Goal: Task Accomplishment & Management: Manage account settings

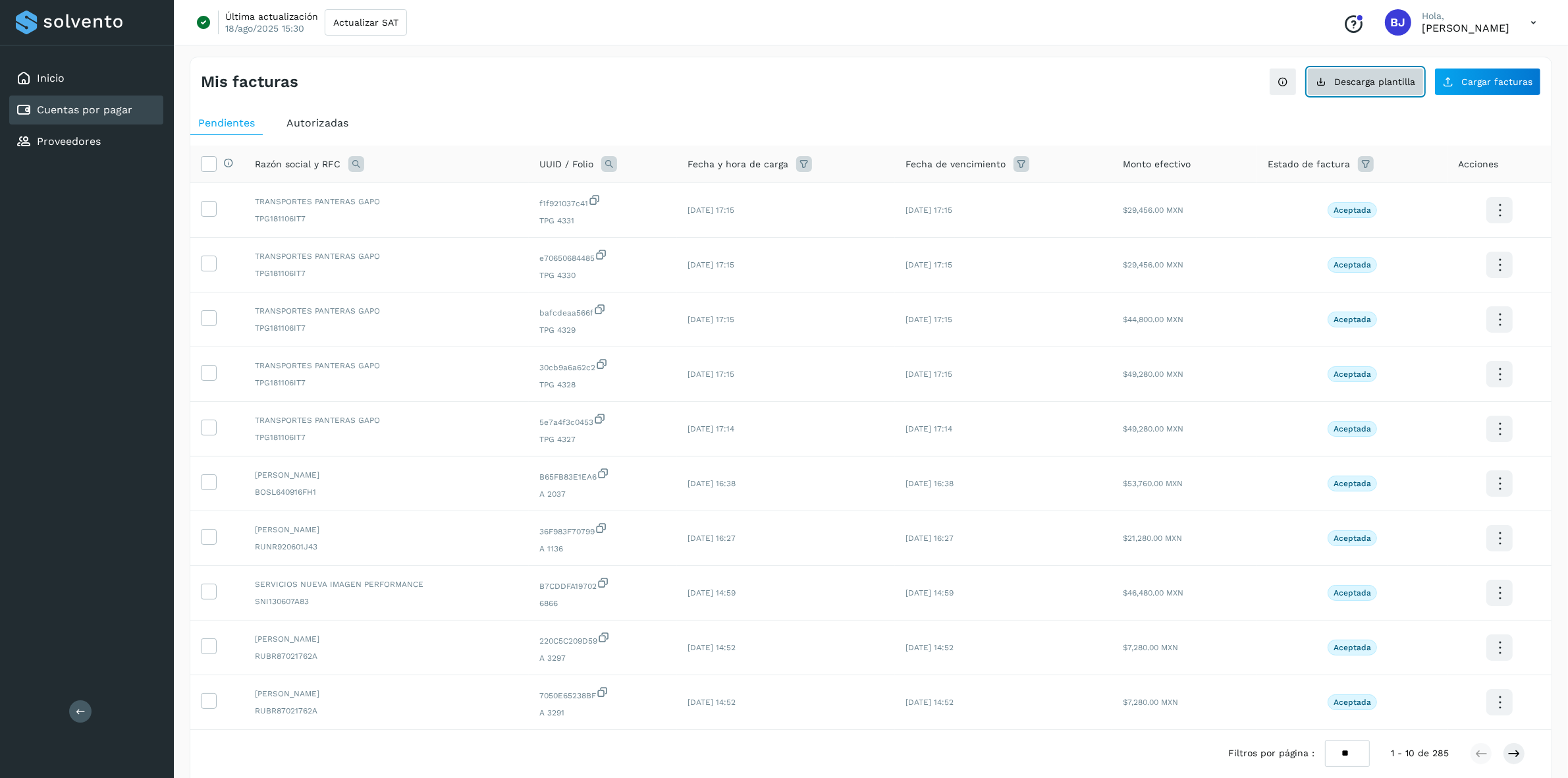
click at [1342, 83] on span "Descarga plantilla" at bounding box center [1375, 82] width 81 height 9
click at [1466, 76] on button "Cargar facturas" at bounding box center [1488, 81] width 107 height 28
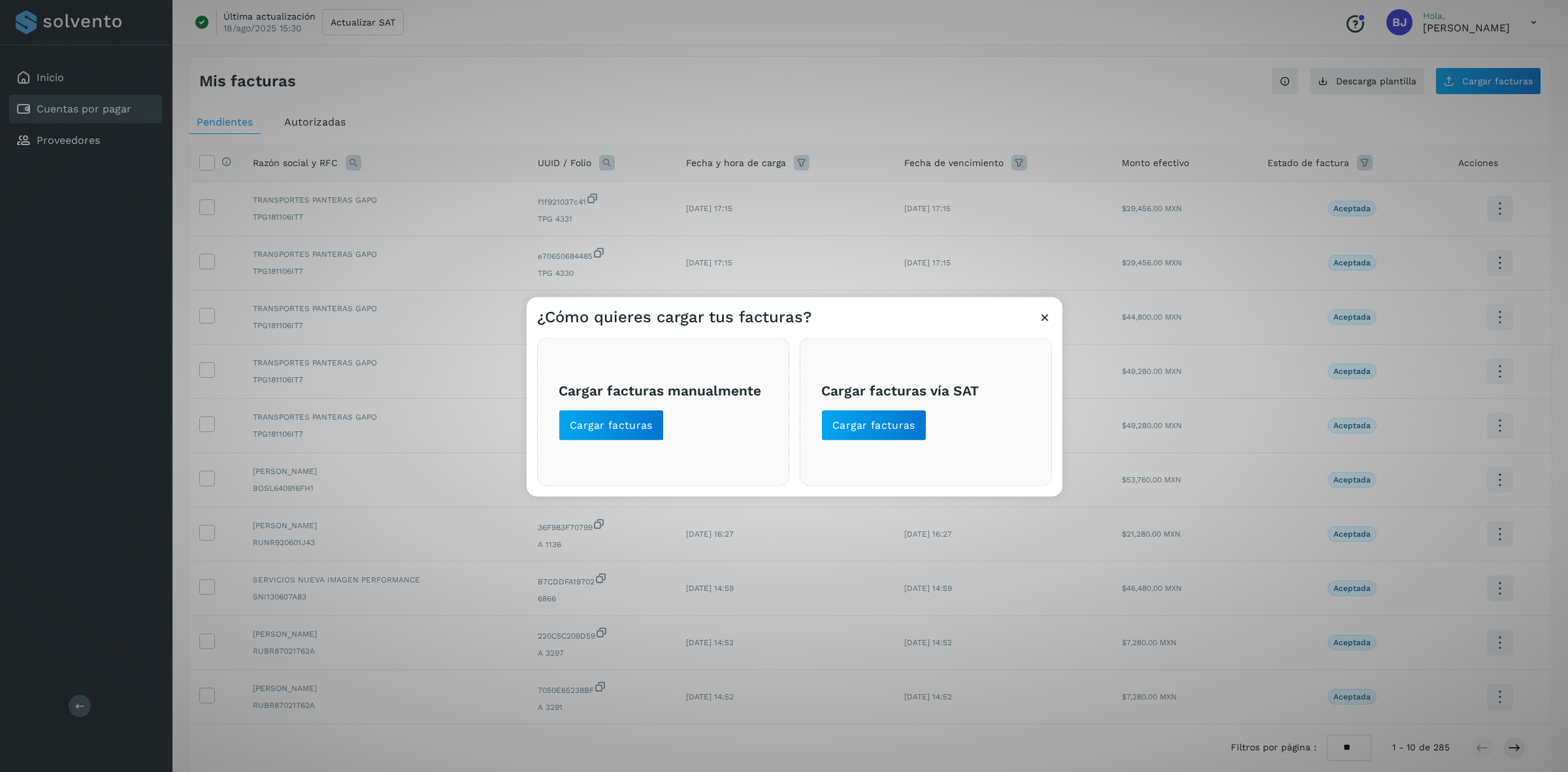
click at [598, 402] on span "Cargar facturas manualmente Cargar facturas" at bounding box center [663, 412] width 209 height 58
click at [608, 423] on span "Cargar facturas" at bounding box center [611, 425] width 83 height 14
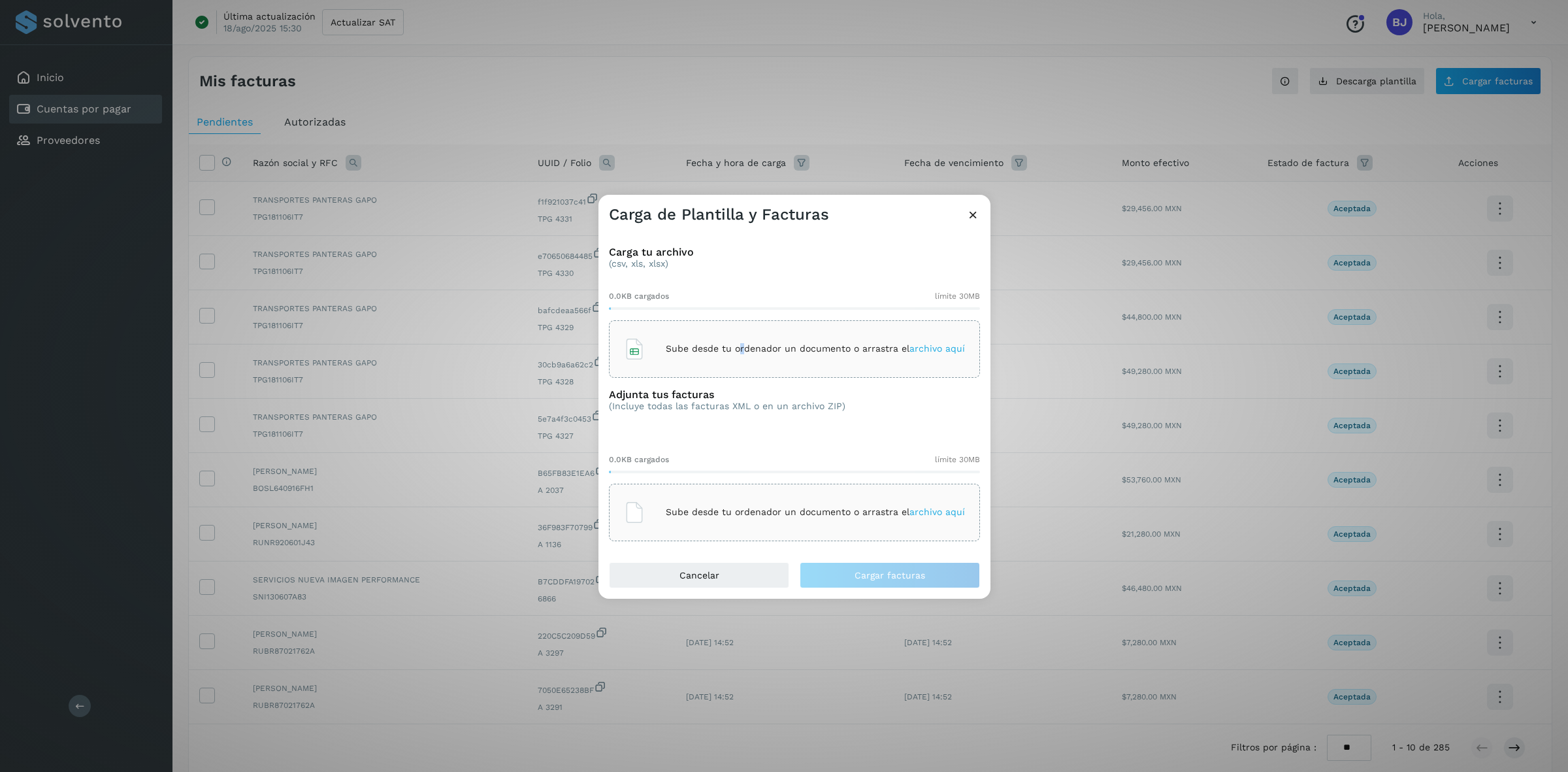
click at [743, 335] on div "Sube desde tu ordenador un documento o arrastra el archivo aquí" at bounding box center [794, 349] width 341 height 35
click at [740, 531] on div "Sube desde tu ordenador un documento o arrastra el archivo aquí" at bounding box center [794, 511] width 371 height 57
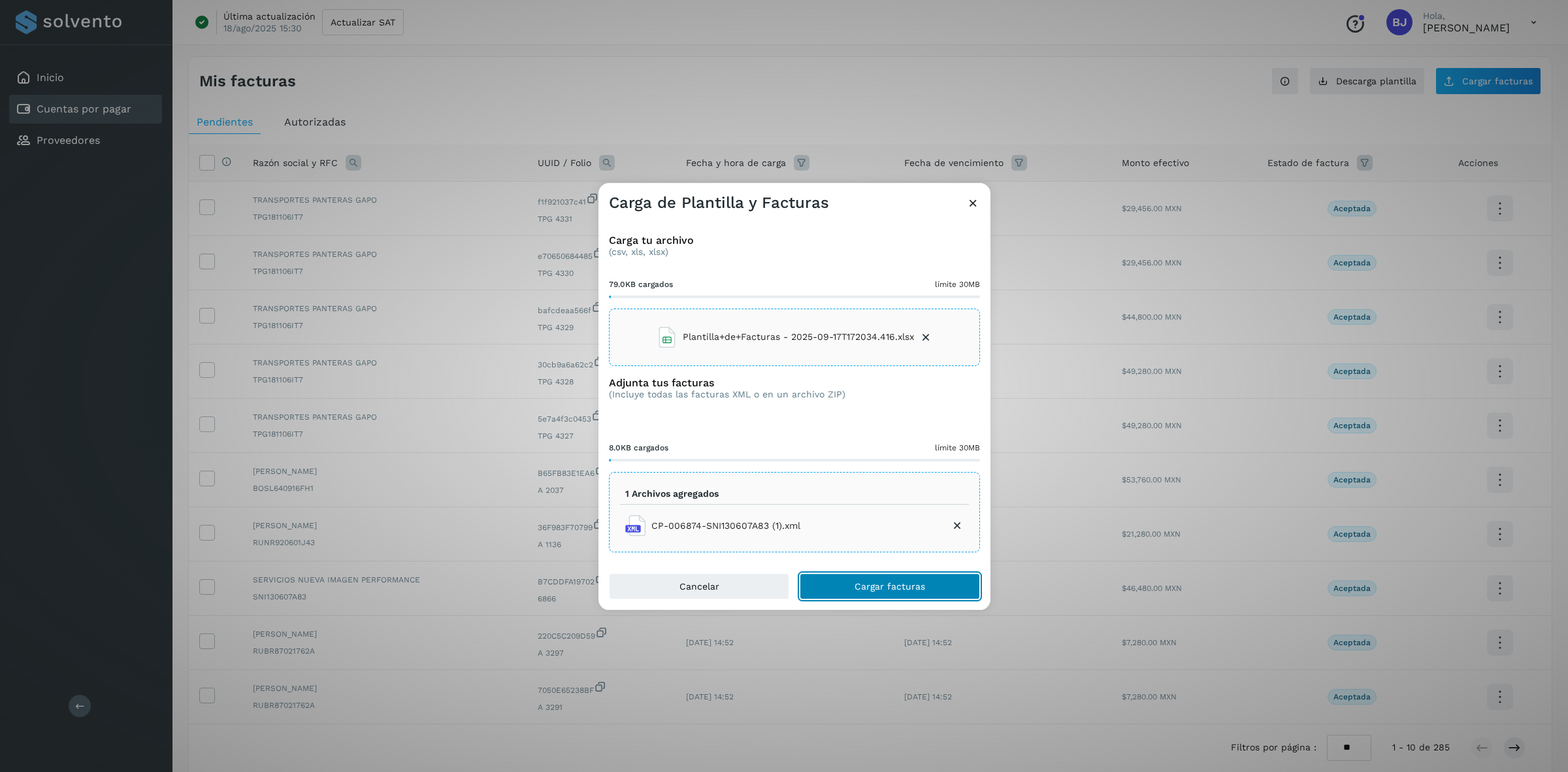
click at [898, 585] on span "Cargar facturas" at bounding box center [890, 586] width 71 height 9
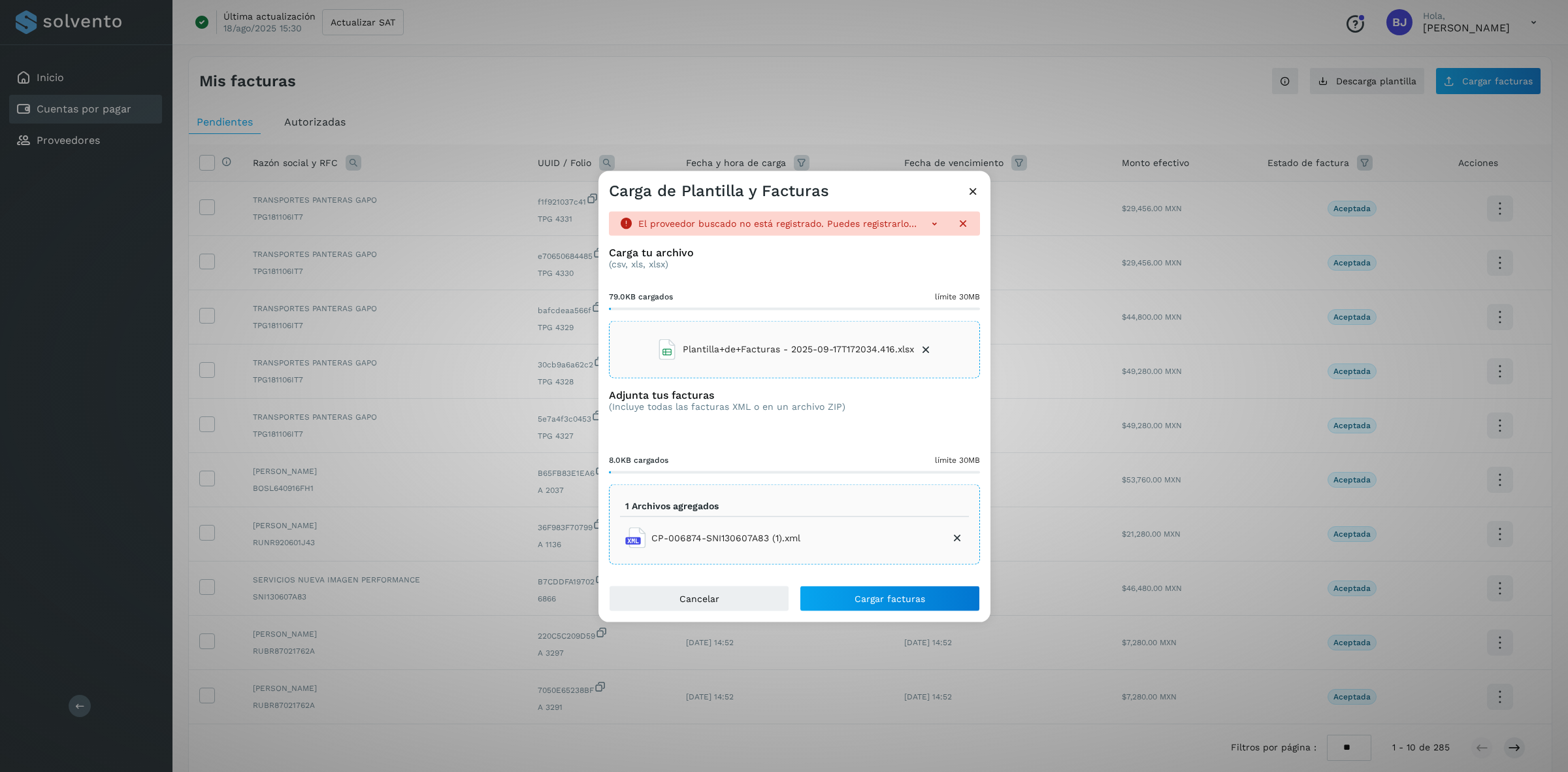
click at [973, 184] on icon at bounding box center [973, 191] width 14 height 14
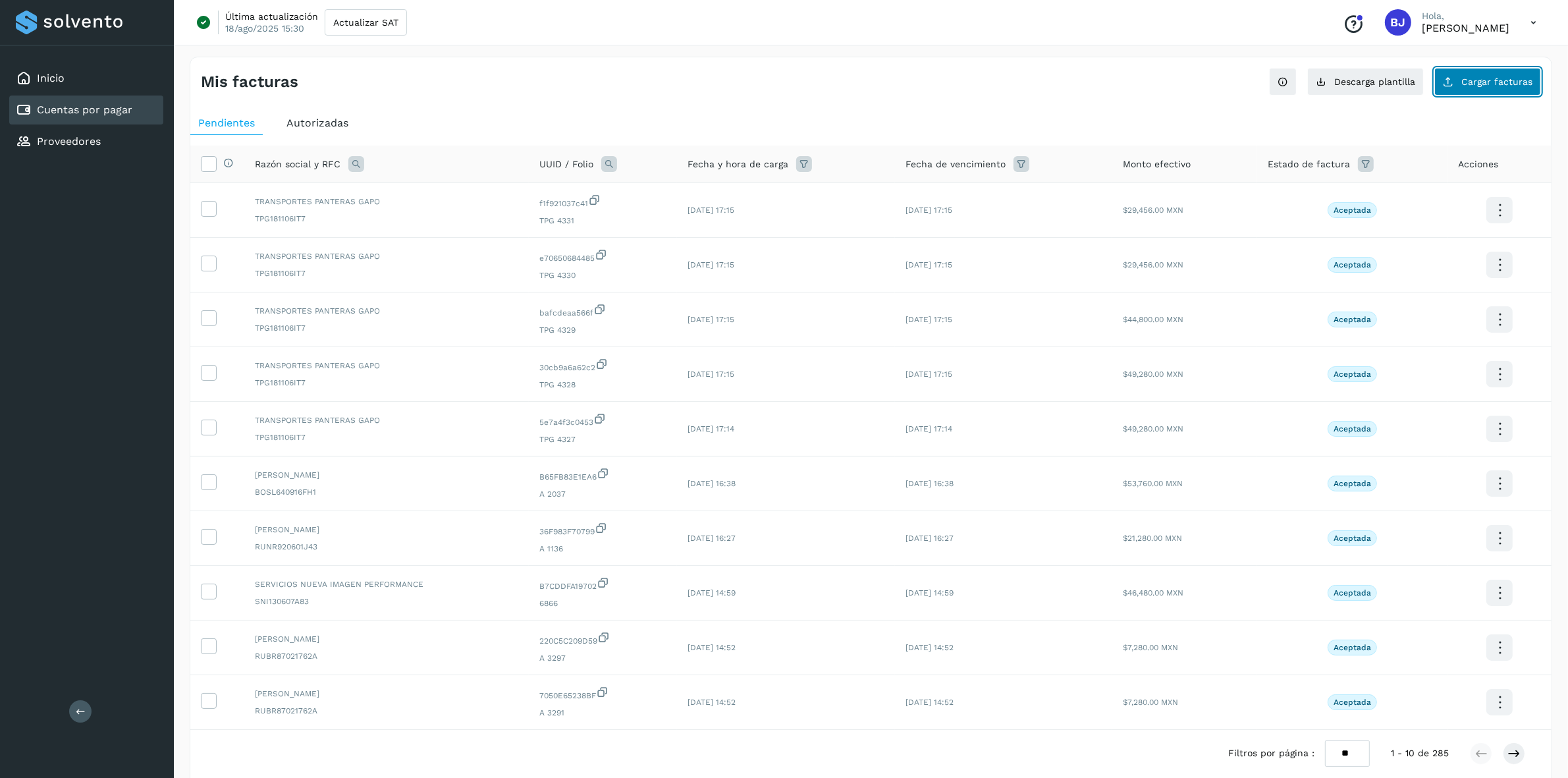
click at [1474, 68] on button "Cargar facturas" at bounding box center [1488, 81] width 107 height 28
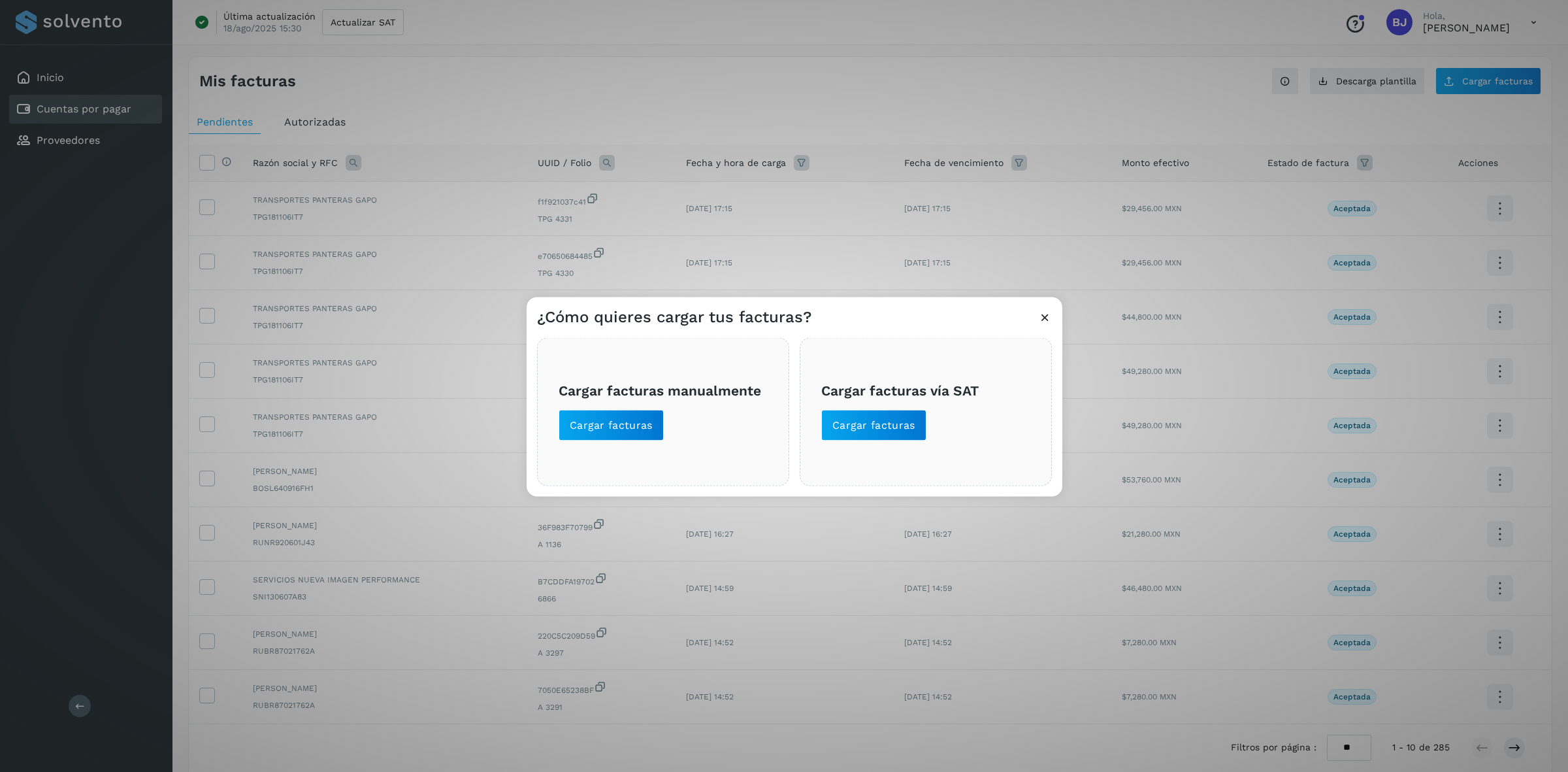
click at [726, 363] on div "Cargar facturas manualmente Cargar facturas" at bounding box center [663, 412] width 253 height 148
click at [655, 435] on button "Cargar facturas" at bounding box center [610, 425] width 105 height 32
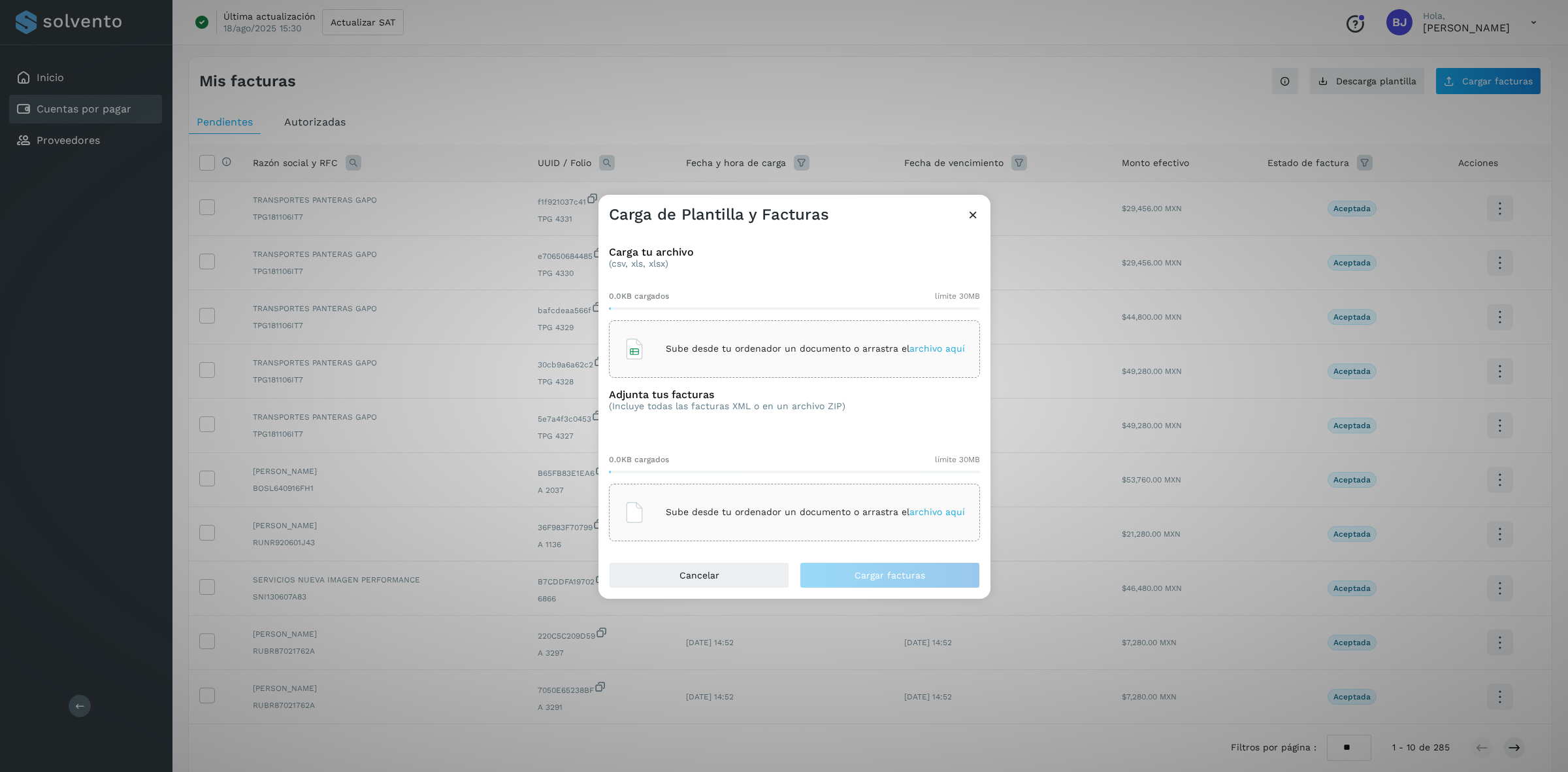
click at [735, 337] on div "Sube desde tu ordenador un documento o arrastra el archivo aquí" at bounding box center [794, 349] width 341 height 35
click at [710, 497] on div "Sube desde tu ordenador un documento o arrastra el archivo aquí" at bounding box center [794, 512] width 341 height 35
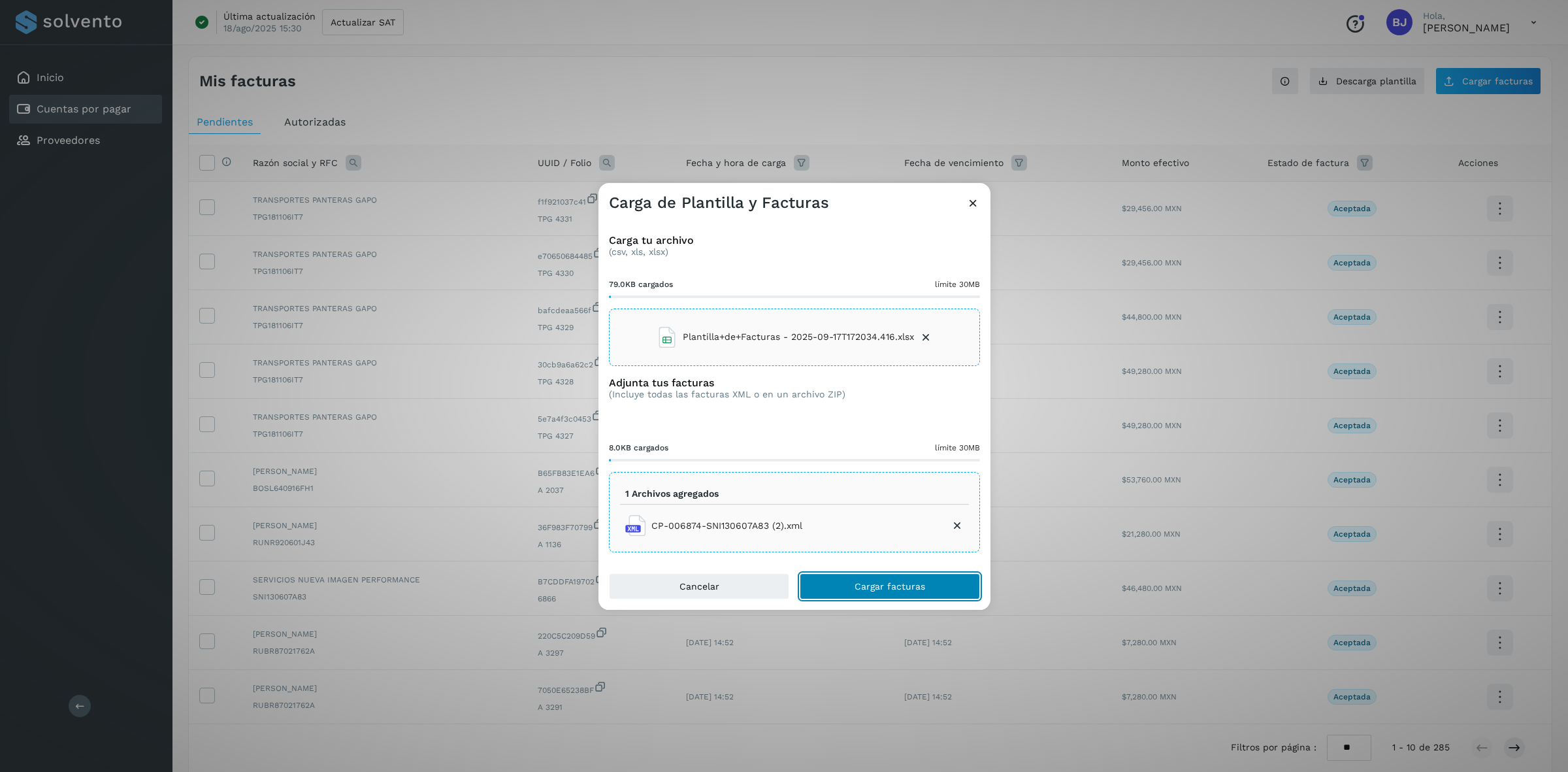
click at [894, 576] on button "Cargar facturas" at bounding box center [890, 587] width 180 height 26
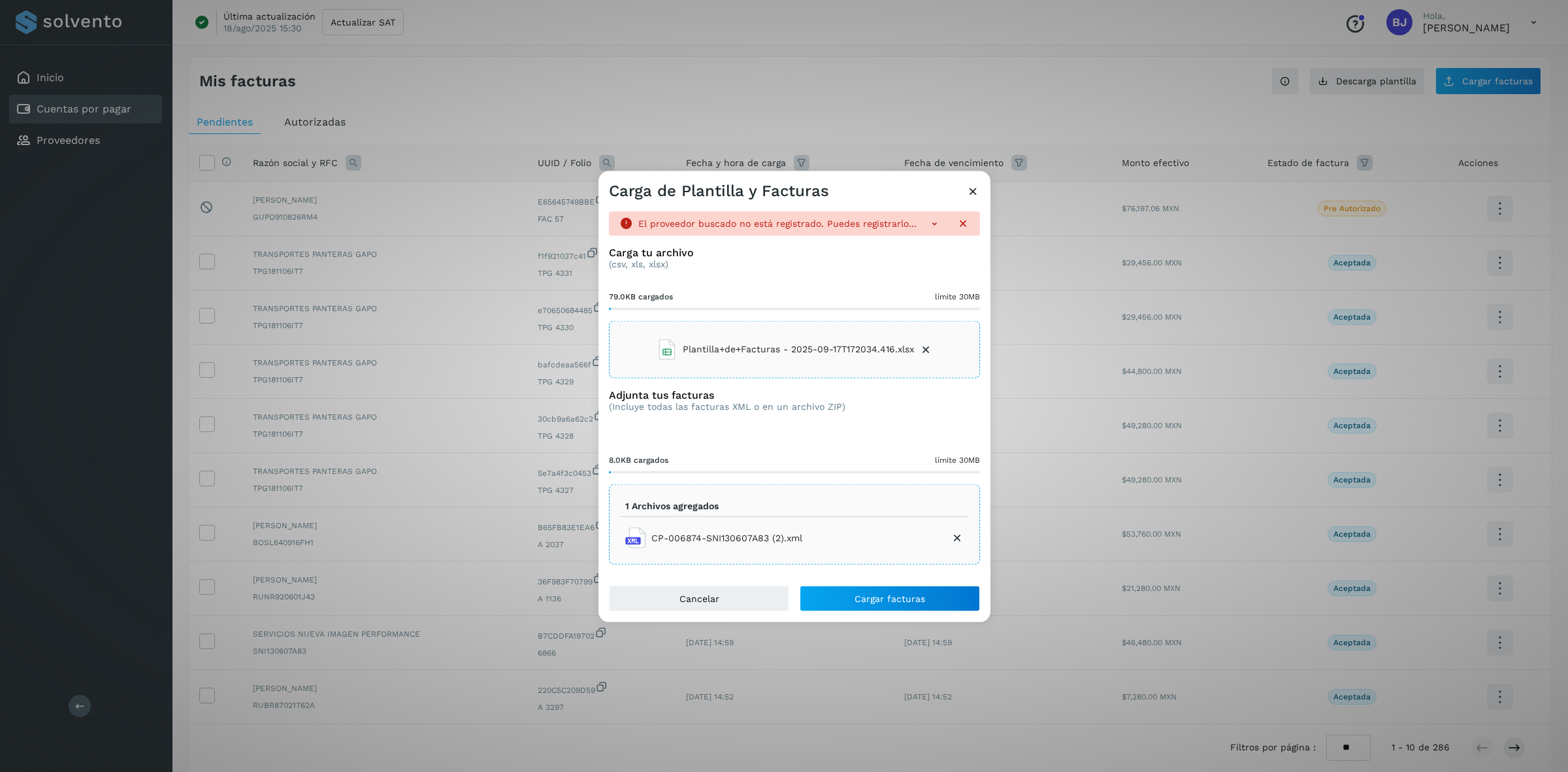
click at [877, 331] on li "Plantilla+de+Facturas - 2025-09-17T172034.416.xlsx" at bounding box center [794, 349] width 276 height 35
click at [973, 194] on icon at bounding box center [973, 191] width 14 height 14
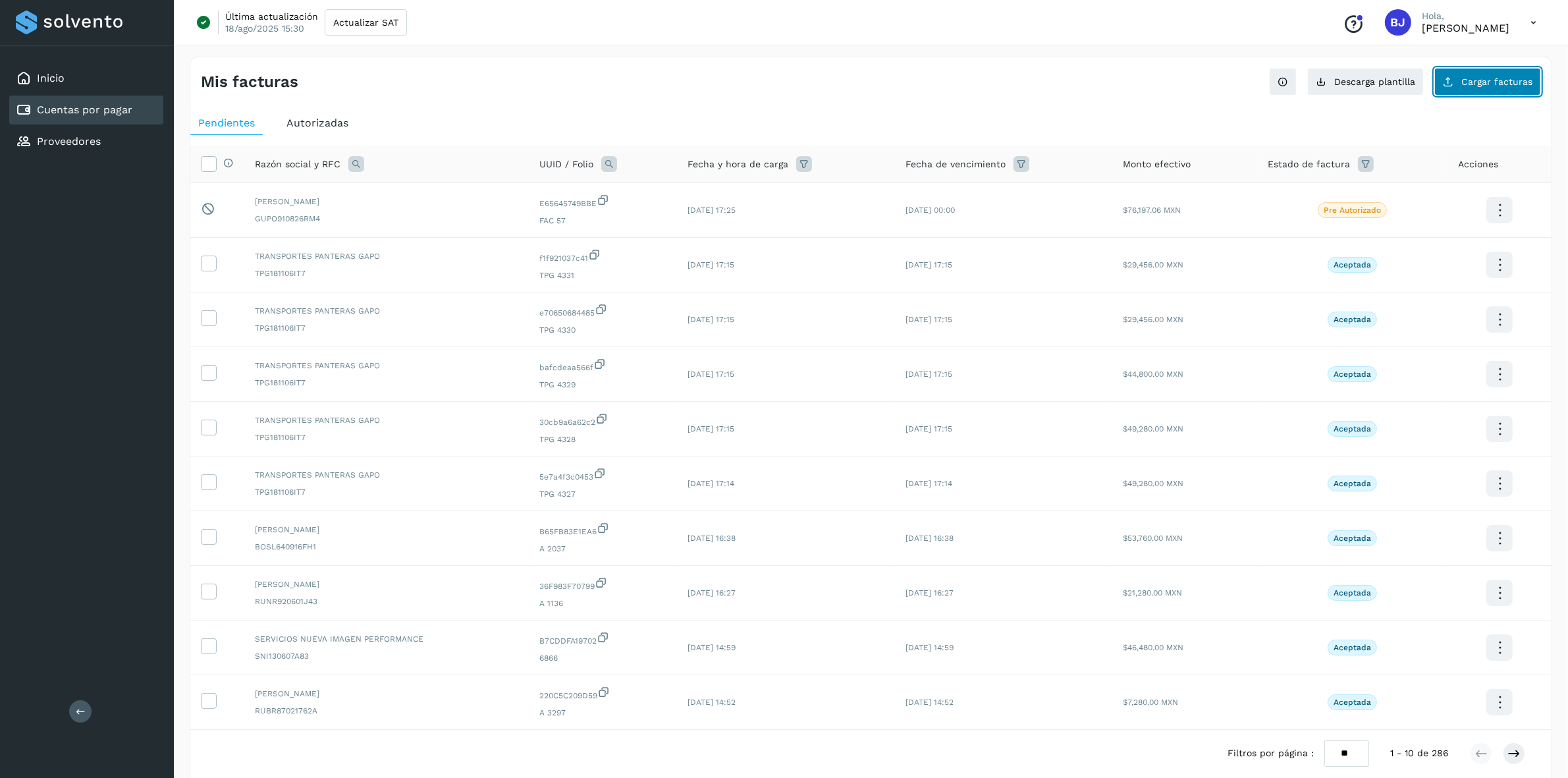
click at [1464, 91] on button "Cargar facturas" at bounding box center [1488, 81] width 107 height 28
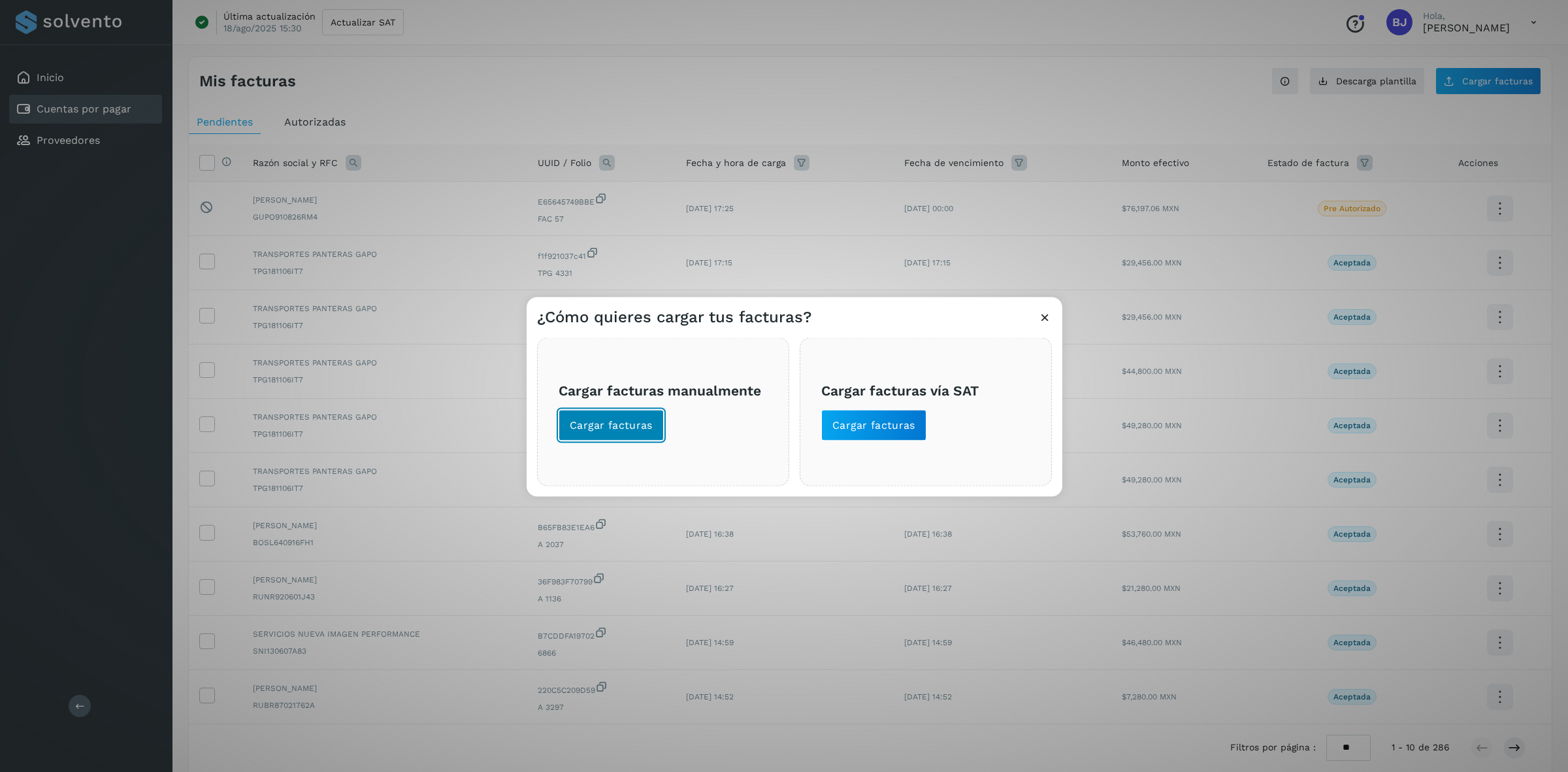
click at [617, 410] on button "Cargar facturas" at bounding box center [610, 425] width 105 height 32
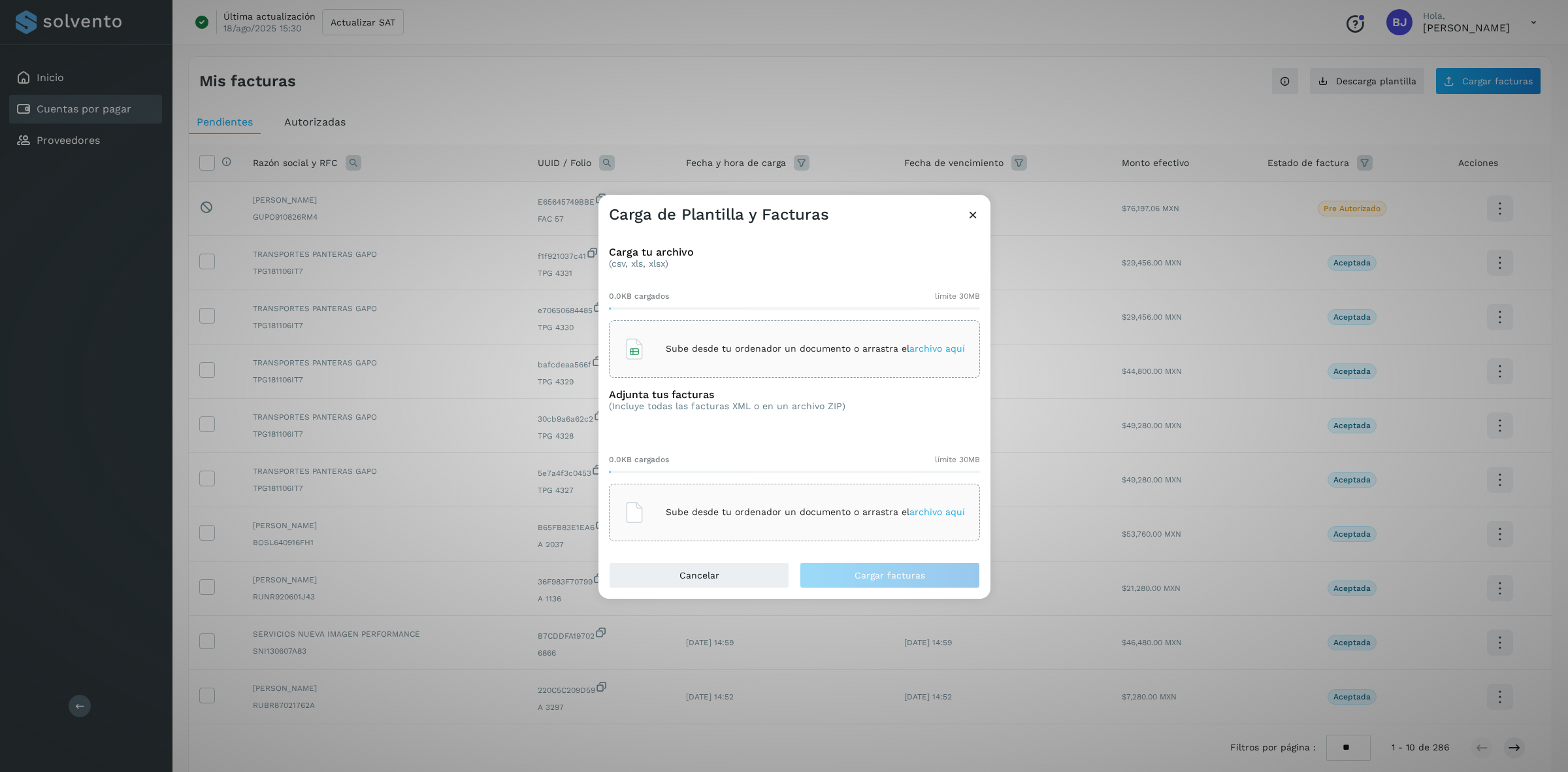
click at [704, 347] on p "Sube desde tu ordenador un documento o arrastra el archivo aquí" at bounding box center [815, 348] width 299 height 11
click at [708, 529] on div "Sube desde tu ordenador un documento o arrastra el archivo aquí" at bounding box center [794, 512] width 341 height 35
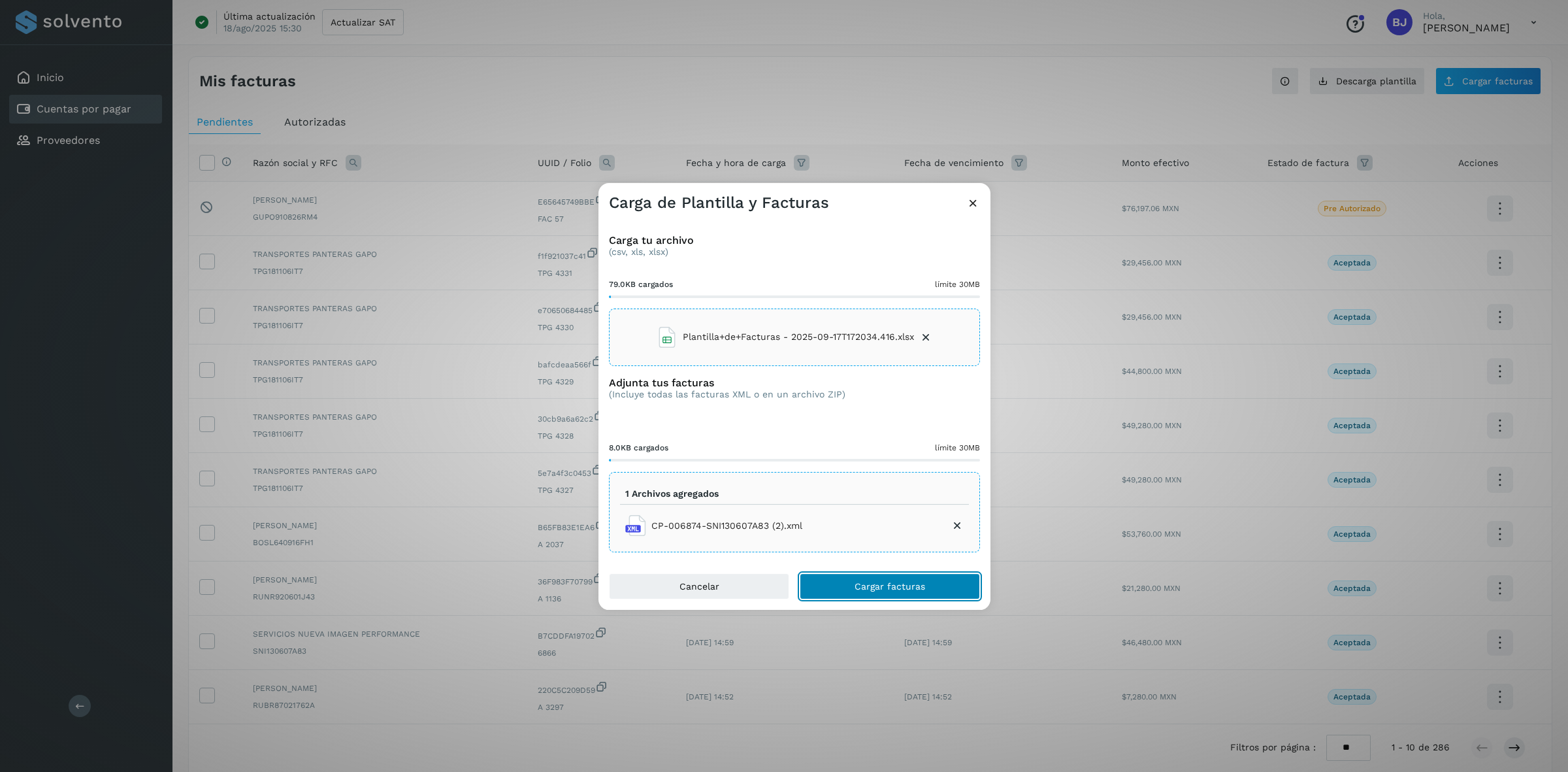
click at [876, 594] on button "Cargar facturas" at bounding box center [890, 587] width 180 height 26
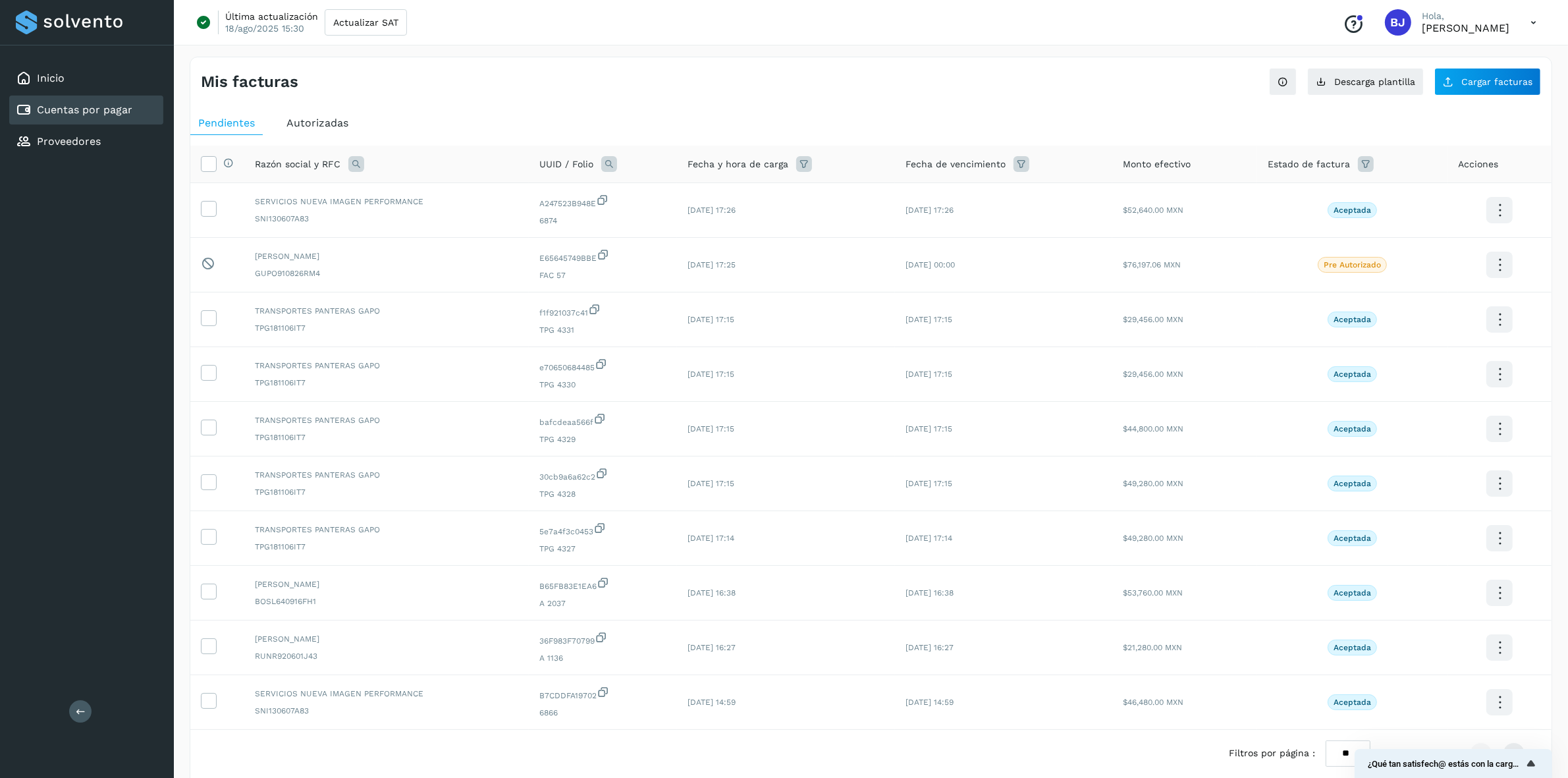
click at [610, 165] on icon at bounding box center [609, 164] width 16 height 16
click at [647, 213] on input "text" at bounding box center [695, 219] width 162 height 21
click at [687, 215] on input "text" at bounding box center [695, 219] width 162 height 21
paste input "**********"
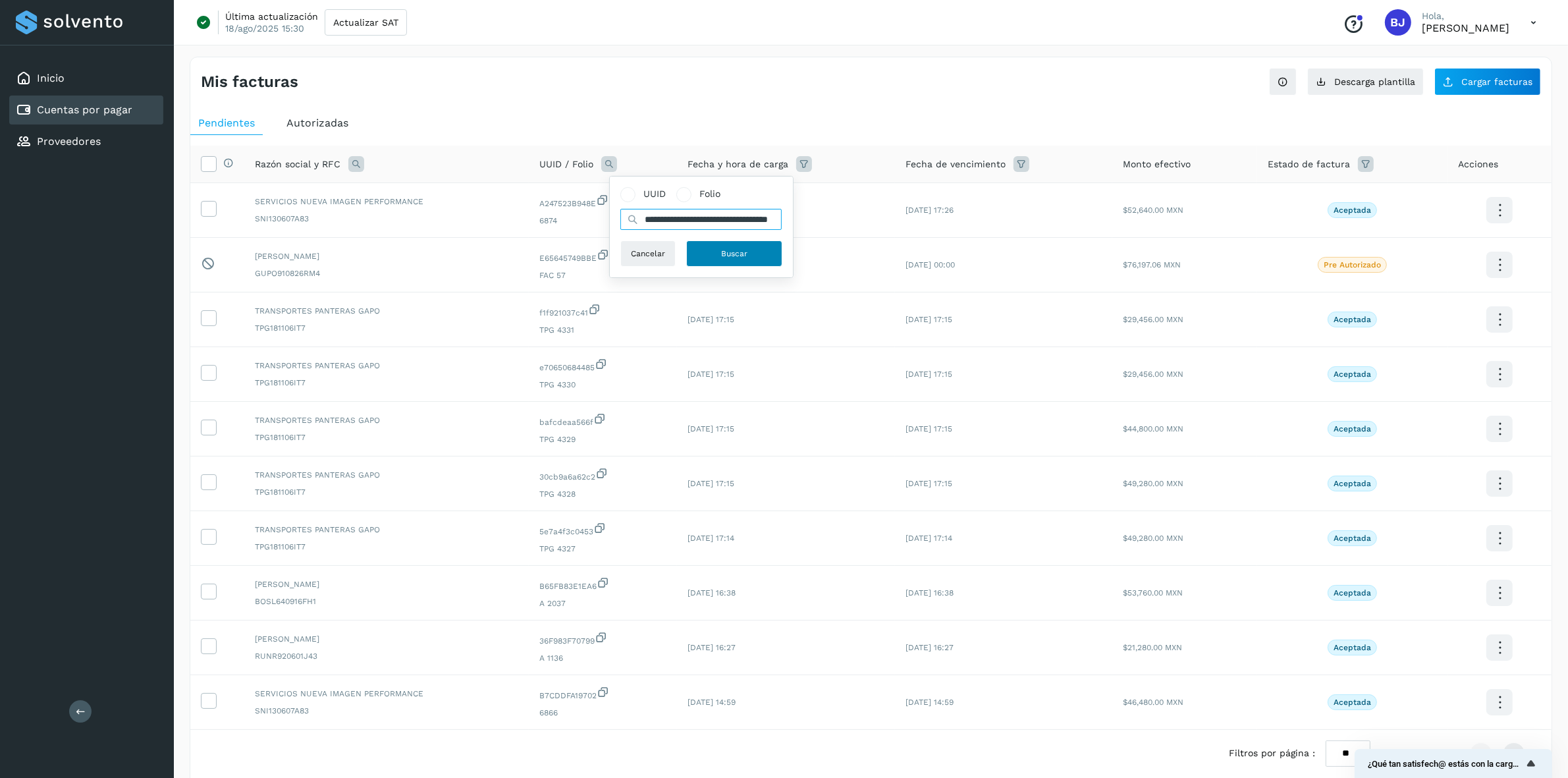
type input "**********"
click at [719, 244] on button "Buscar" at bounding box center [735, 254] width 96 height 27
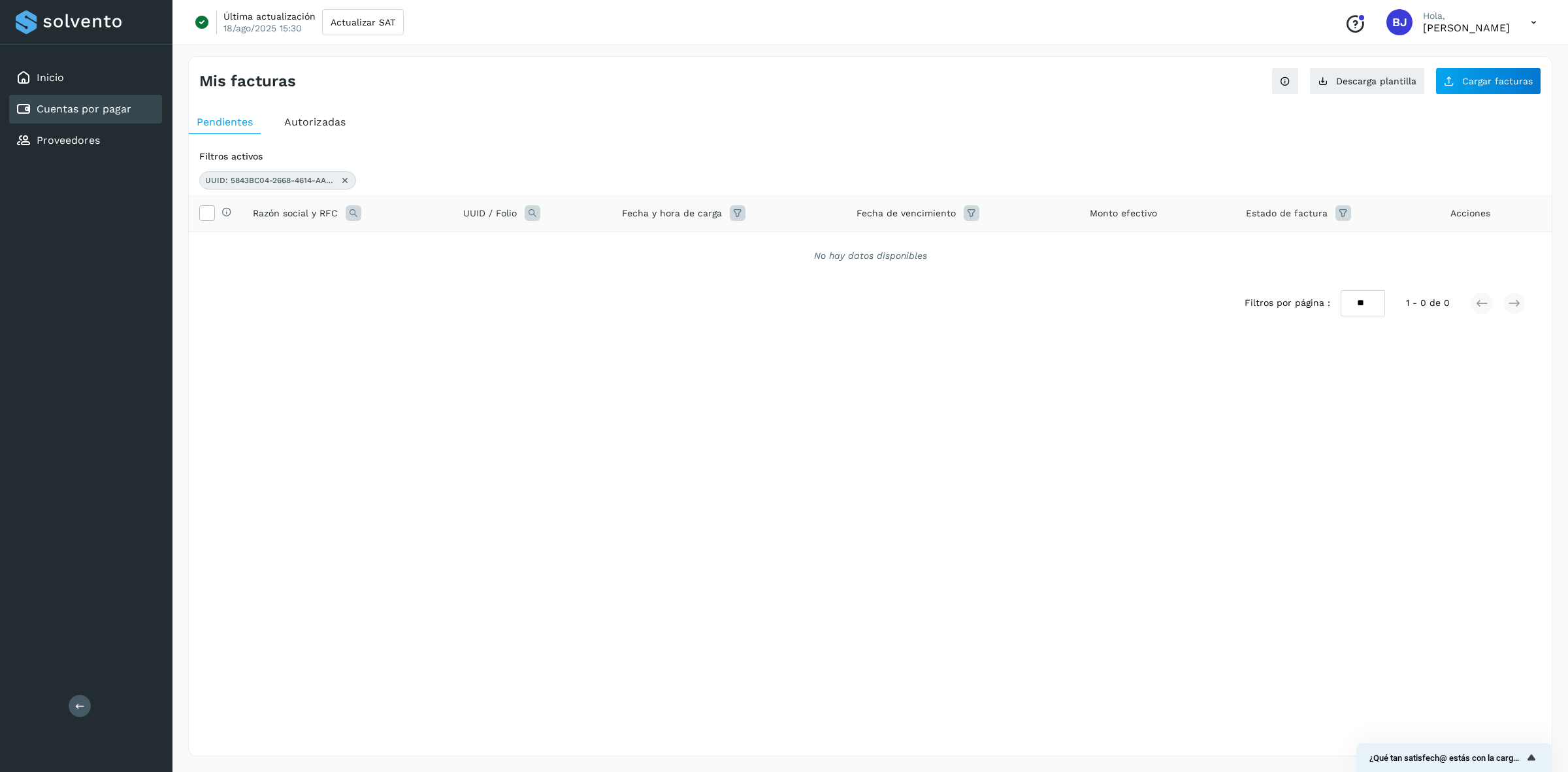
click at [310, 122] on span "Autorizadas" at bounding box center [315, 122] width 62 height 12
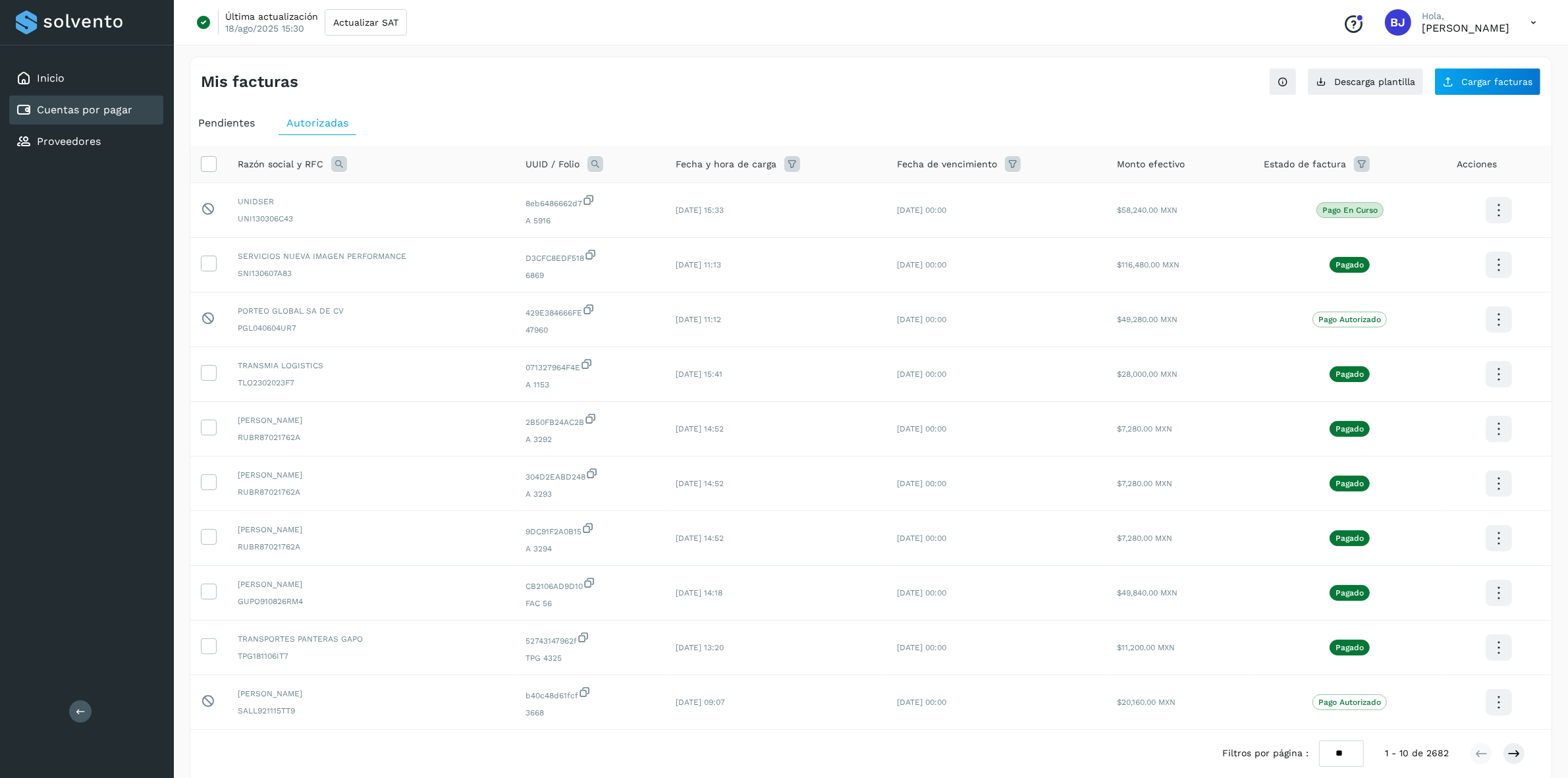
click at [590, 157] on icon at bounding box center [596, 164] width 16 height 16
click at [631, 218] on input "text" at bounding box center [681, 219] width 162 height 21
paste input "**********"
type input "**********"
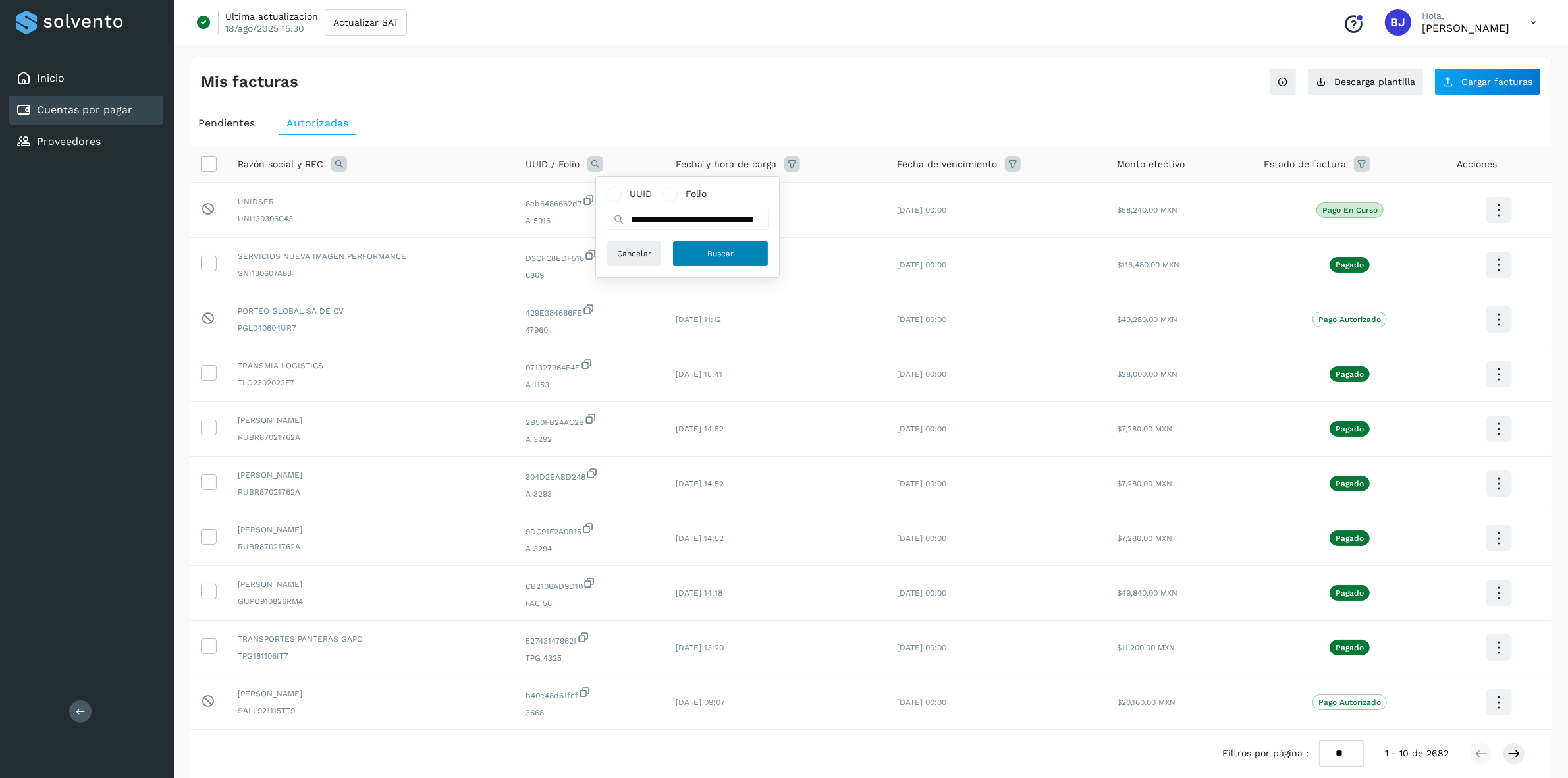
click at [713, 265] on button "Buscar" at bounding box center [720, 254] width 96 height 27
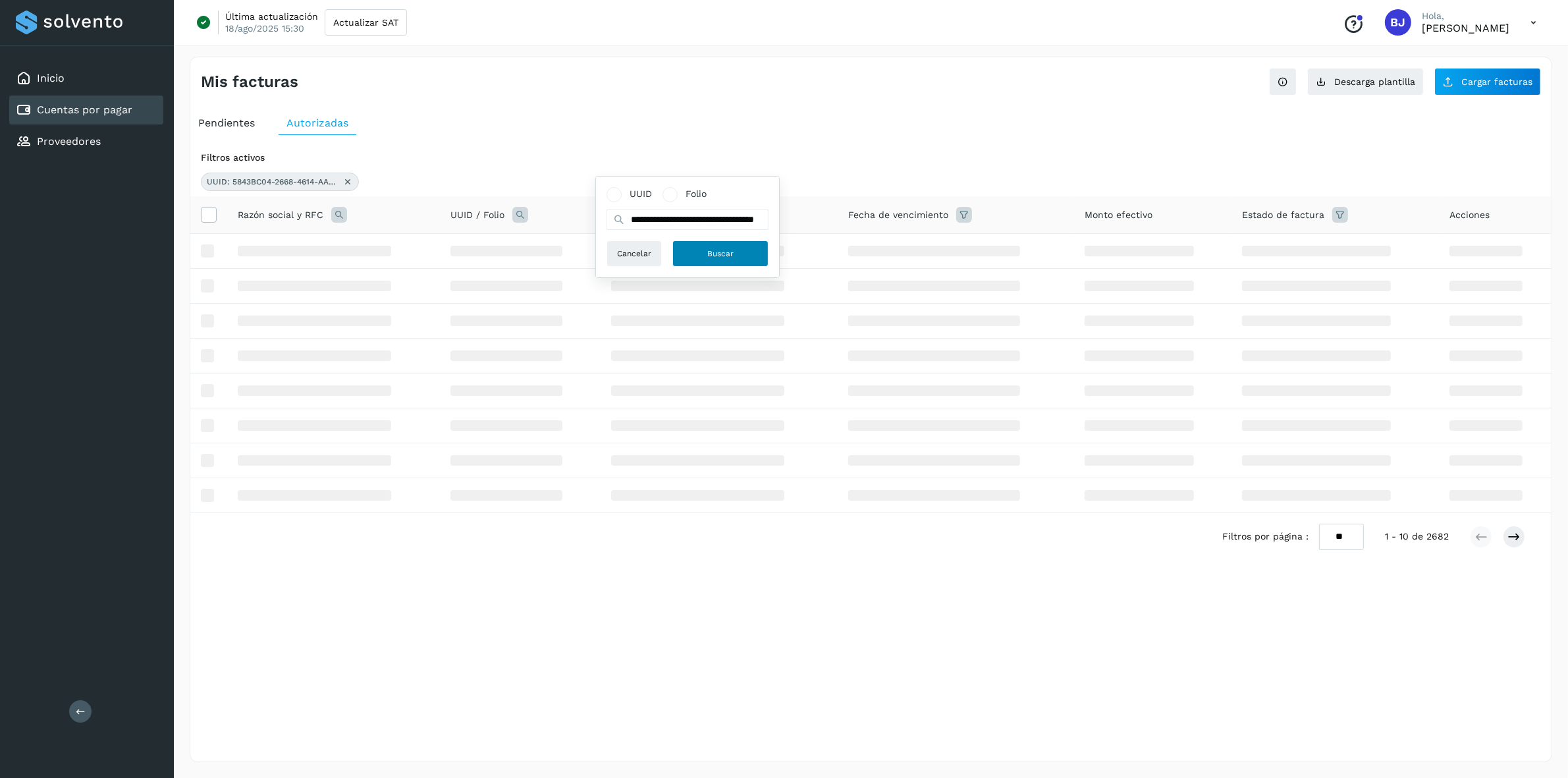
scroll to position [0, 0]
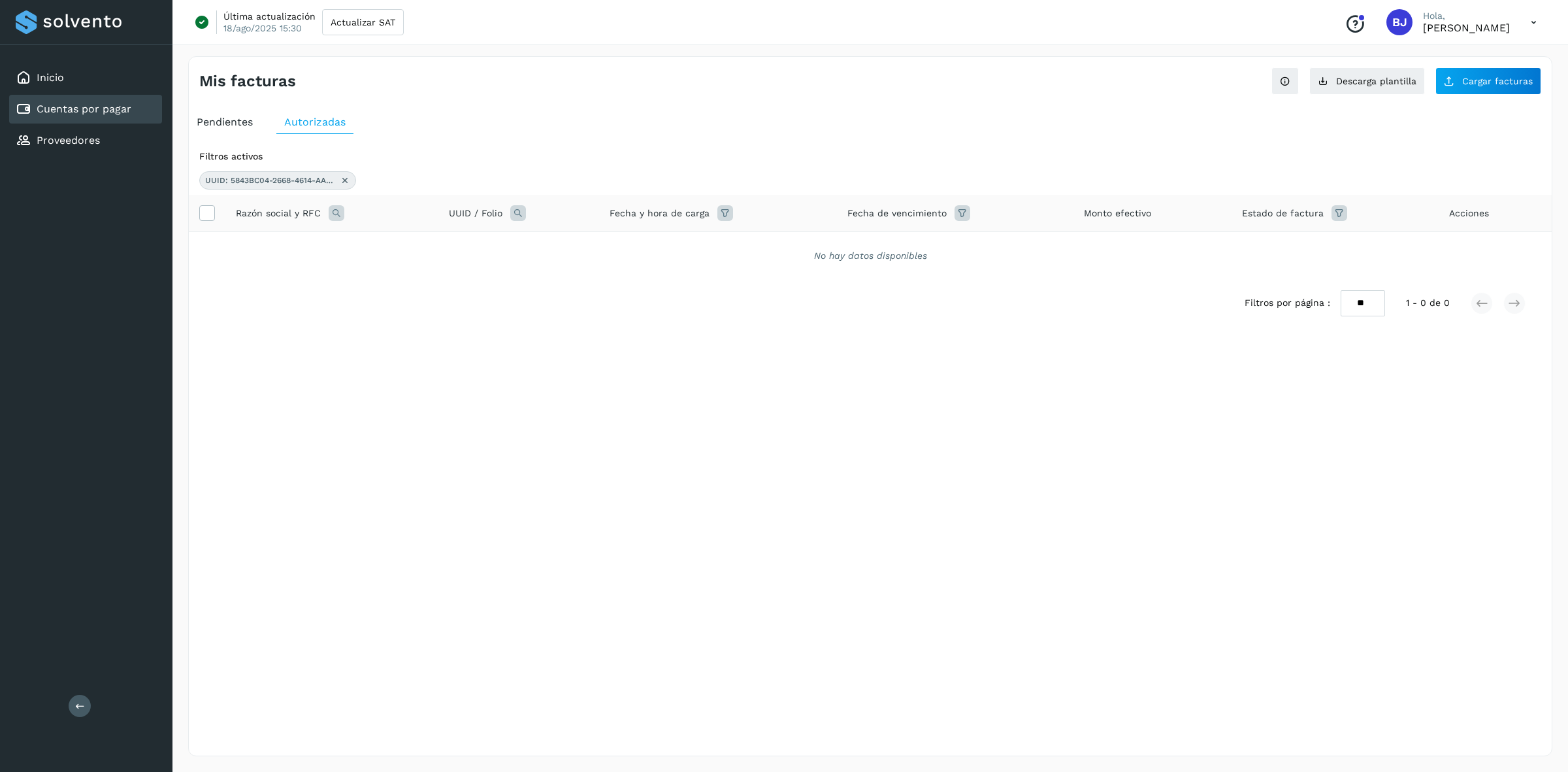
click at [220, 118] on span "Pendientes" at bounding box center [225, 122] width 57 height 12
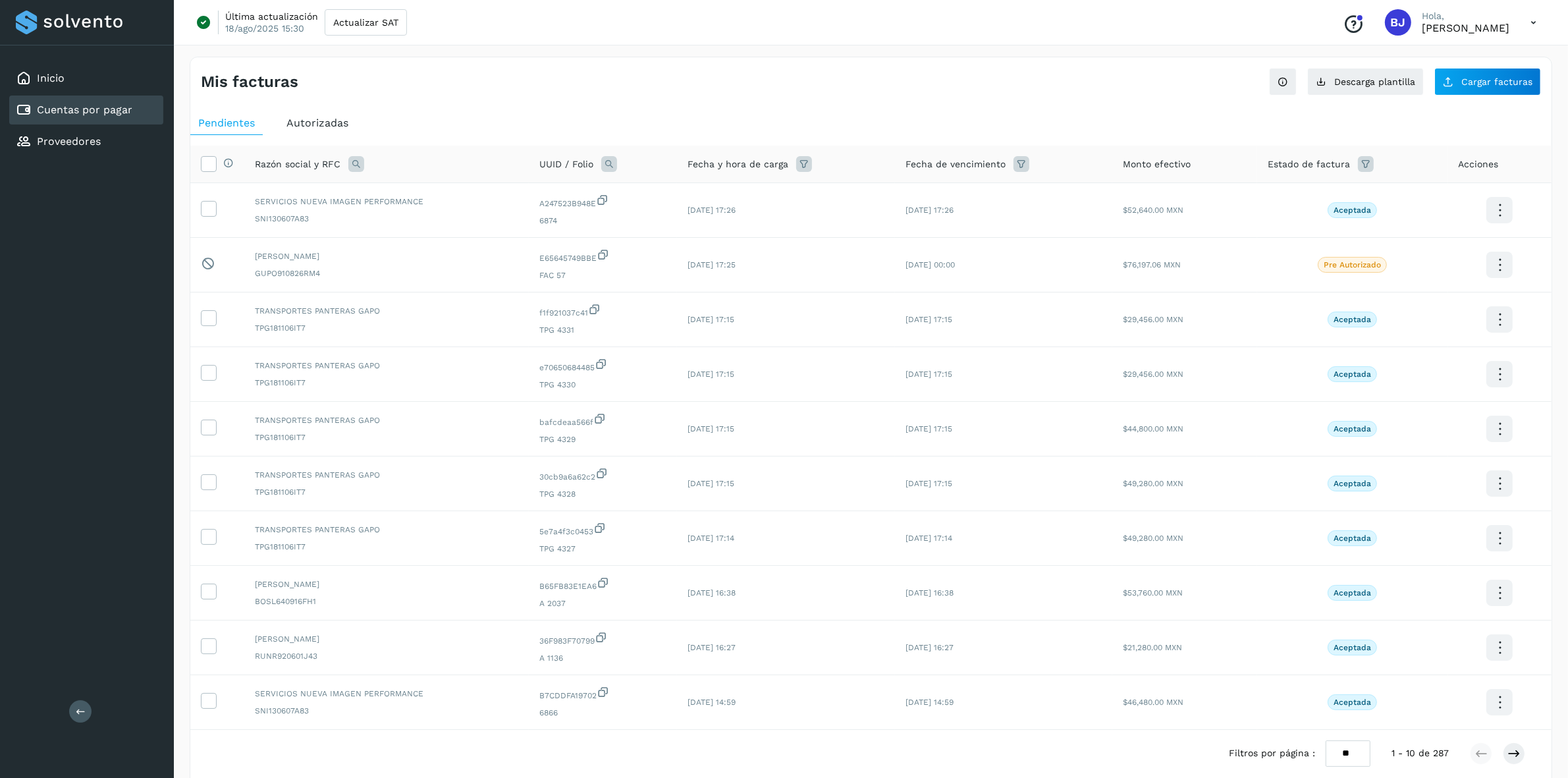
click at [603, 163] on icon at bounding box center [609, 164] width 16 height 16
click at [638, 212] on input "text" at bounding box center [695, 219] width 162 height 21
paste input "**********"
type input "**********"
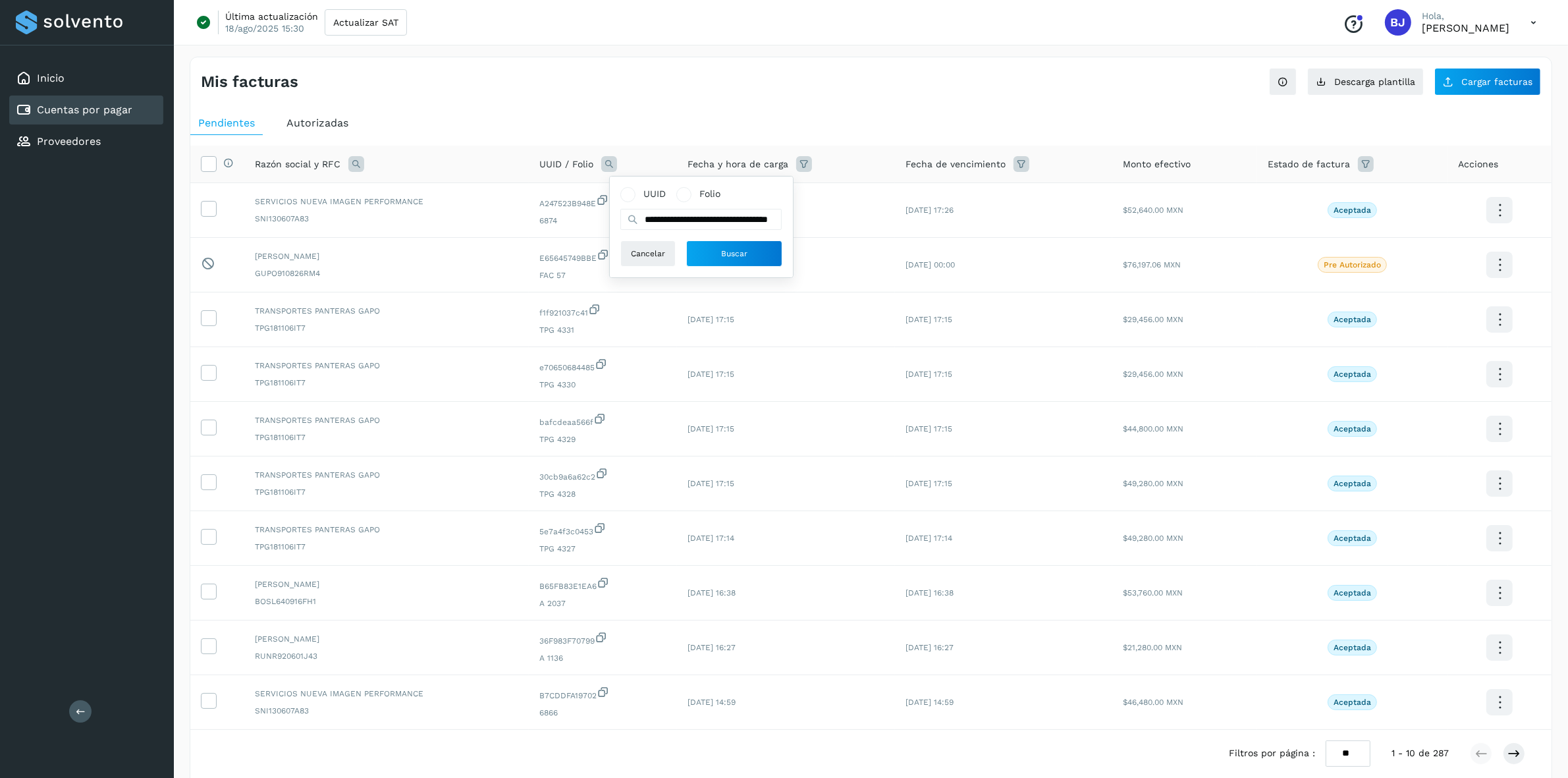
click at [721, 268] on div "**********" at bounding box center [702, 226] width 183 height 101
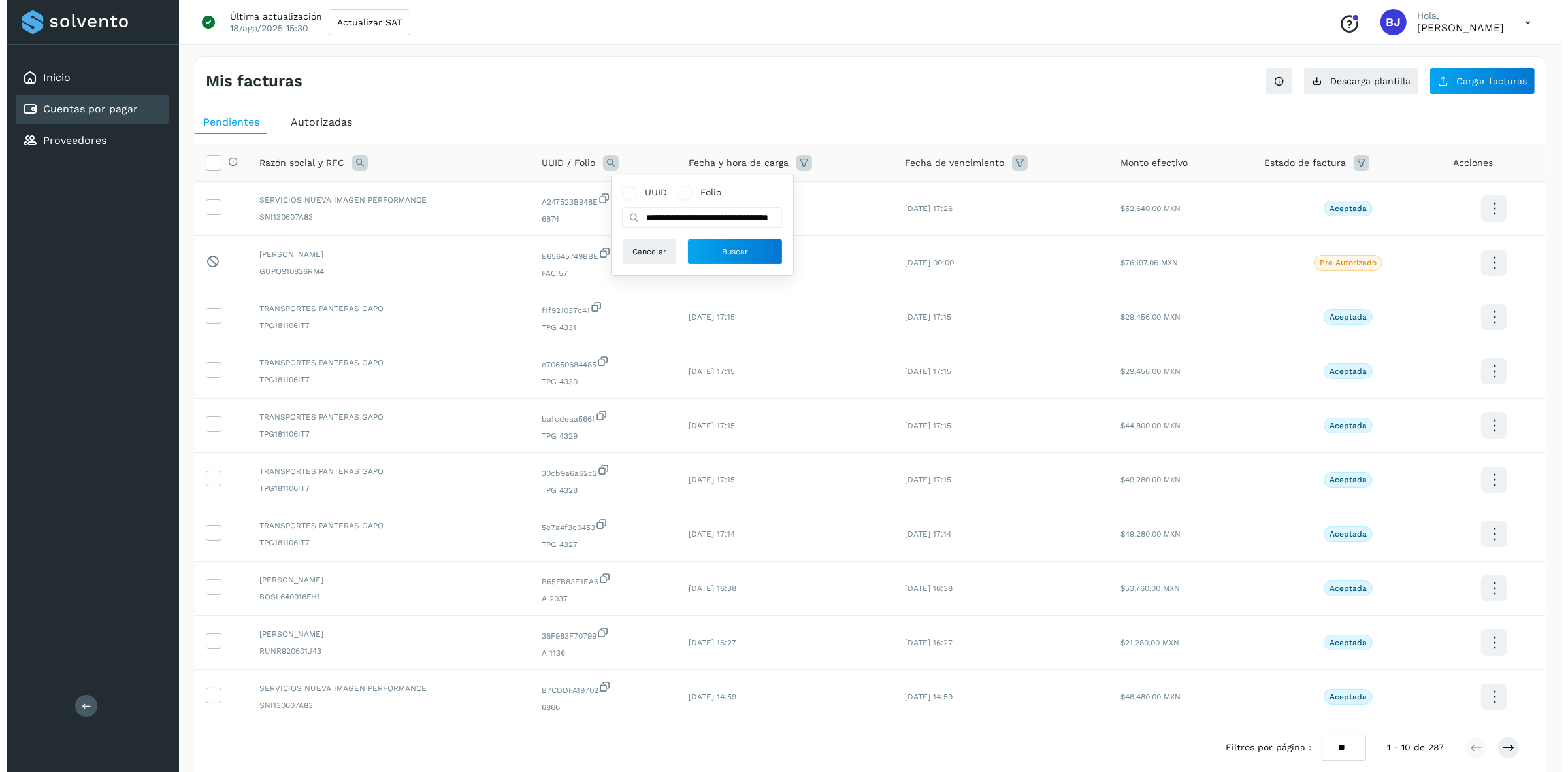
scroll to position [0, 0]
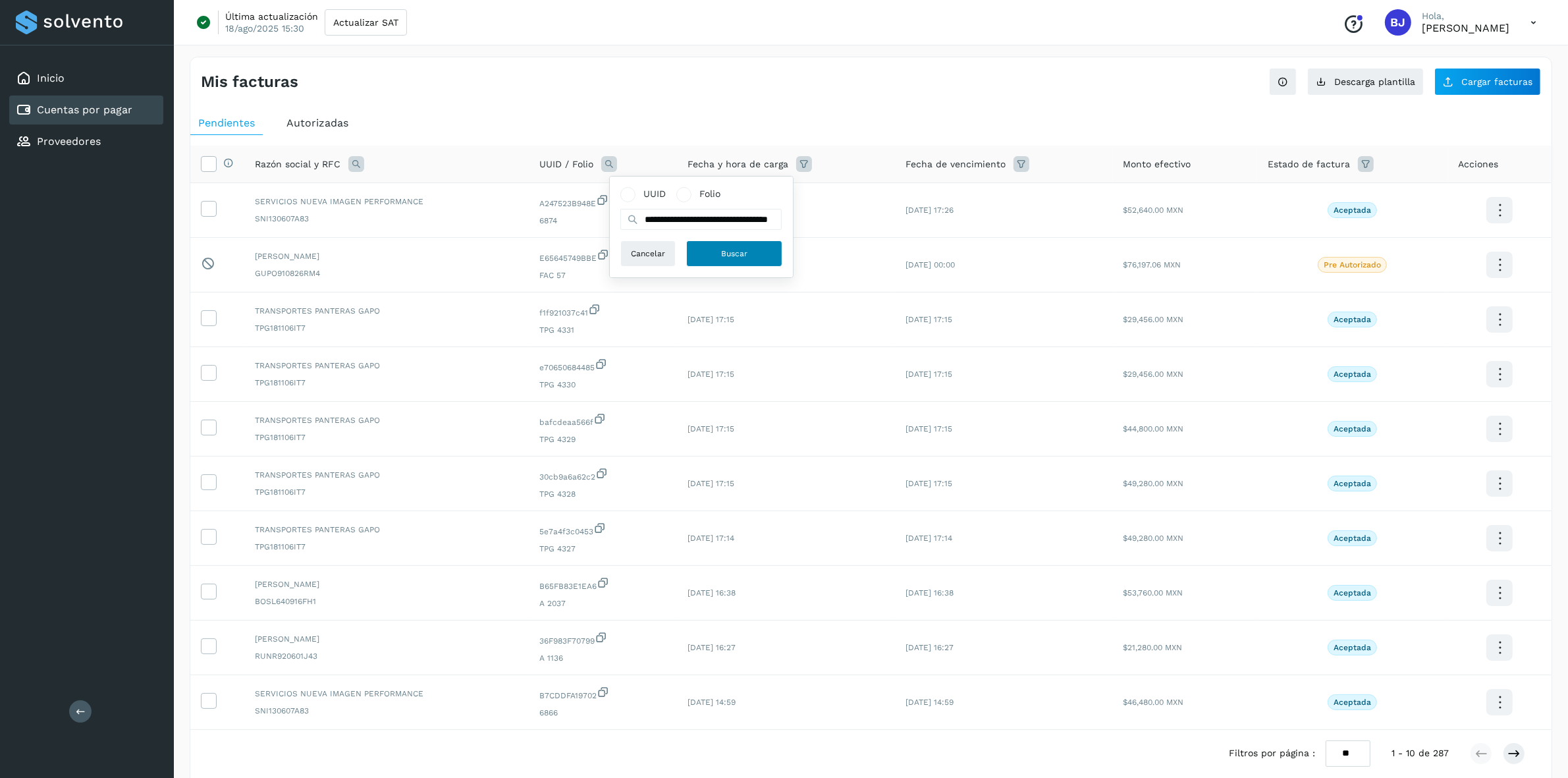
click at [715, 247] on button "Buscar" at bounding box center [735, 254] width 96 height 27
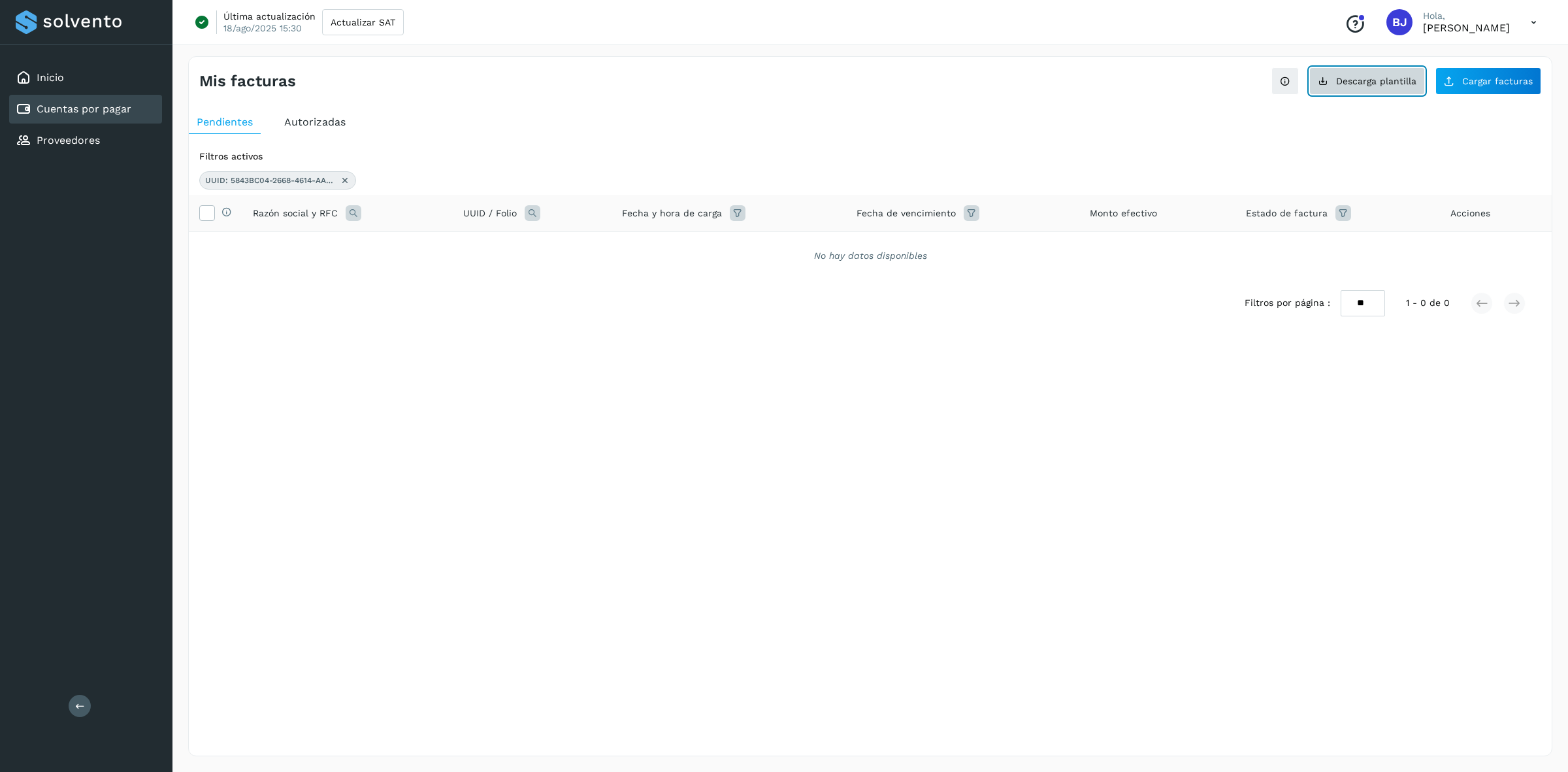
click at [1397, 94] on button "Descarga plantilla" at bounding box center [1367, 80] width 116 height 27
click at [1475, 74] on button "Cargar facturas" at bounding box center [1488, 80] width 106 height 27
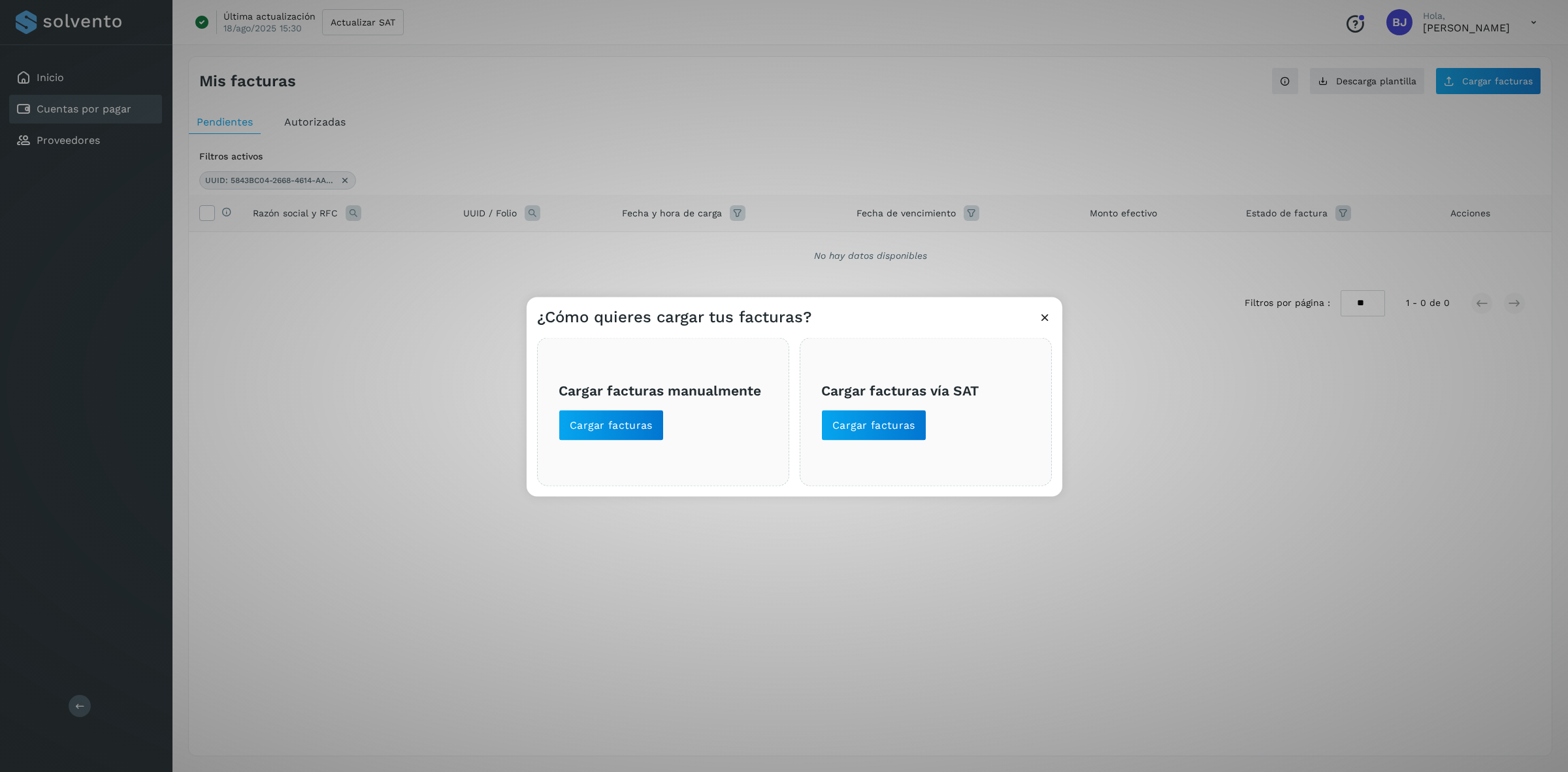
click at [632, 405] on span "Cargar facturas manualmente Cargar facturas" at bounding box center [663, 412] width 209 height 58
click at [641, 412] on button "Cargar facturas" at bounding box center [610, 425] width 105 height 32
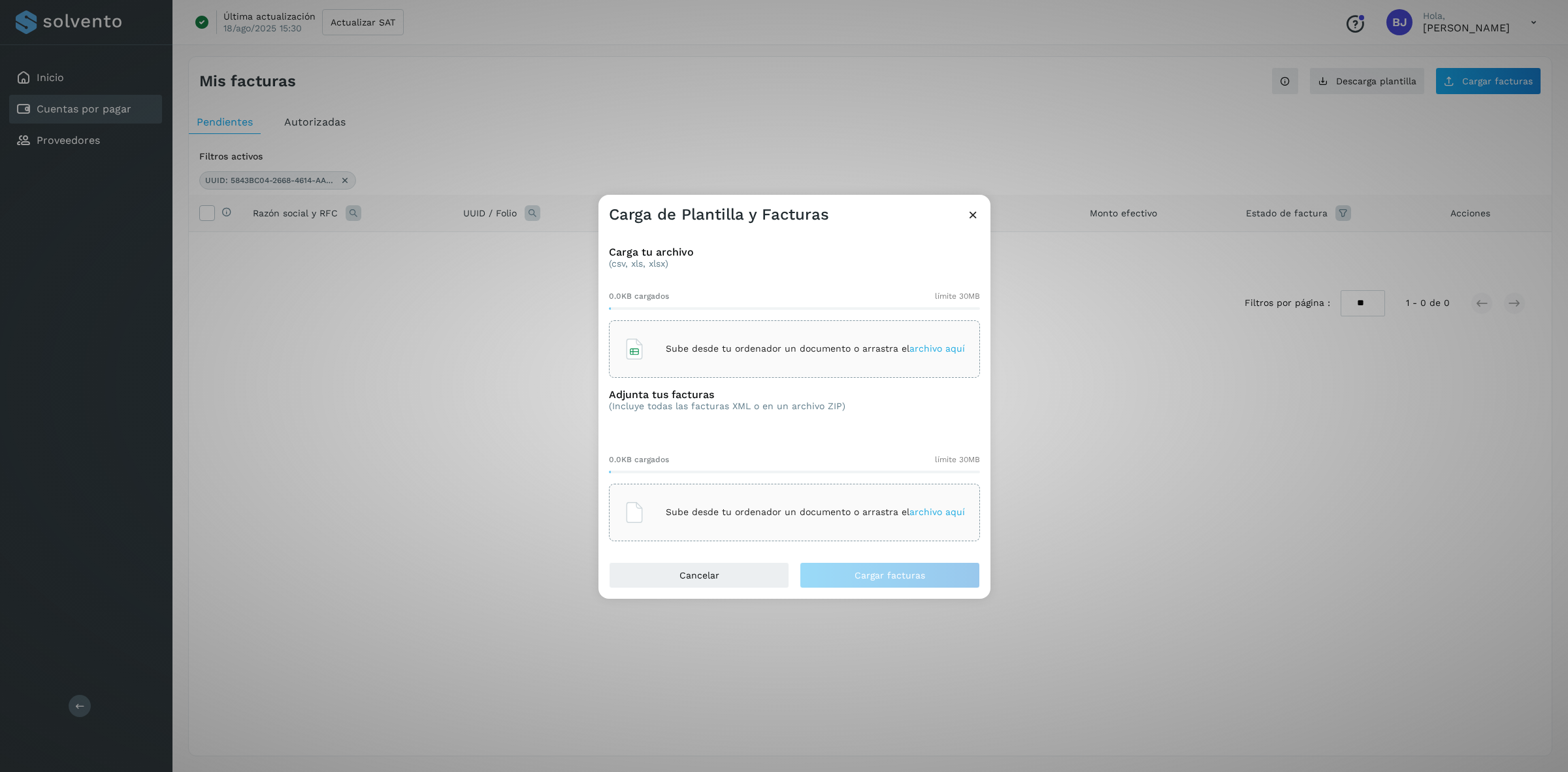
click at [642, 332] on div "Sube desde tu ordenador un documento o arrastra el archivo aquí" at bounding box center [794, 349] width 341 height 35
click at [721, 511] on p "Sube desde tu ordenador un documento o arrastra el archivo aquí" at bounding box center [815, 511] width 299 height 11
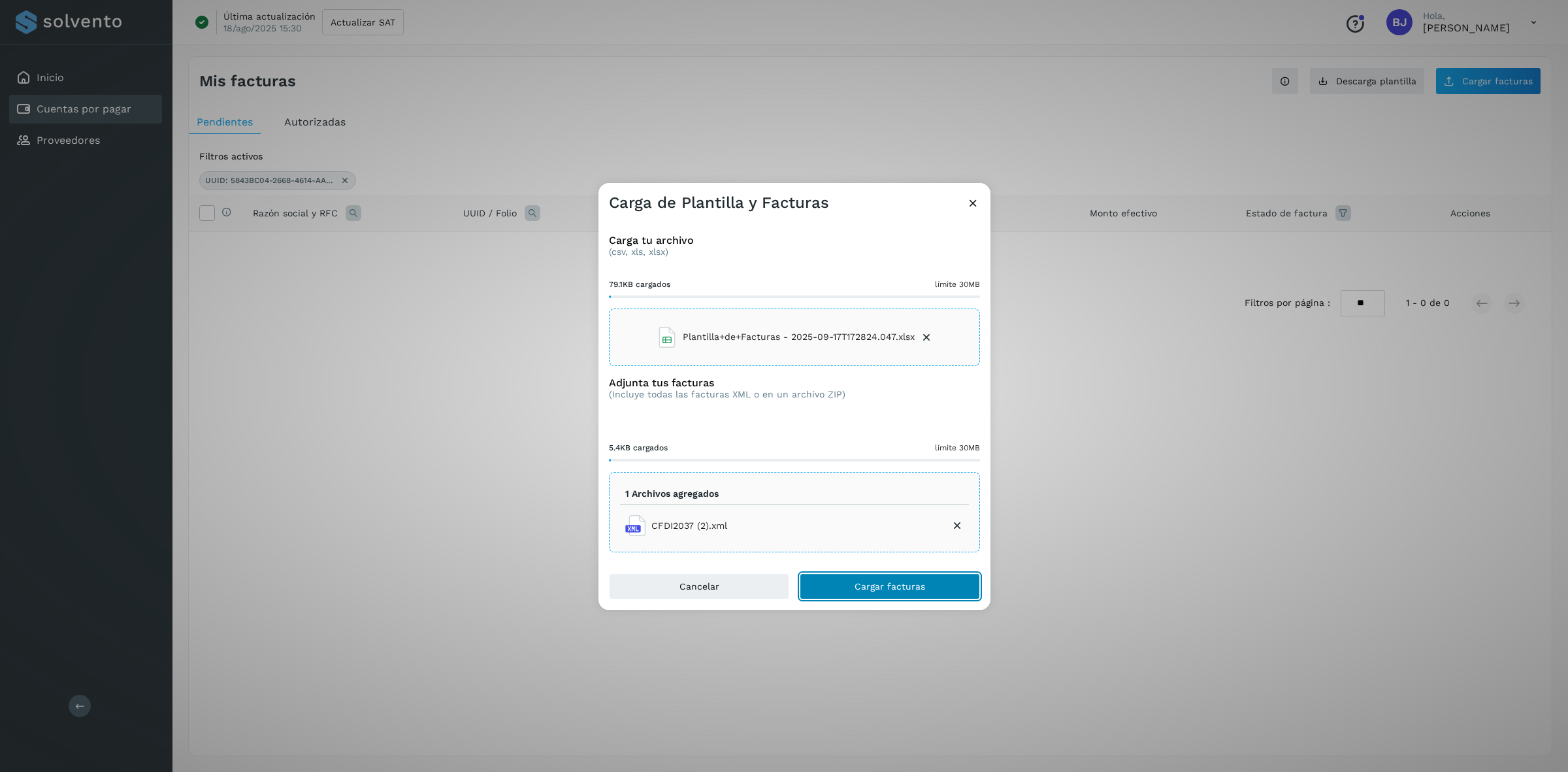
click at [898, 587] on span "Cargar facturas" at bounding box center [890, 586] width 71 height 9
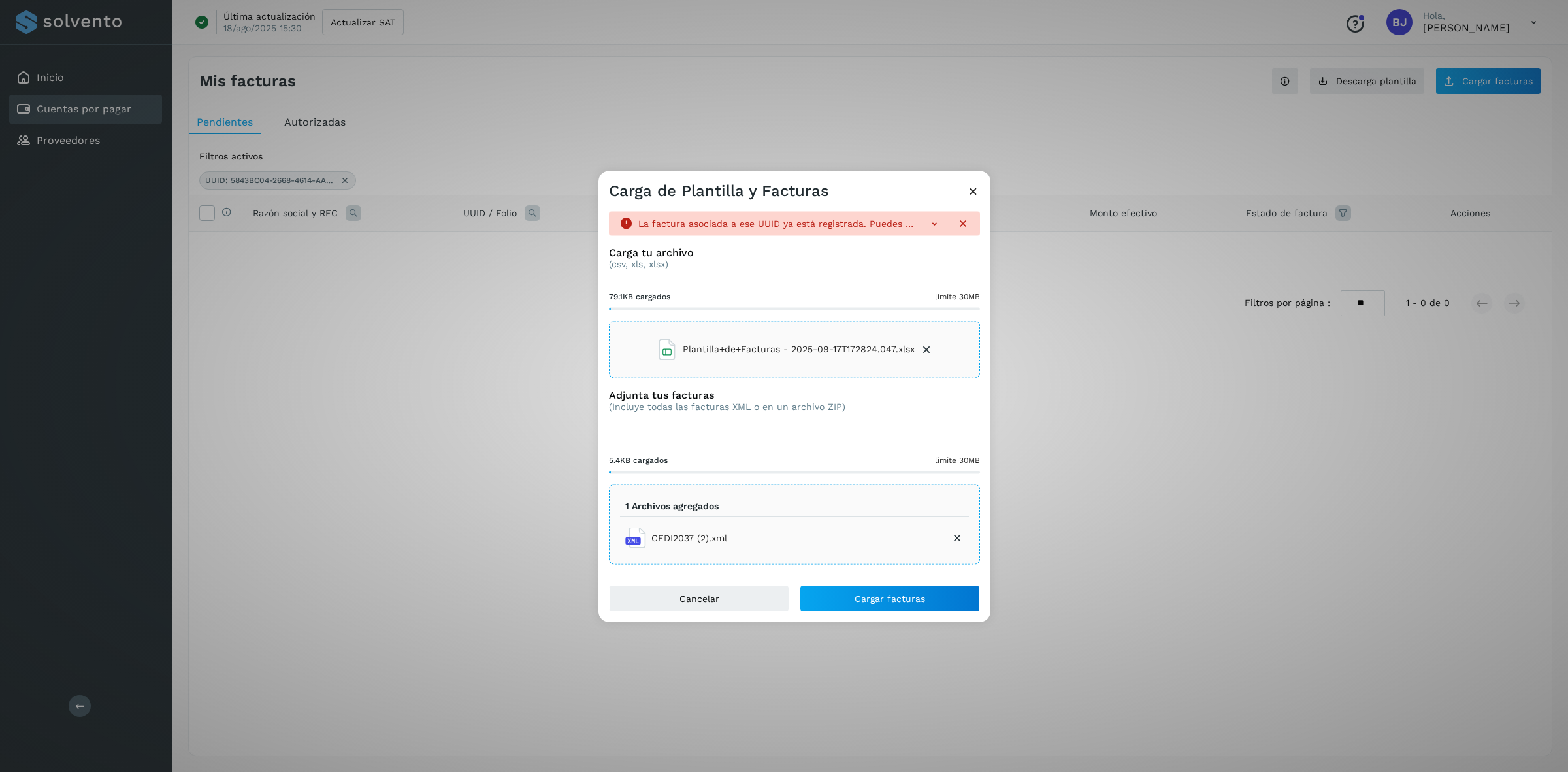
click at [977, 191] on icon at bounding box center [973, 191] width 14 height 14
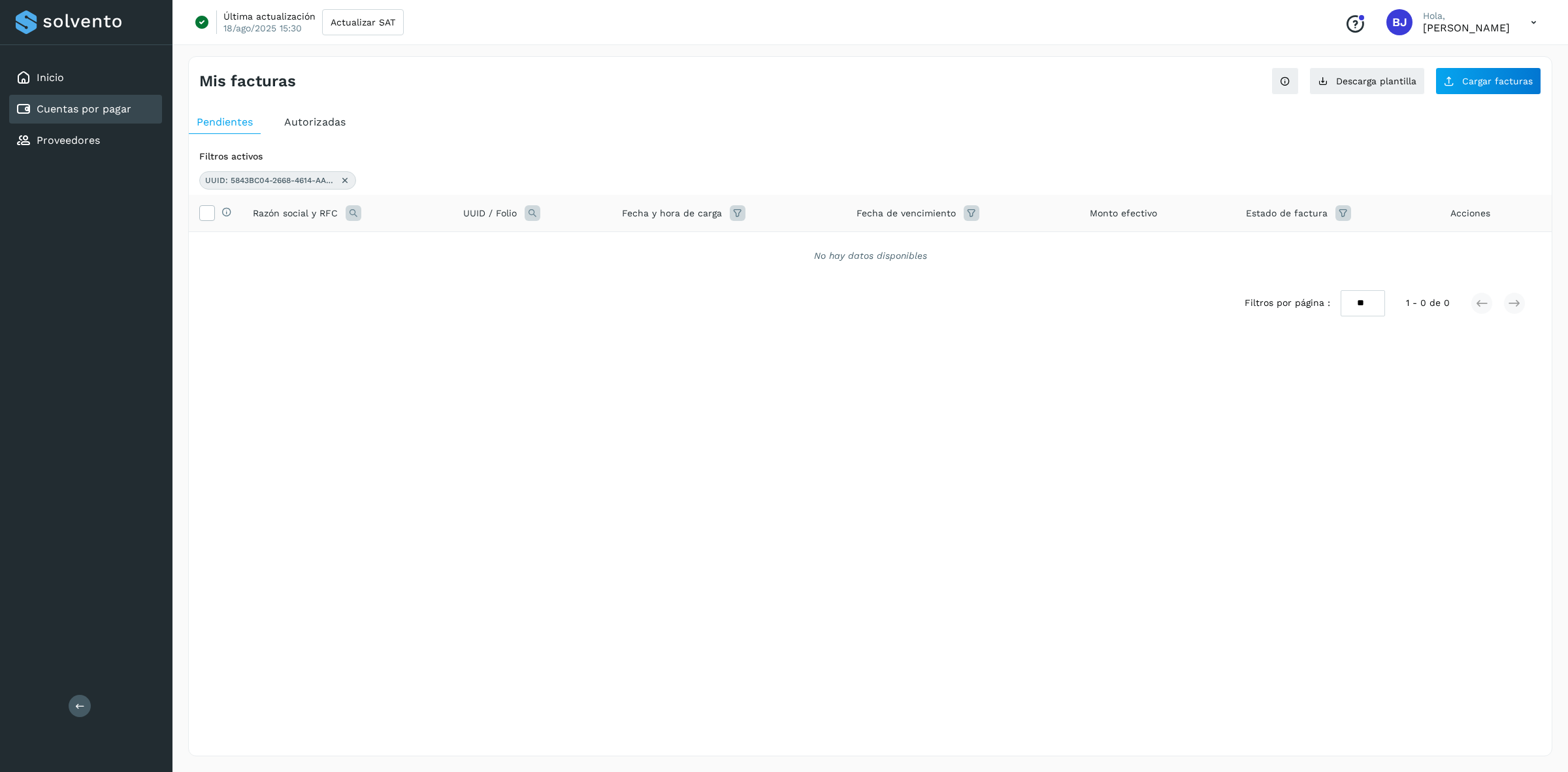
click at [527, 220] on icon at bounding box center [533, 213] width 16 height 16
click at [573, 258] on input "**********" at bounding box center [619, 268] width 161 height 21
paste input "**********"
type input "**********"
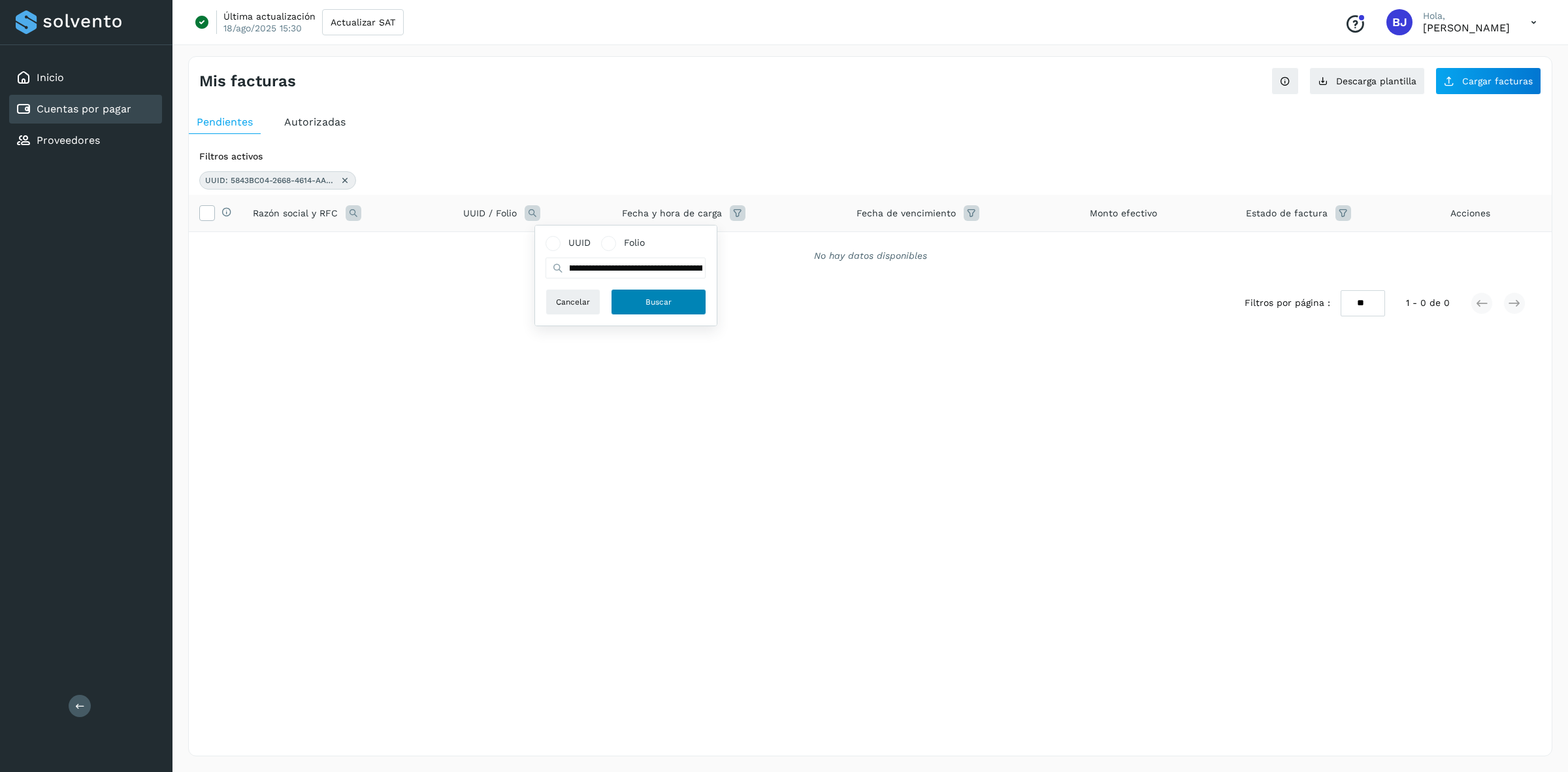
click at [652, 294] on button "Buscar" at bounding box center [659, 302] width 95 height 26
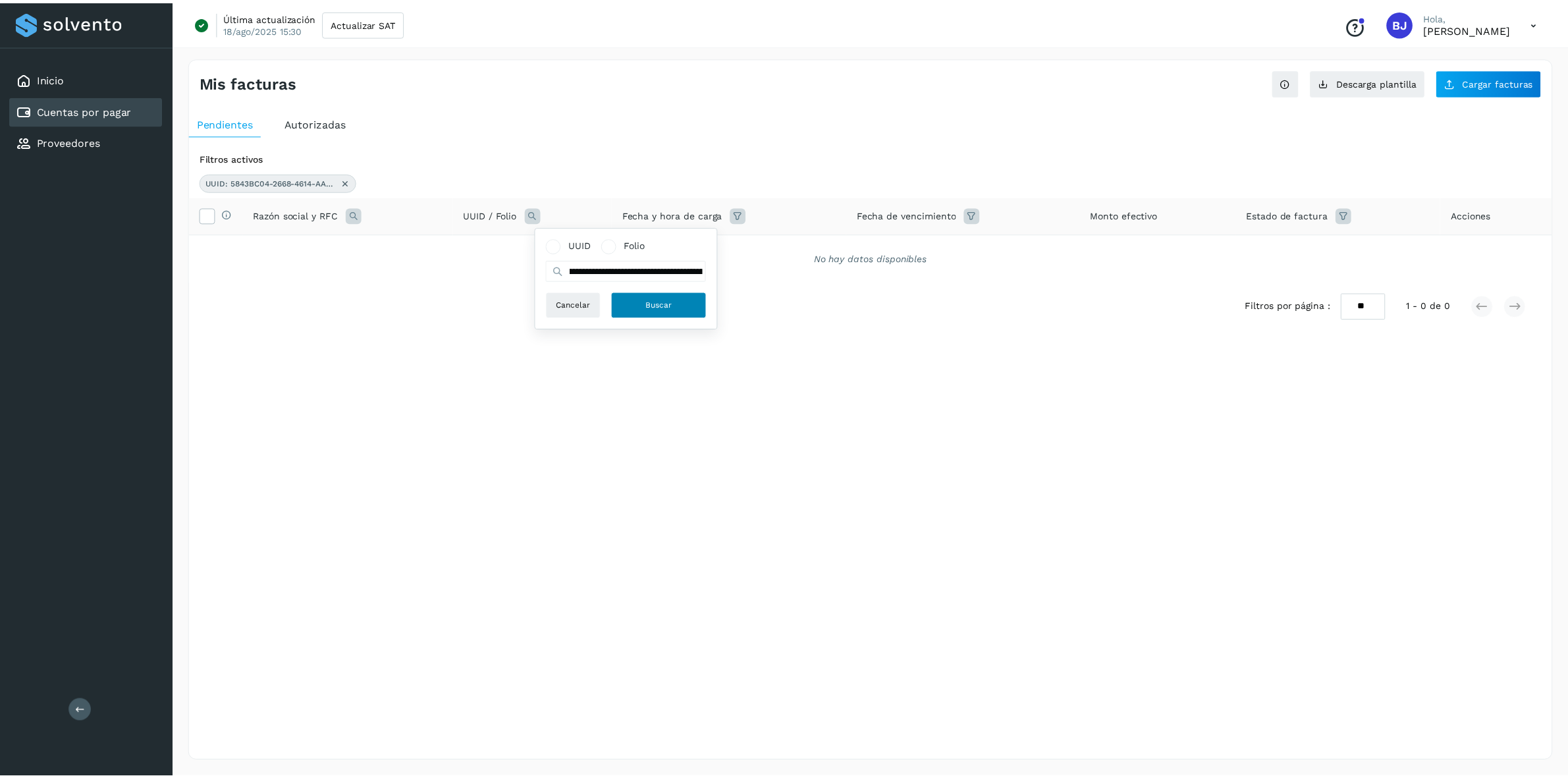
scroll to position [0, 0]
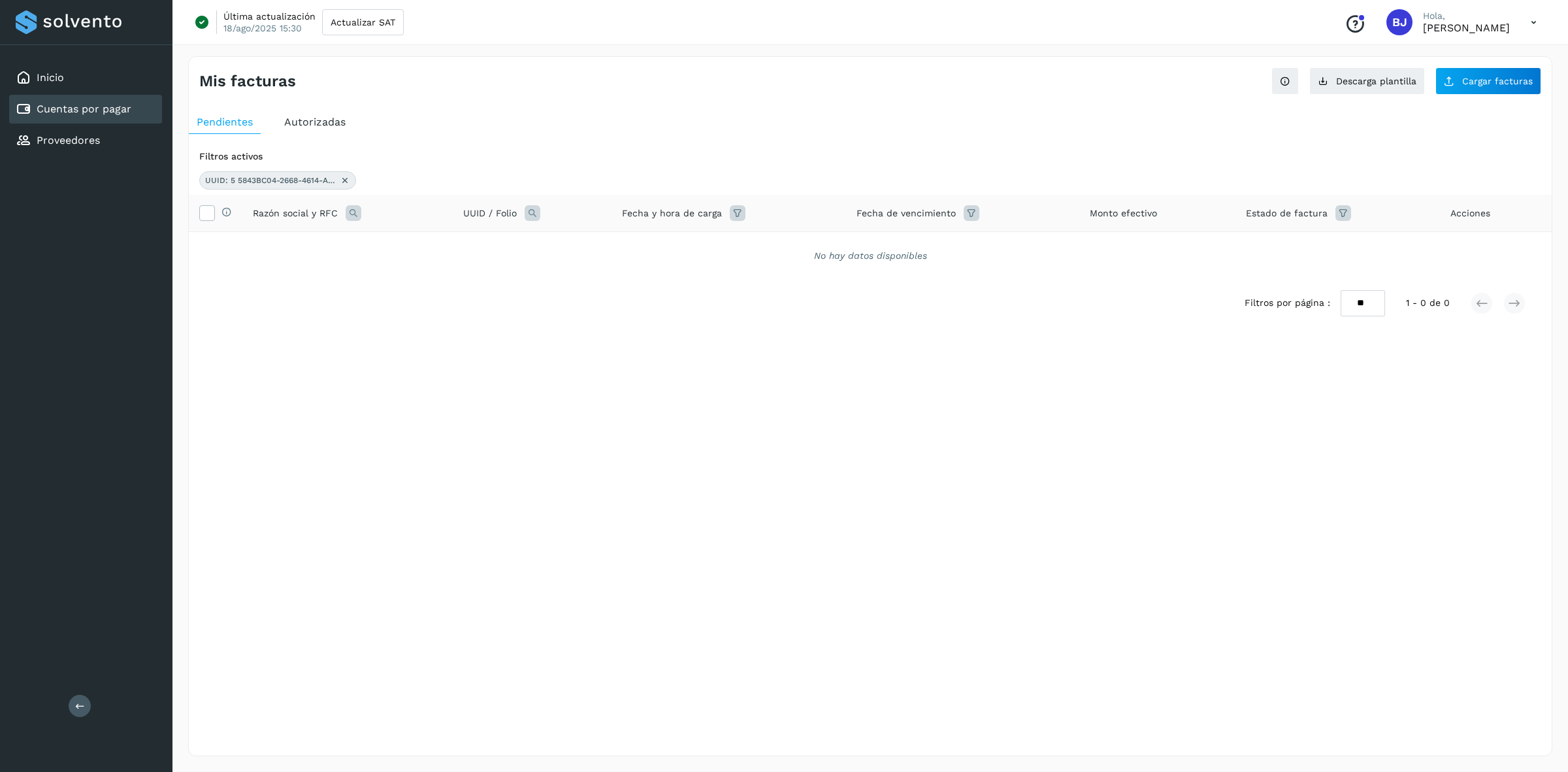
click at [542, 209] on div "UUID / Folio" at bounding box center [532, 213] width 139 height 16
click at [541, 209] on div "UUID / Folio" at bounding box center [532, 213] width 139 height 16
click at [536, 209] on icon at bounding box center [533, 213] width 16 height 16
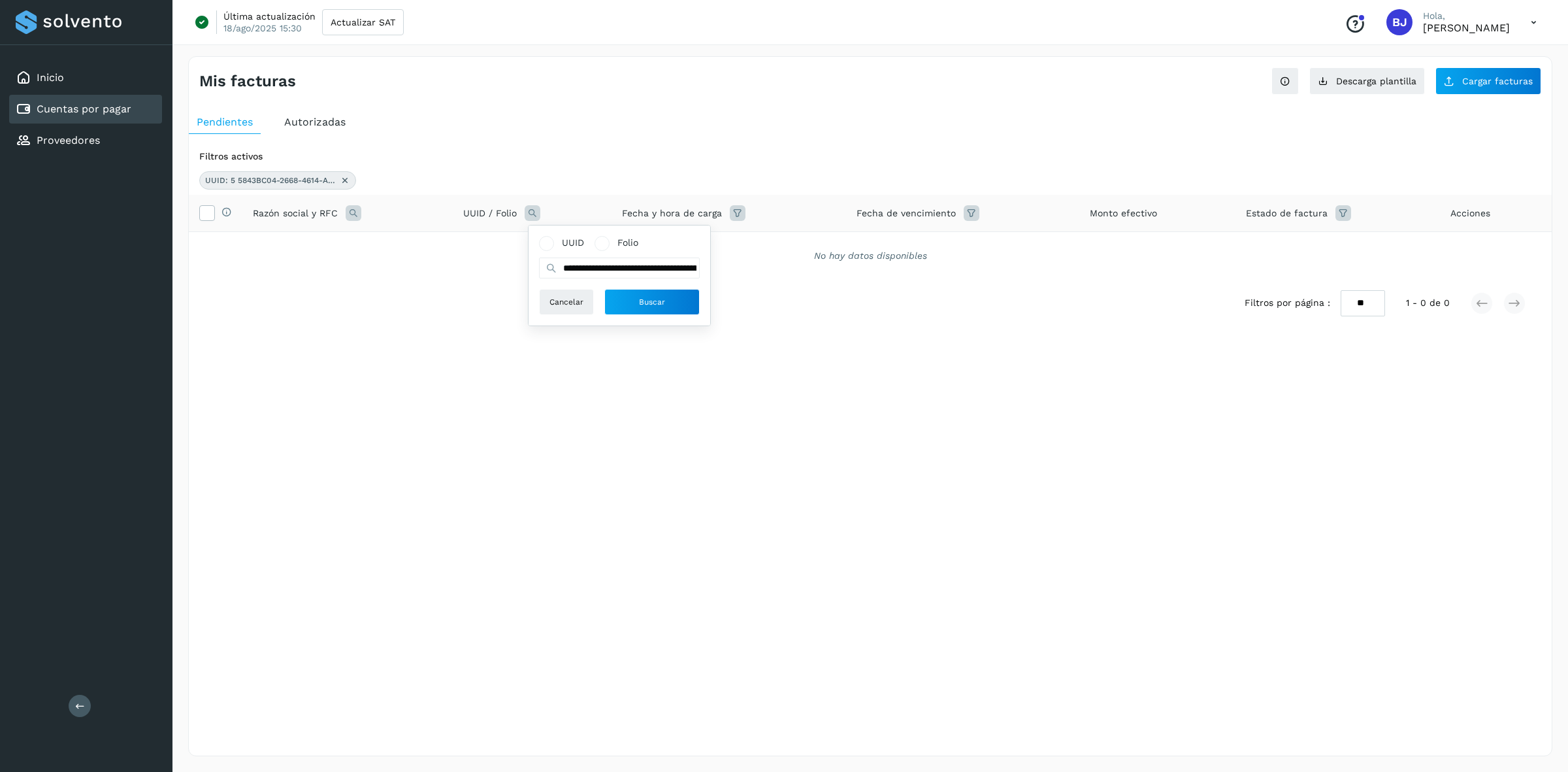
drag, startPoint x: 360, startPoint y: 178, endPoint x: 345, endPoint y: 178, distance: 15.0
click at [356, 180] on div "UUID: 5 5843BC04-2668-4614-AAEB-B65FB83E1EA6843BC04-2668-4614-AAEB-B65FB83E1EA6" at bounding box center [870, 180] width 1342 height 19
click at [340, 177] on icon at bounding box center [345, 180] width 11 height 11
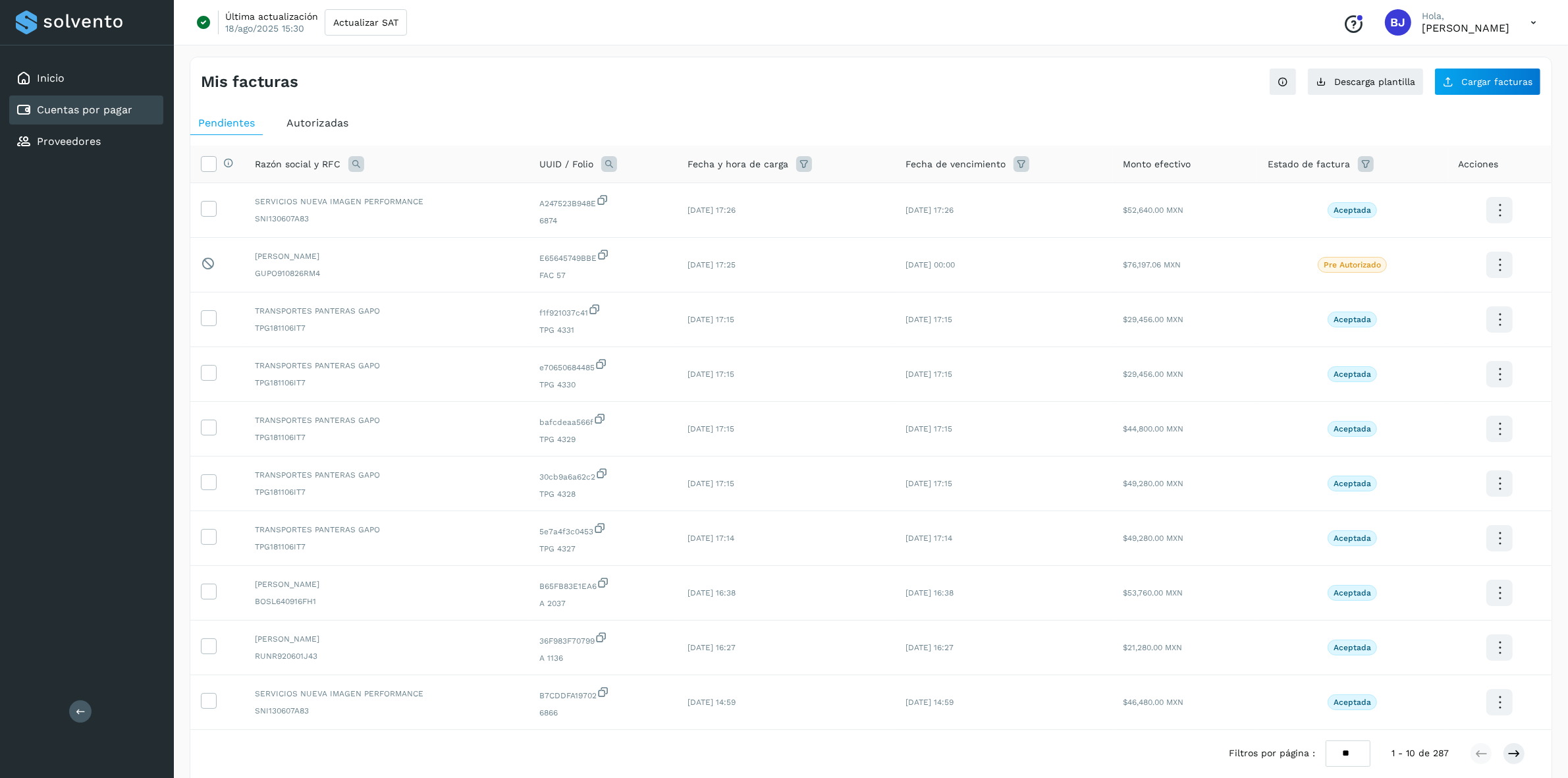
click at [623, 152] on th "UUID / Folio" at bounding box center [603, 164] width 148 height 37
click at [601, 163] on icon at bounding box center [609, 164] width 16 height 16
click at [652, 215] on input "text" at bounding box center [695, 219] width 162 height 21
paste input "**********"
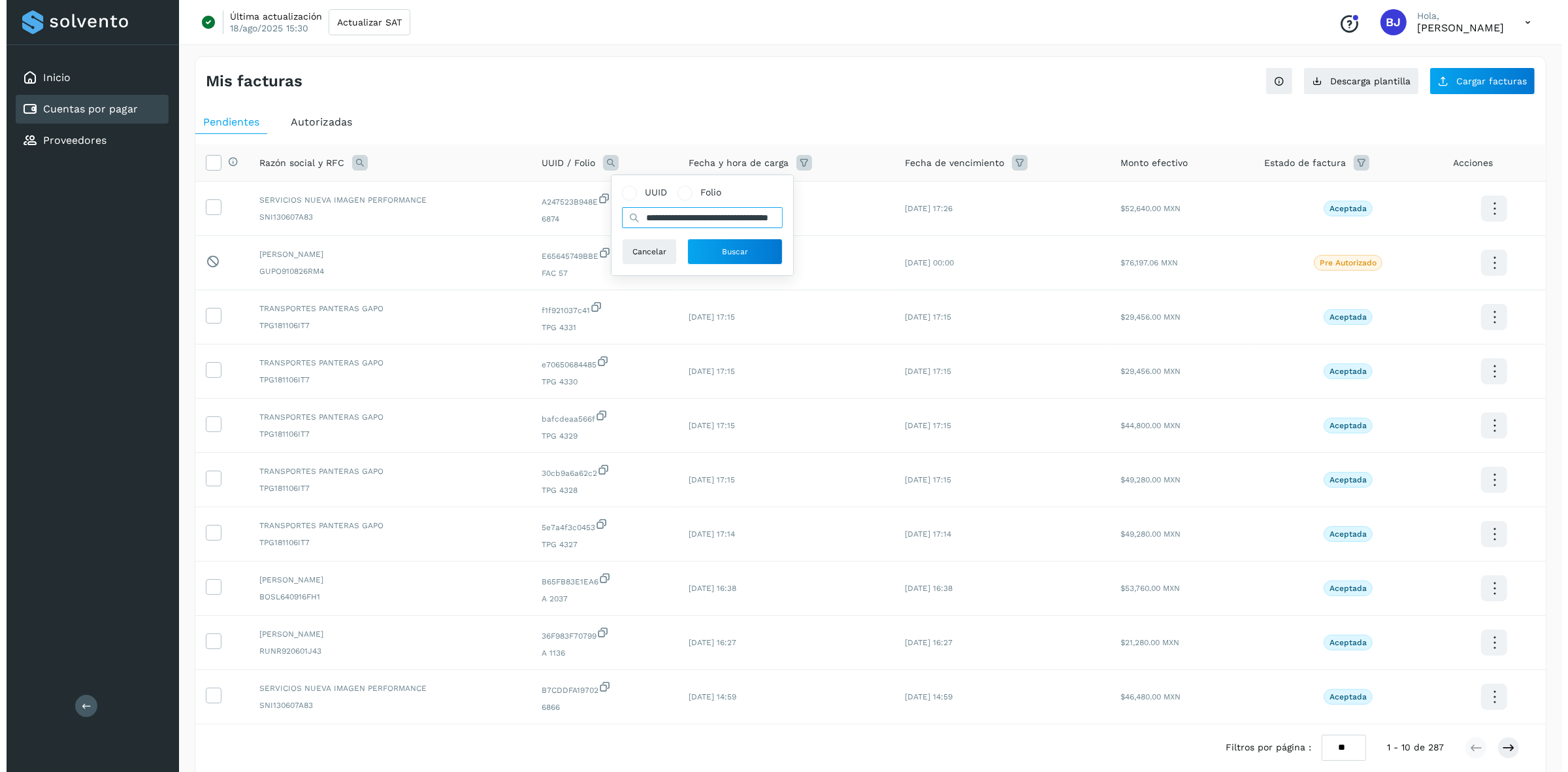
scroll to position [0, 66]
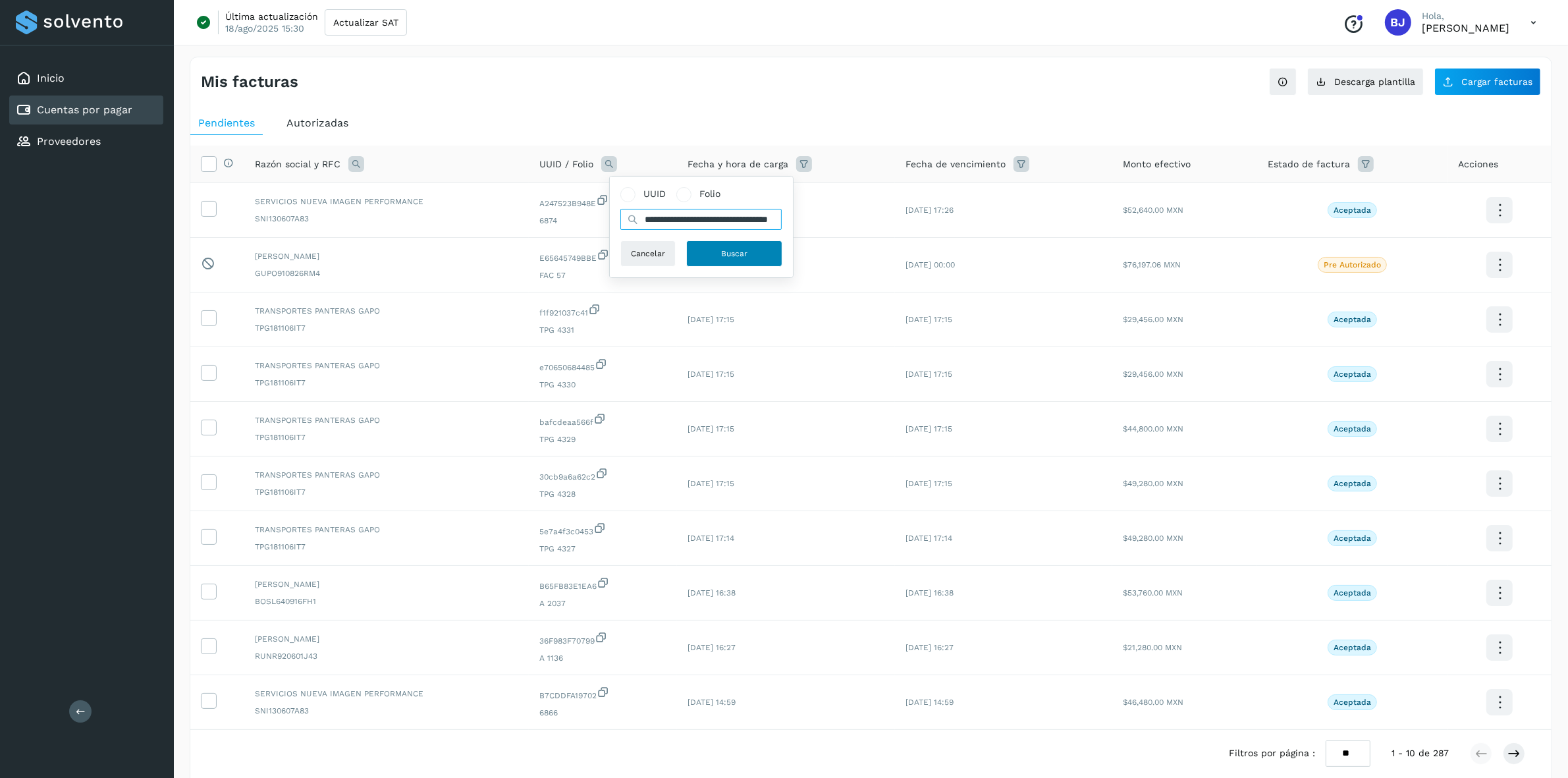
type input "**********"
click at [733, 254] on span "Buscar" at bounding box center [735, 253] width 27 height 12
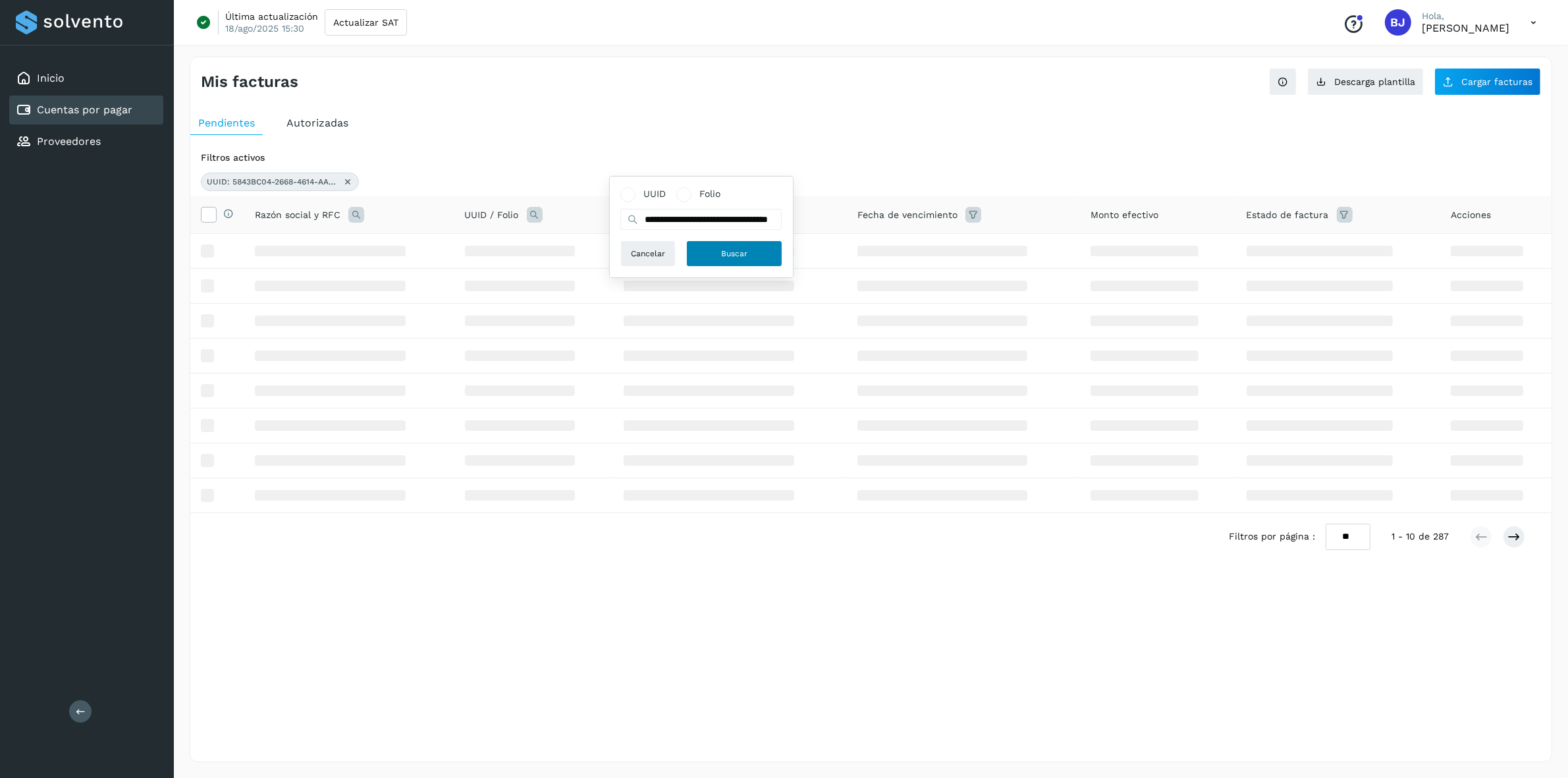
scroll to position [0, 0]
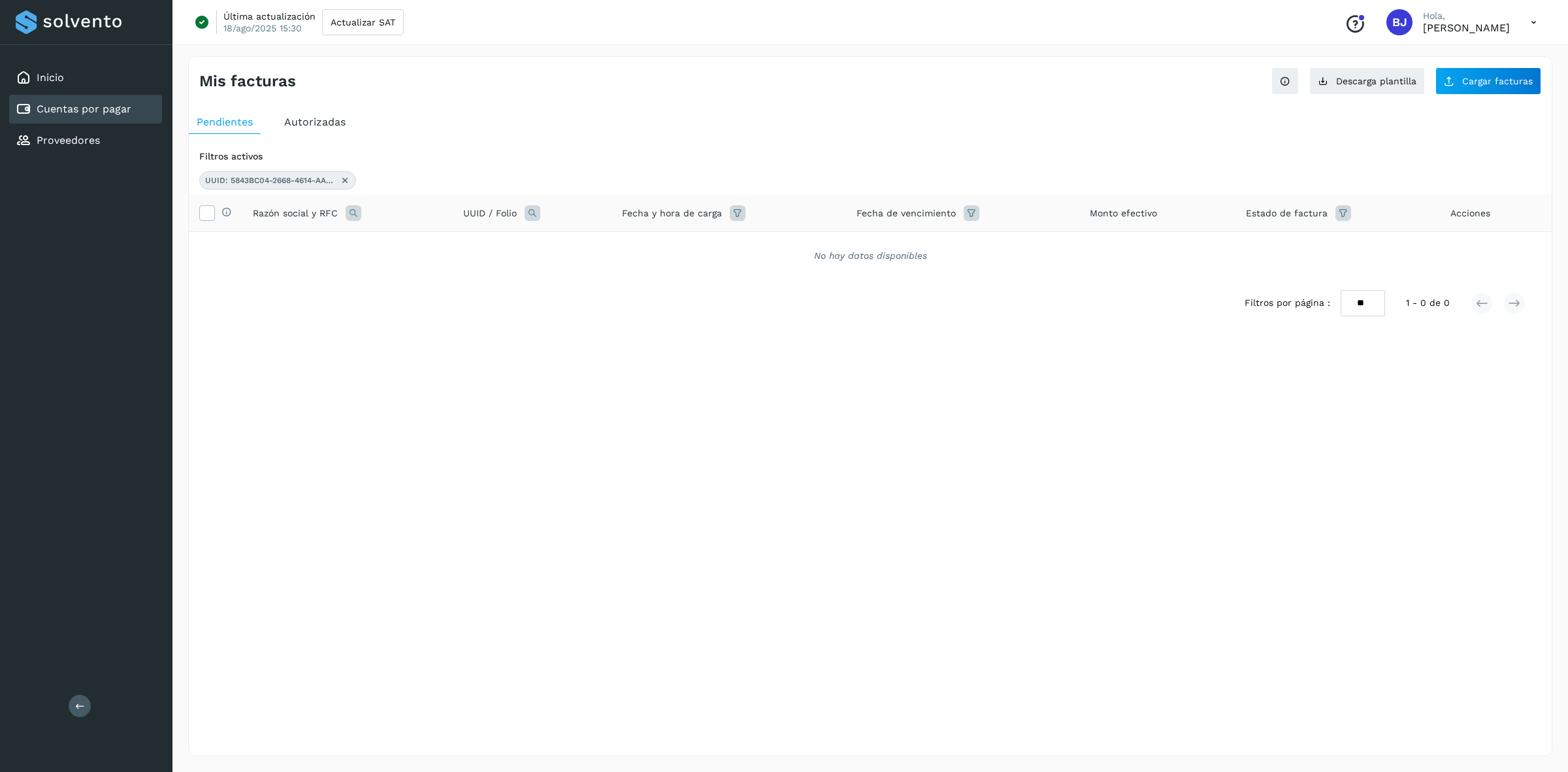
click at [350, 116] on div "Autorizadas" at bounding box center [314, 122] width 77 height 24
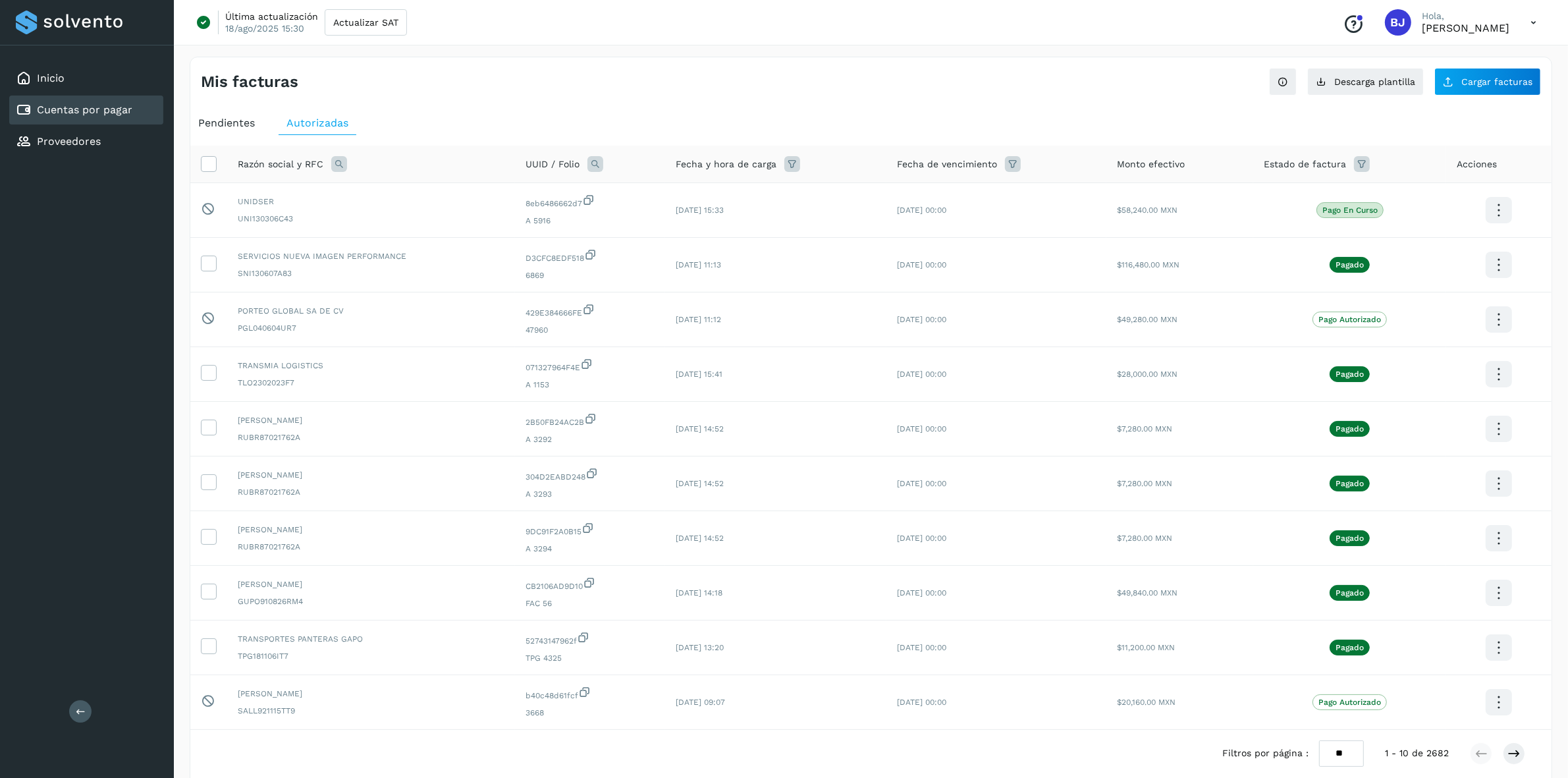
click at [601, 165] on icon at bounding box center [596, 164] width 16 height 16
click at [643, 222] on input "text" at bounding box center [681, 219] width 162 height 21
type input "*"
click at [702, 223] on input "*" at bounding box center [681, 219] width 162 height 21
type input "*"
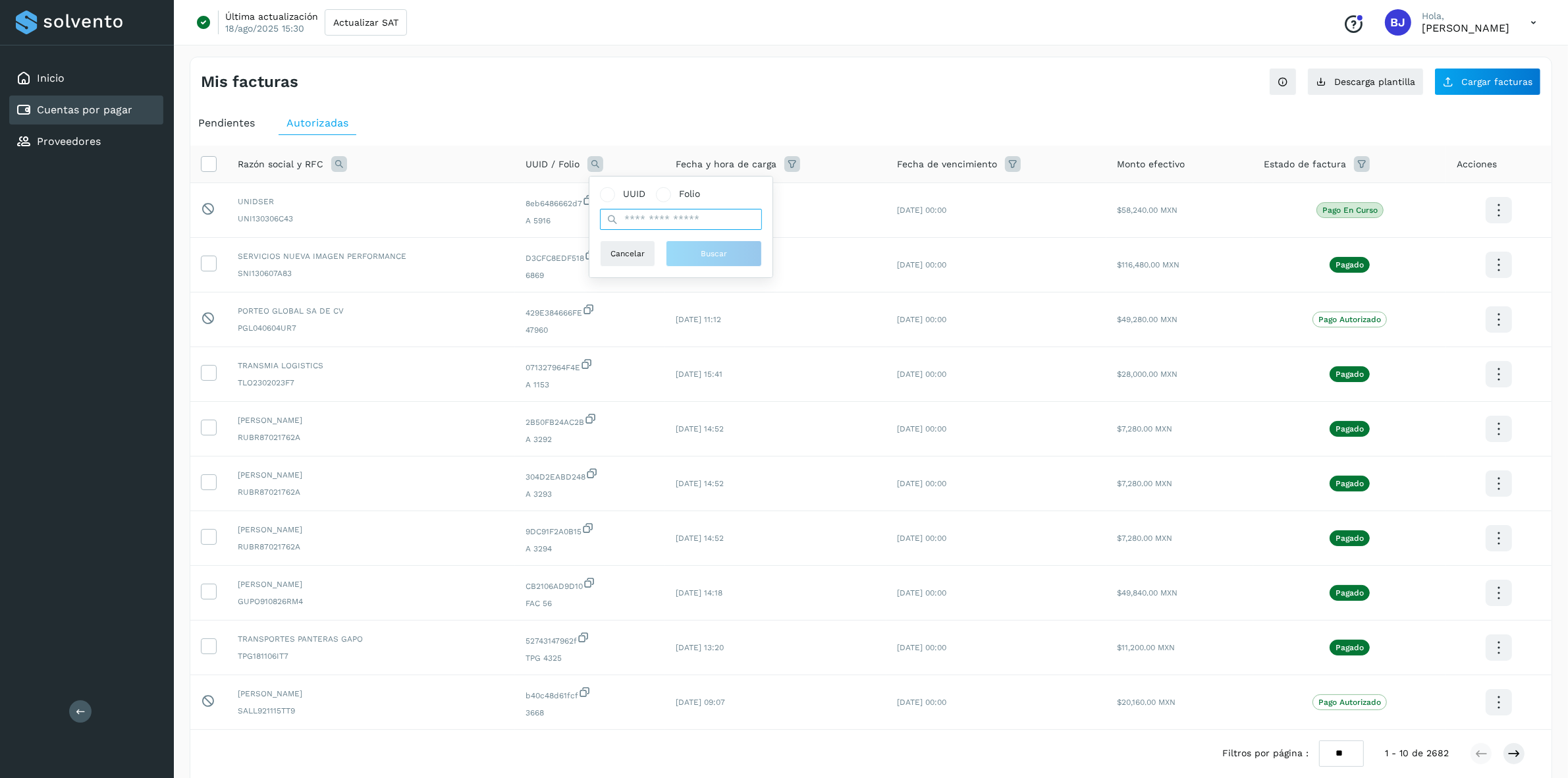
paste input "**********"
type input "**********"
click at [737, 255] on button "Buscar" at bounding box center [720, 254] width 96 height 27
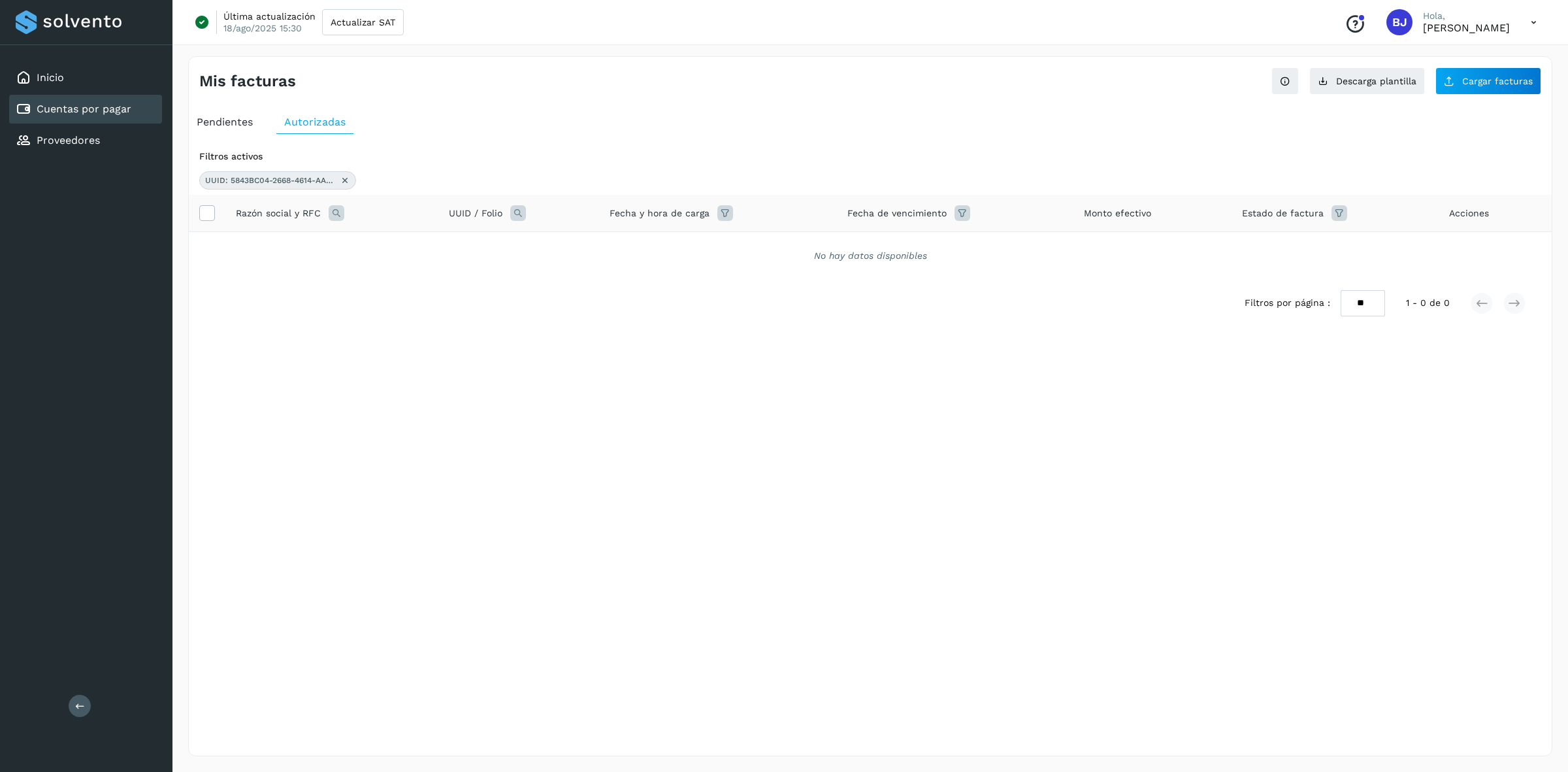
click at [342, 208] on icon at bounding box center [337, 213] width 16 height 16
click at [533, 208] on div "UUID / Folio" at bounding box center [519, 213] width 140 height 16
click at [504, 219] on div "Razón social RFC Cancelar Buscar" at bounding box center [422, 269] width 182 height 100
click at [525, 215] on icon at bounding box center [519, 213] width 16 height 16
click at [596, 258] on input "**********" at bounding box center [605, 268] width 161 height 21
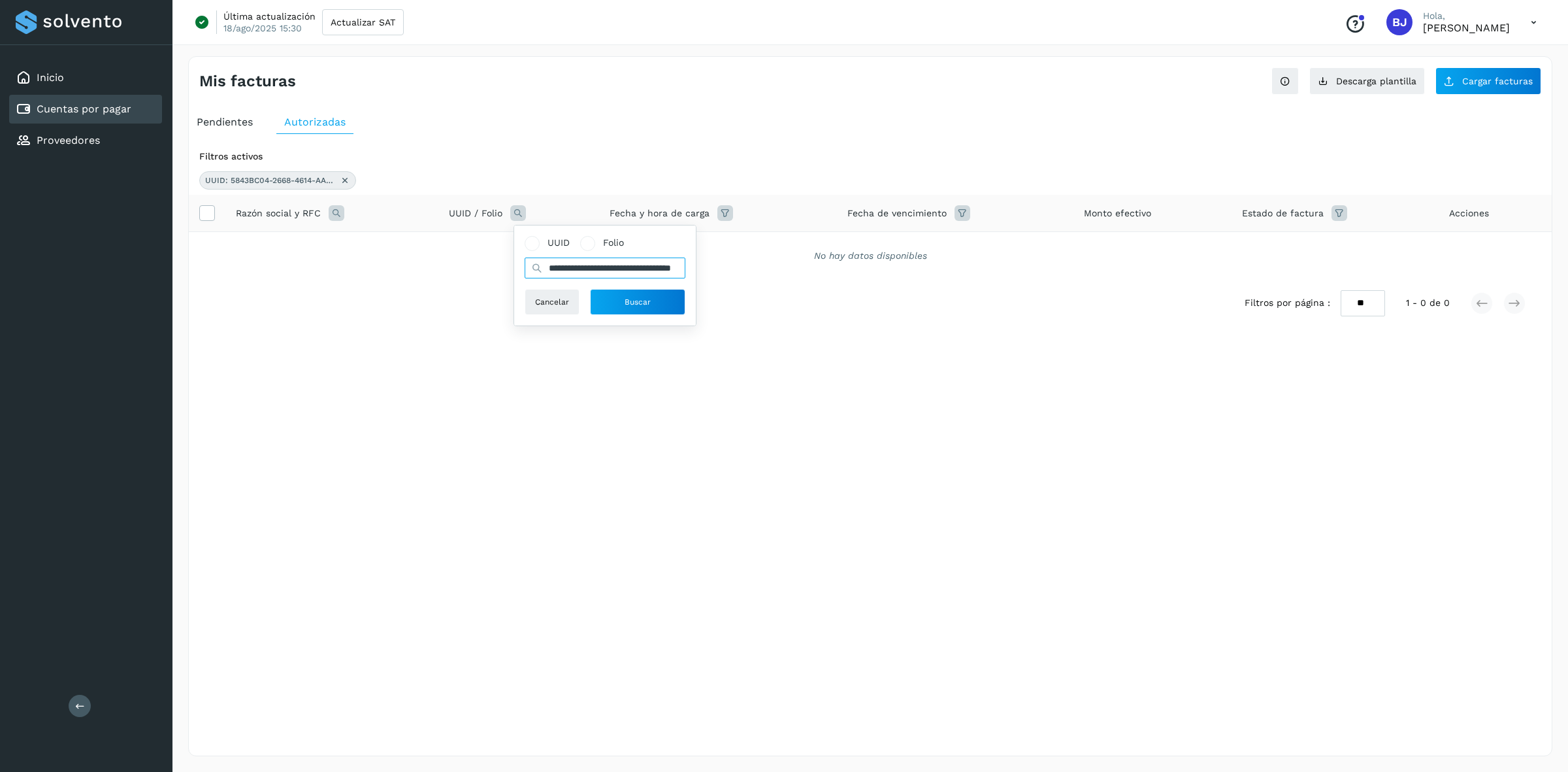
click at [596, 258] on input "**********" at bounding box center [605, 268] width 161 height 21
paste input "*********"
type input "*********"
click at [617, 314] on button "Buscar" at bounding box center [638, 302] width 95 height 26
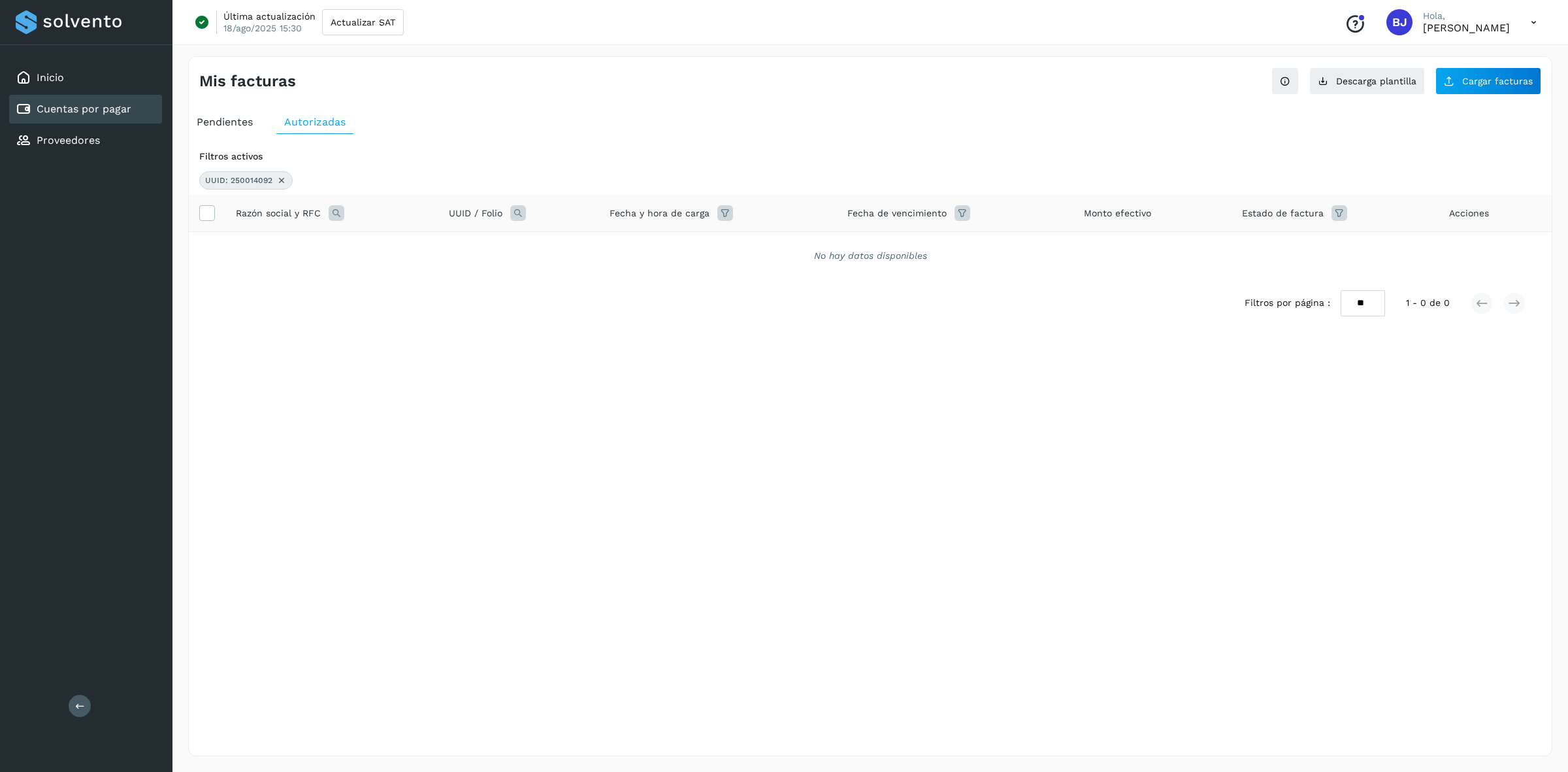
click at [281, 182] on icon at bounding box center [282, 180] width 11 height 11
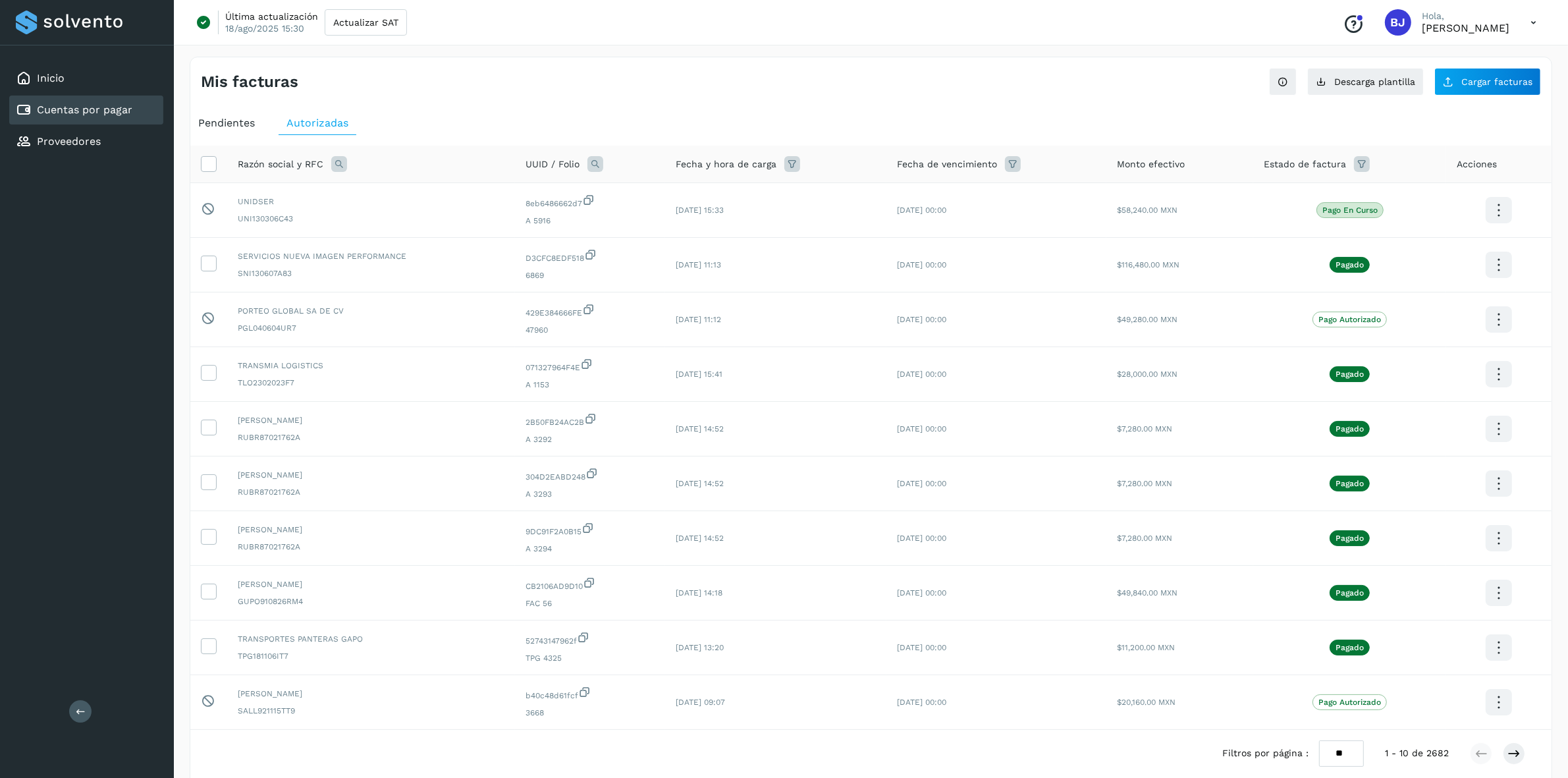
click at [337, 166] on icon at bounding box center [339, 164] width 16 height 16
click at [440, 214] on input "text" at bounding box center [426, 219] width 162 height 21
click at [403, 223] on input "*******" at bounding box center [426, 219] width 162 height 21
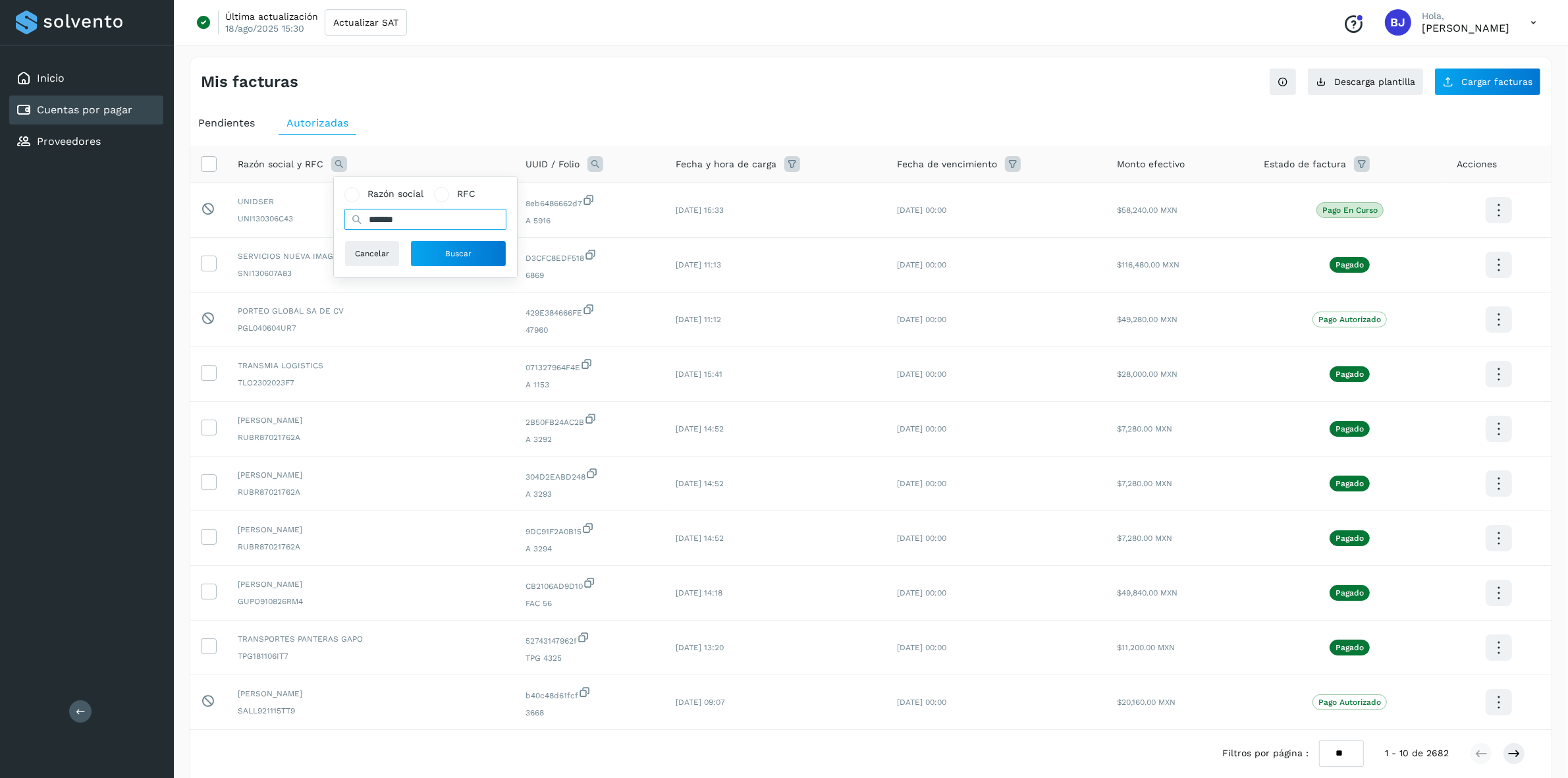
paste input "**********"
type input "**********"
click at [459, 245] on button "Buscar" at bounding box center [459, 254] width 96 height 27
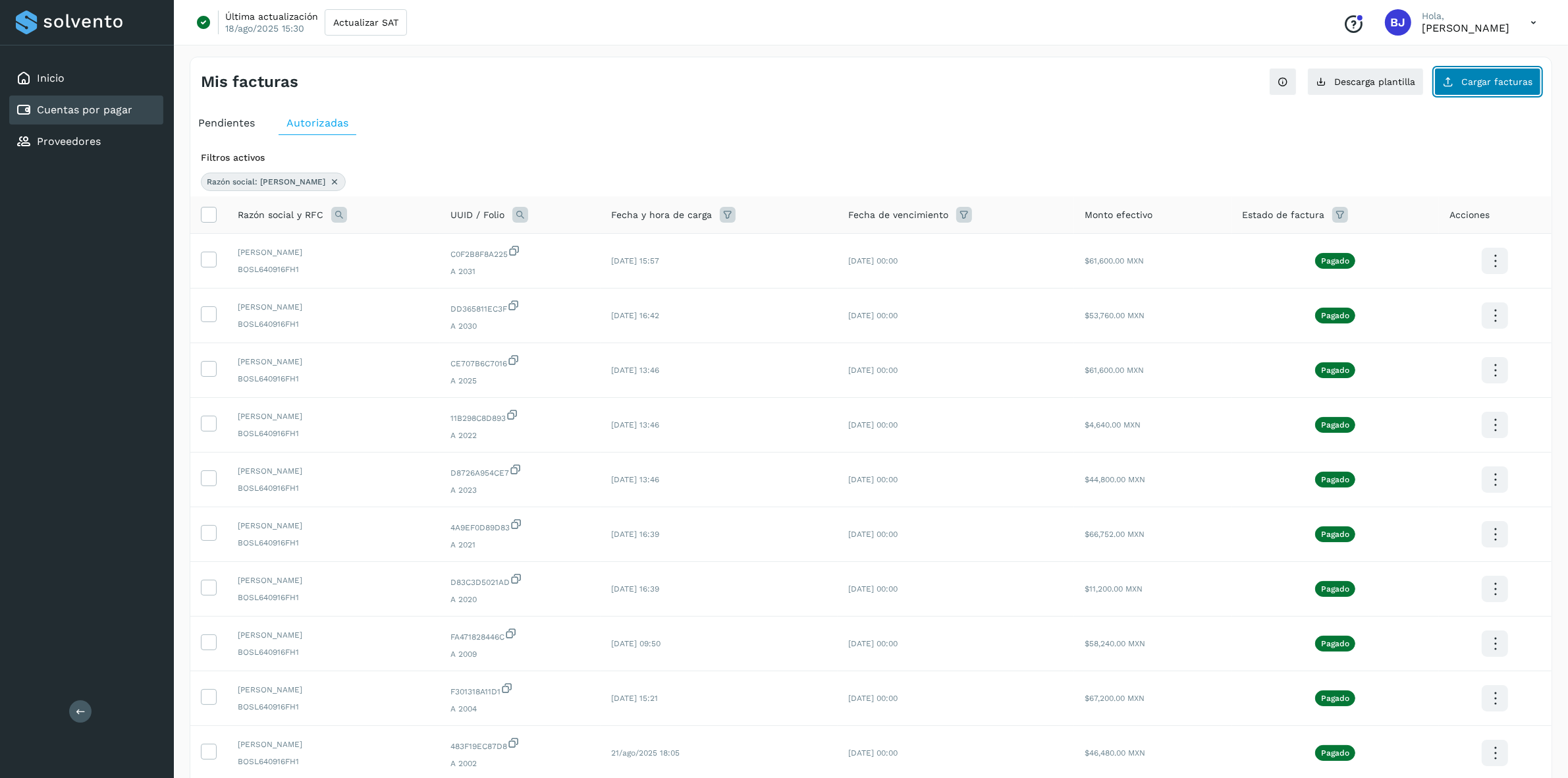
click at [1490, 86] on span "Cargar facturas" at bounding box center [1497, 82] width 71 height 9
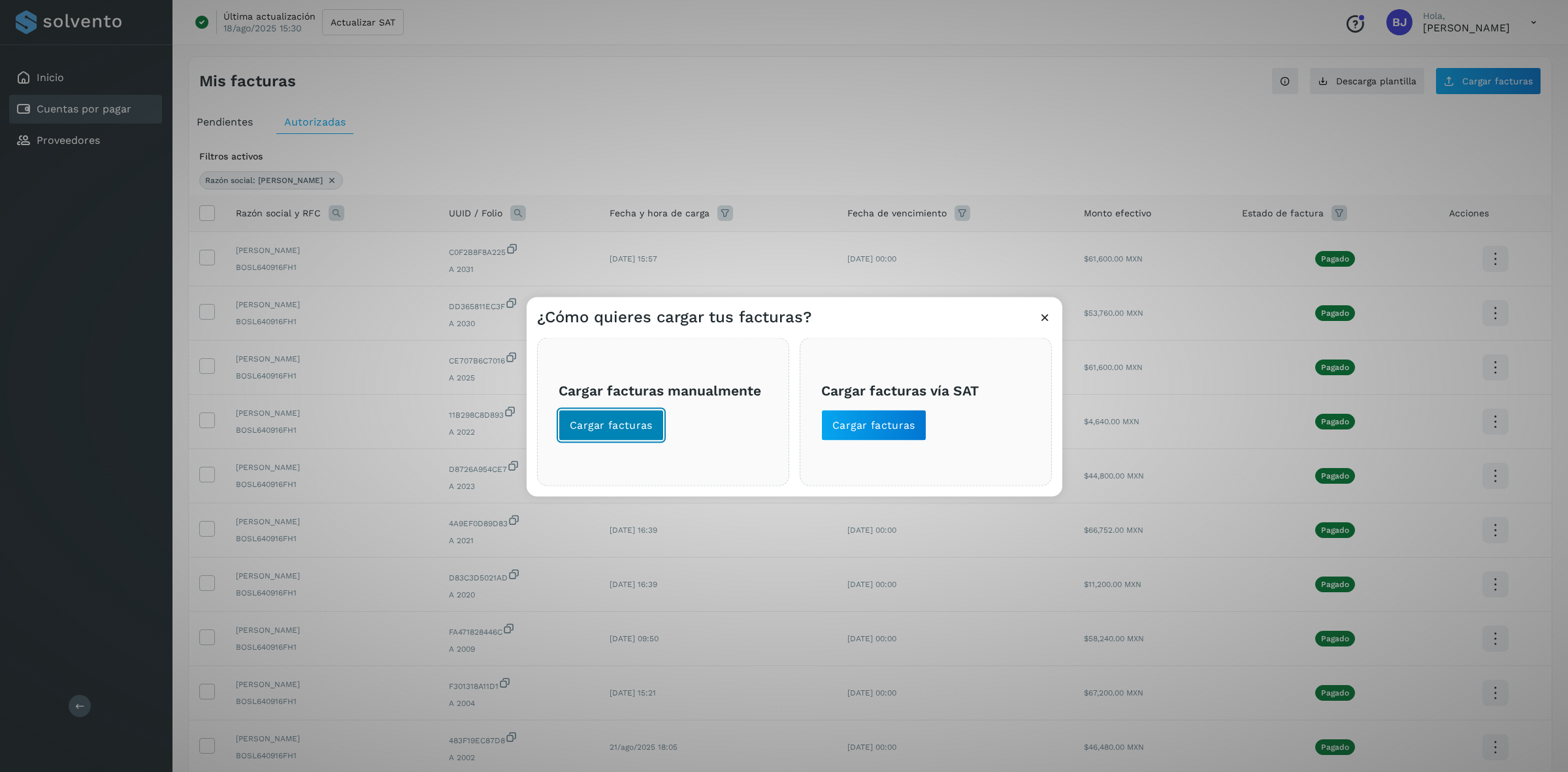
click at [606, 411] on button "Cargar facturas" at bounding box center [610, 425] width 105 height 32
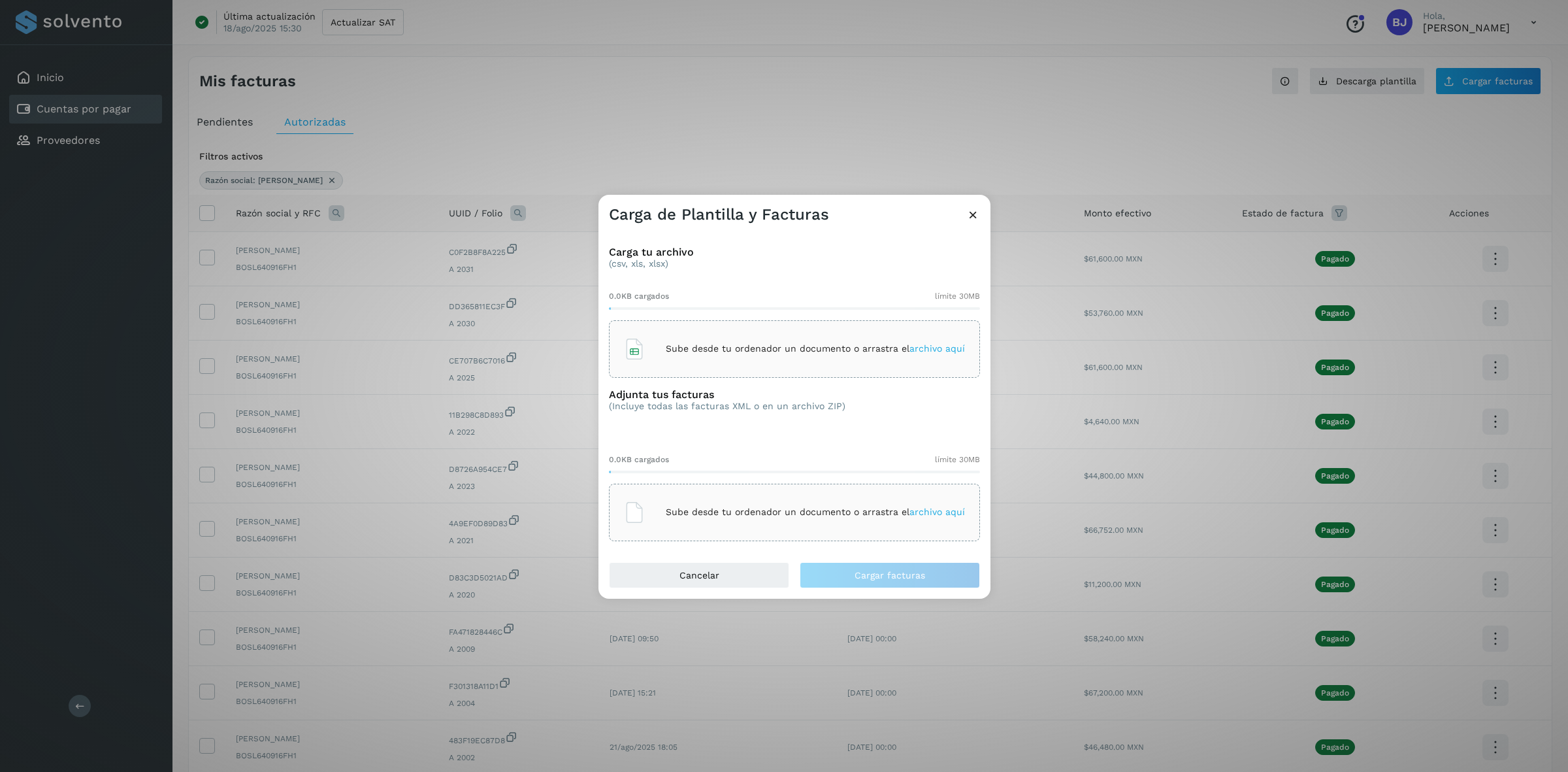
click at [699, 348] on p "Sube desde tu ordenador un documento o arrastra el archivo aquí" at bounding box center [815, 348] width 299 height 11
click at [716, 526] on div "Sube desde tu ordenador un documento o arrastra el archivo aquí" at bounding box center [794, 512] width 341 height 35
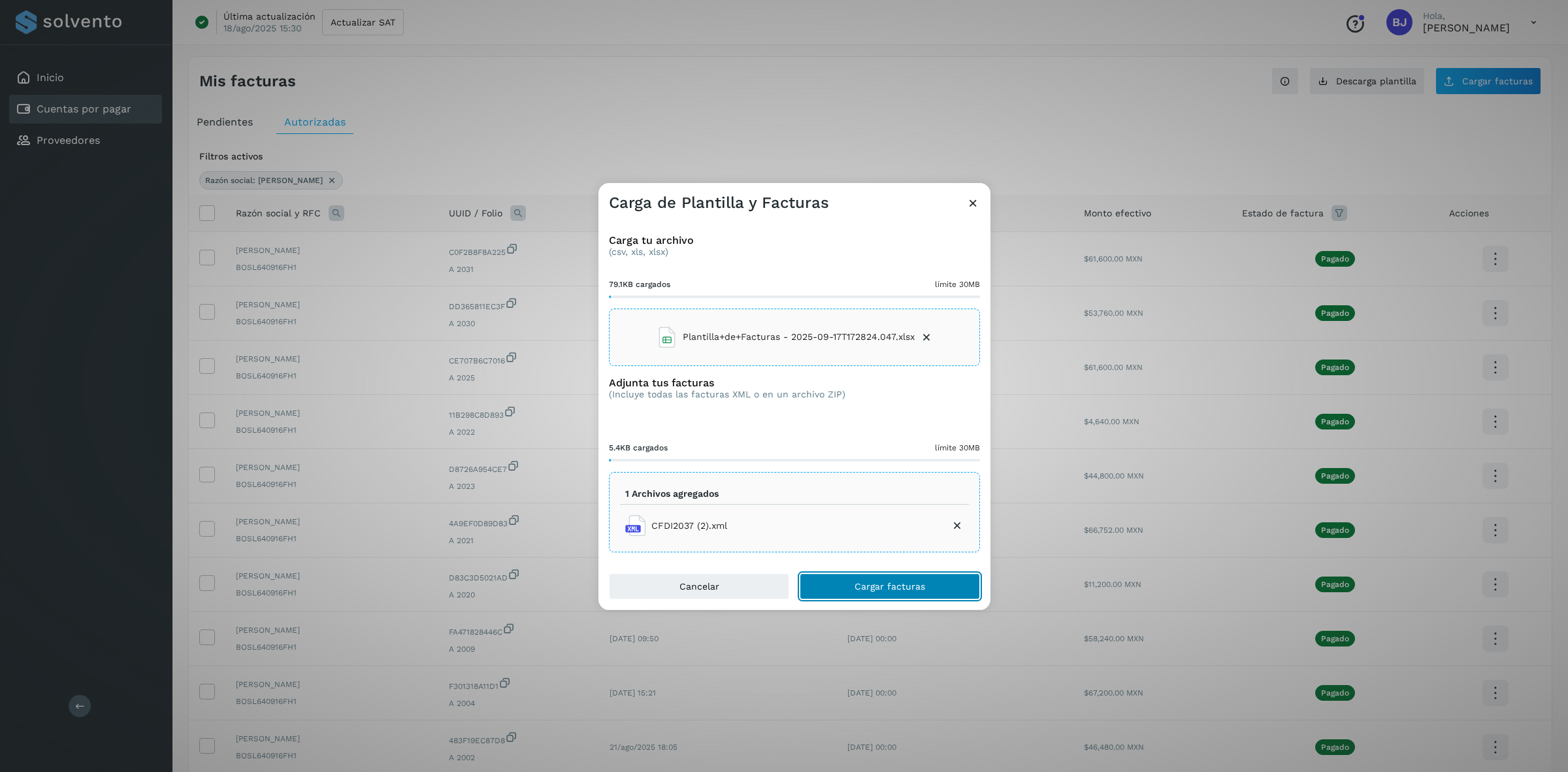
click at [822, 575] on button "Cargar facturas" at bounding box center [890, 587] width 180 height 26
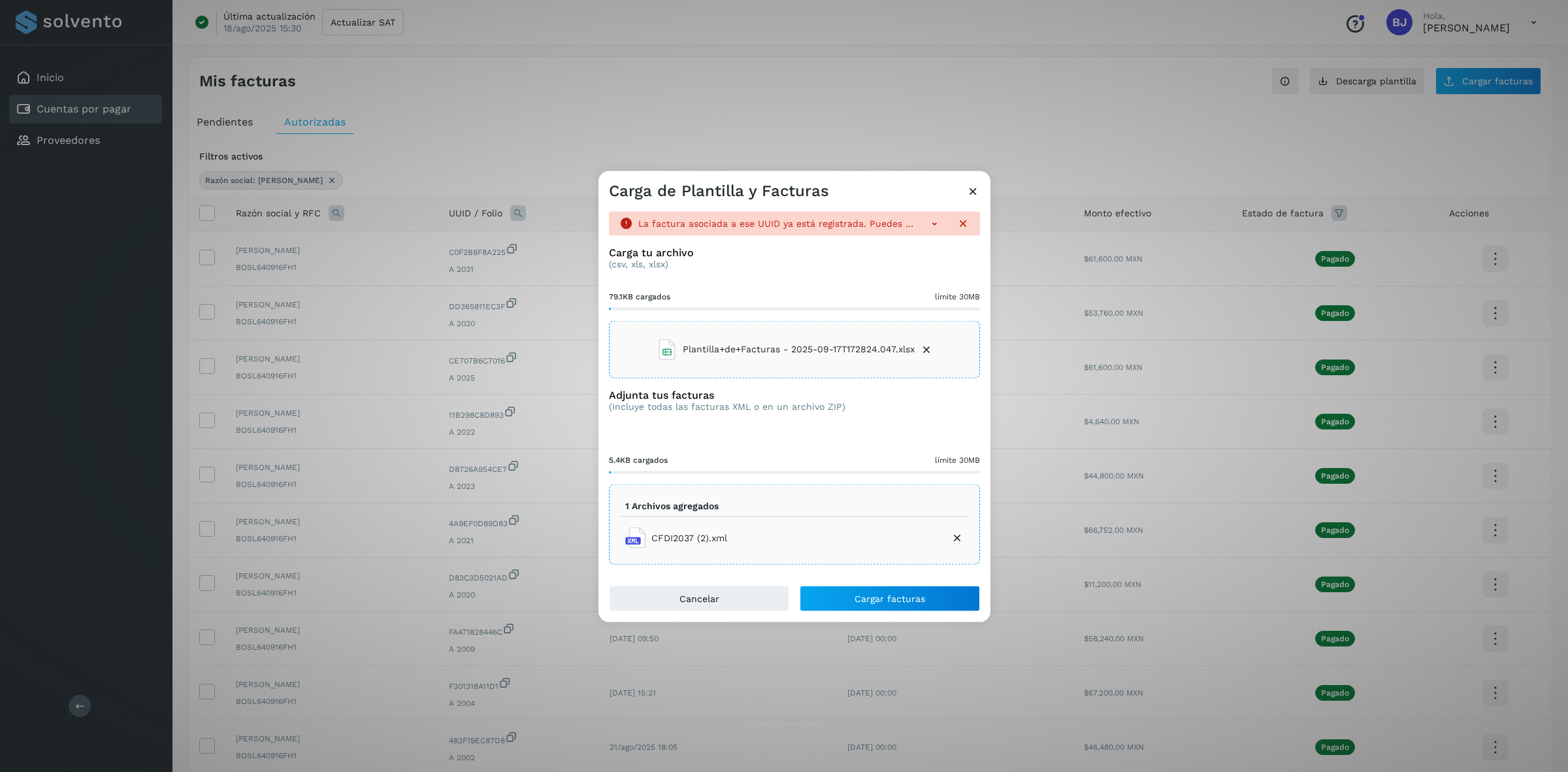
click at [935, 223] on icon at bounding box center [934, 223] width 13 height 13
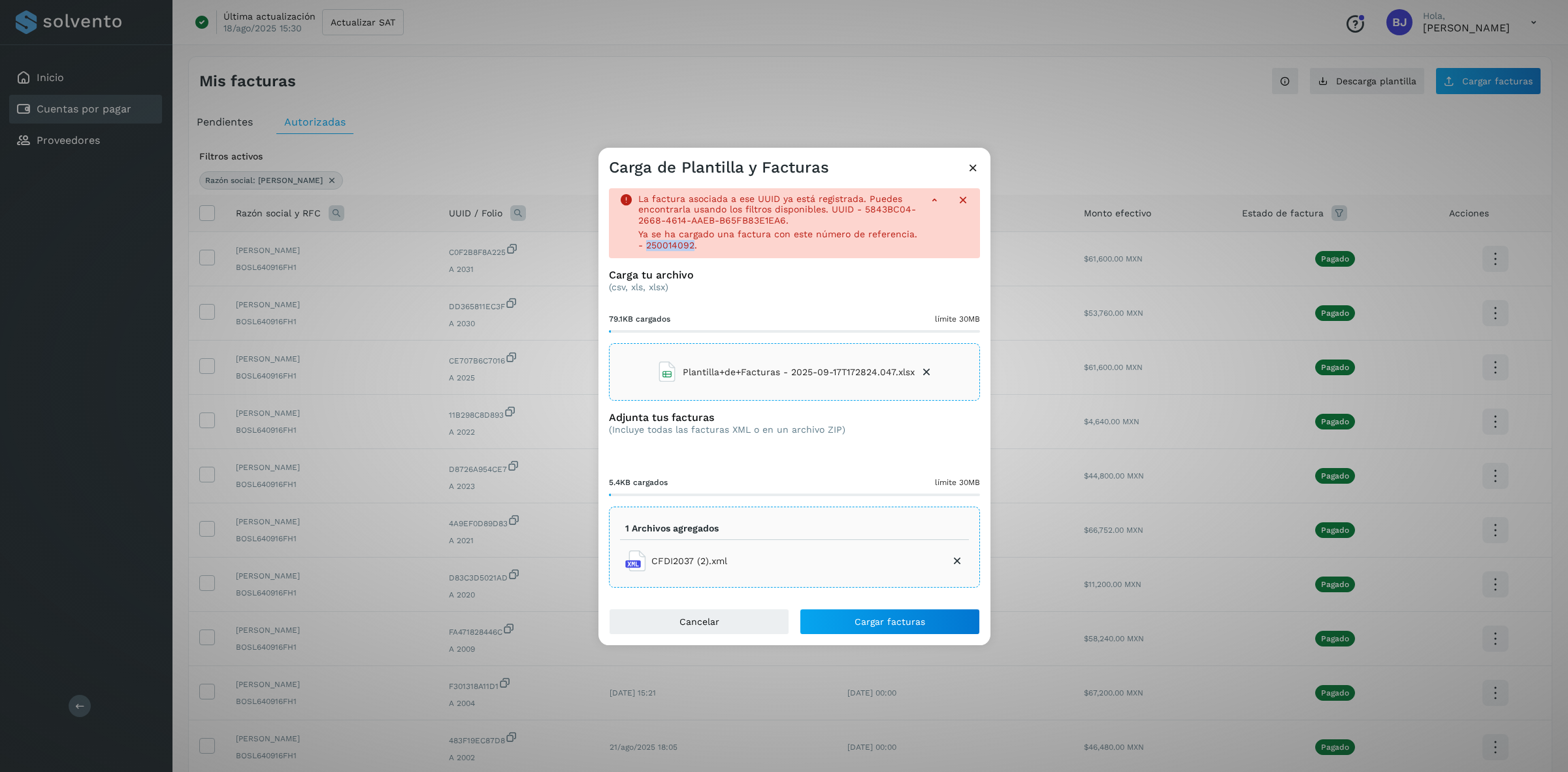
drag, startPoint x: 647, startPoint y: 247, endPoint x: 894, endPoint y: 216, distance: 248.9
click at [693, 250] on div "La factura asociada a ese UUID ya está registrada. Puedes encontrarla usando lo…" at bounding box center [778, 223] width 279 height 60
click at [865, 217] on p "La factura asociada a ese UUID ya está registrada. Puedes encontrarla usando lo…" at bounding box center [778, 209] width 279 height 33
drag, startPoint x: 865, startPoint y: 212, endPoint x: 897, endPoint y: 220, distance: 33.0
click at [897, 220] on p "La factura asociada a ese UUID ya está registrada. Puedes encontrarla usando lo…" at bounding box center [778, 209] width 279 height 33
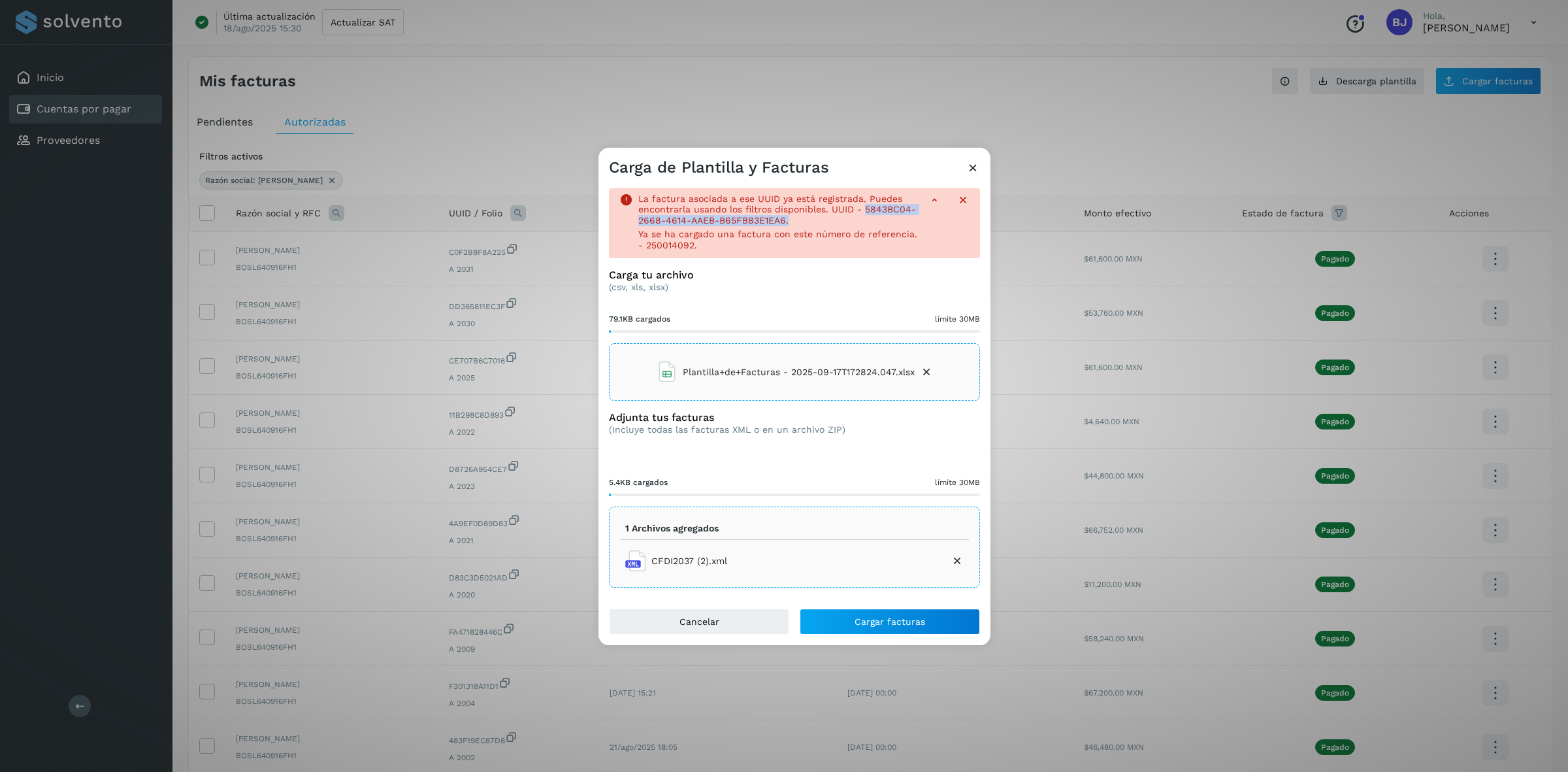
copy p "5843BC04-2668-4614-AAEB-B65FB83E1EA6."
click at [977, 167] on icon at bounding box center [973, 168] width 14 height 14
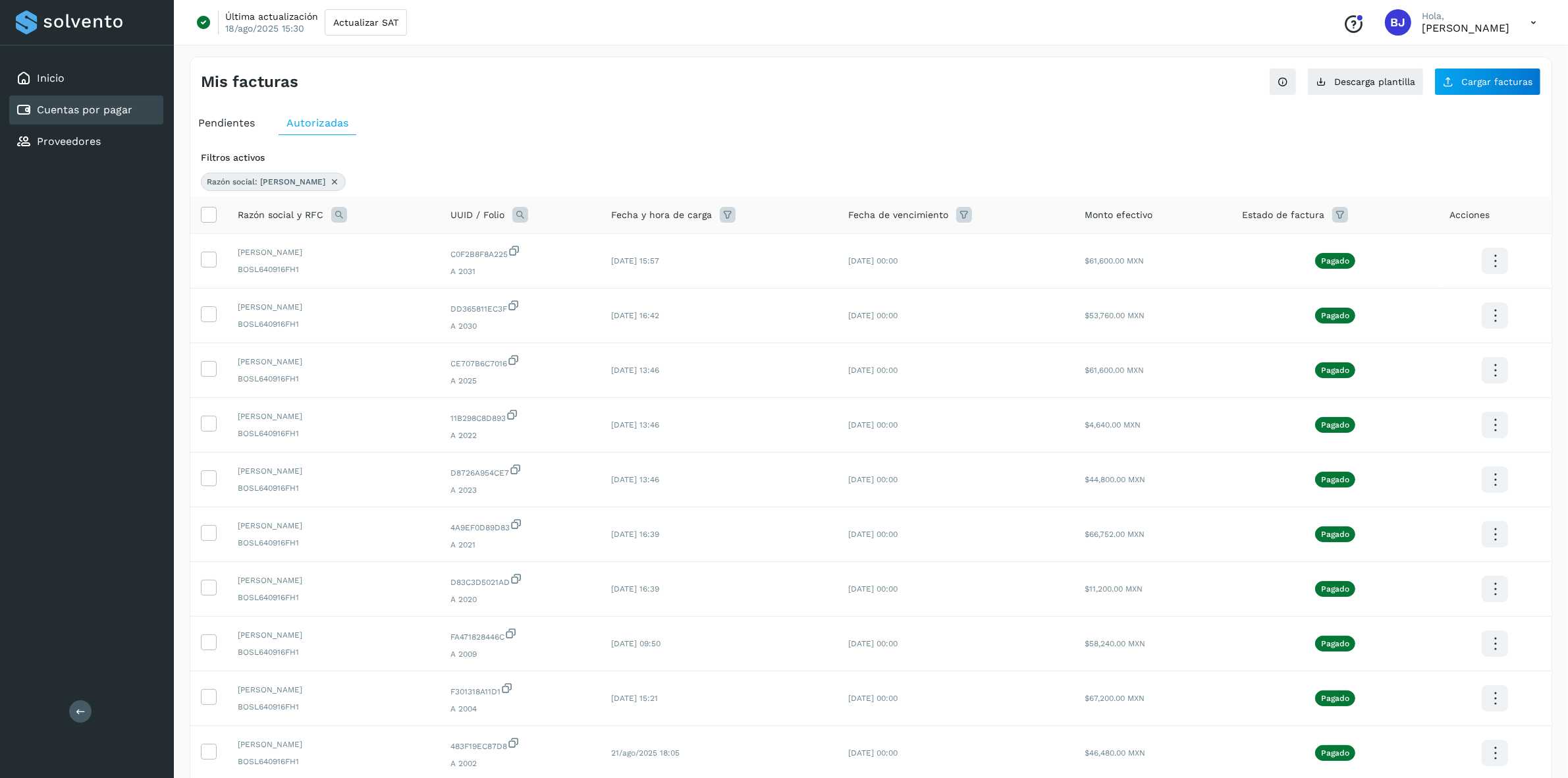
click at [340, 183] on icon at bounding box center [335, 182] width 11 height 11
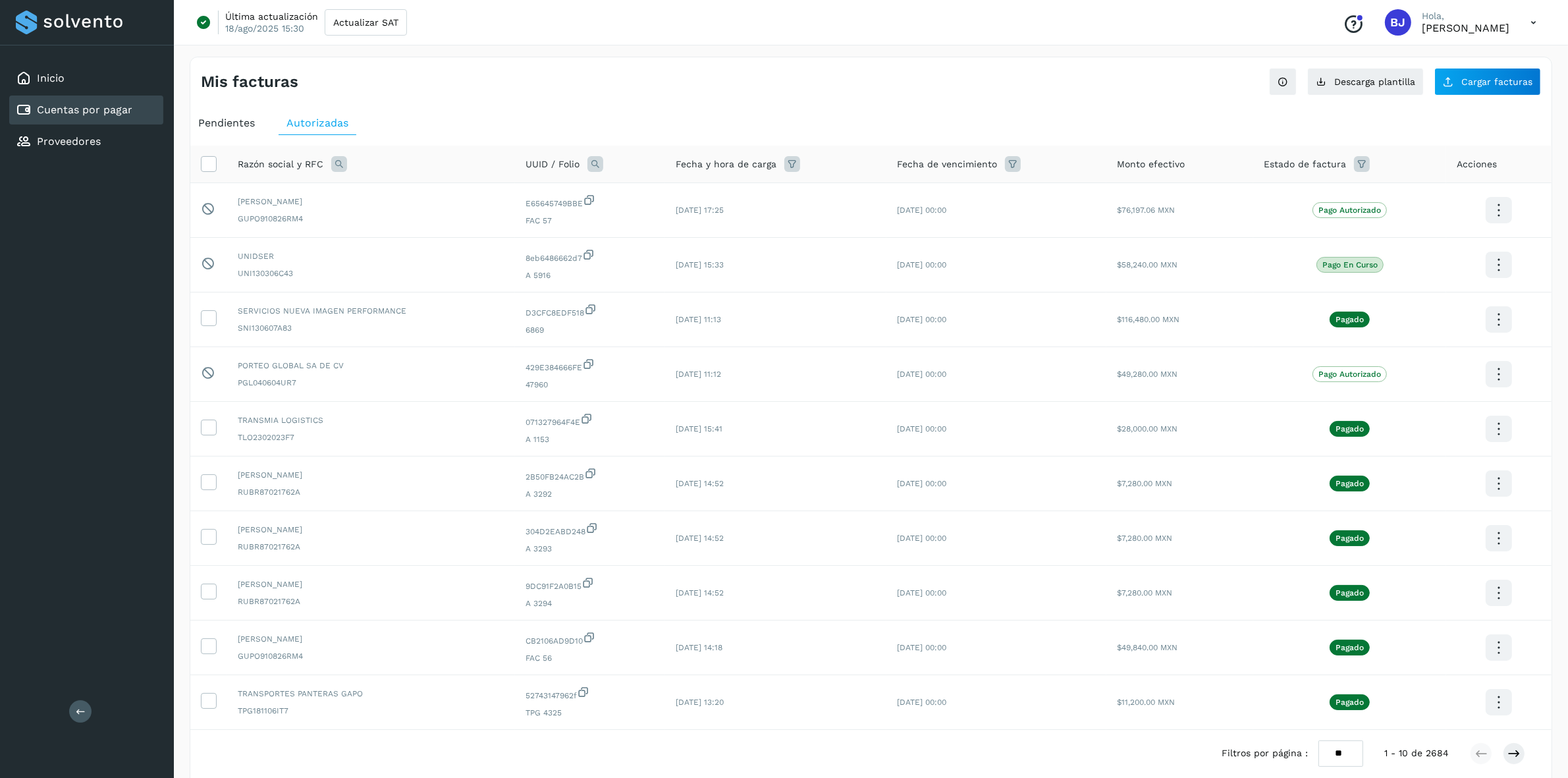
click at [596, 170] on icon at bounding box center [596, 164] width 16 height 16
click at [654, 223] on input "text" at bounding box center [681, 219] width 162 height 21
paste input "**********"
type input "**********"
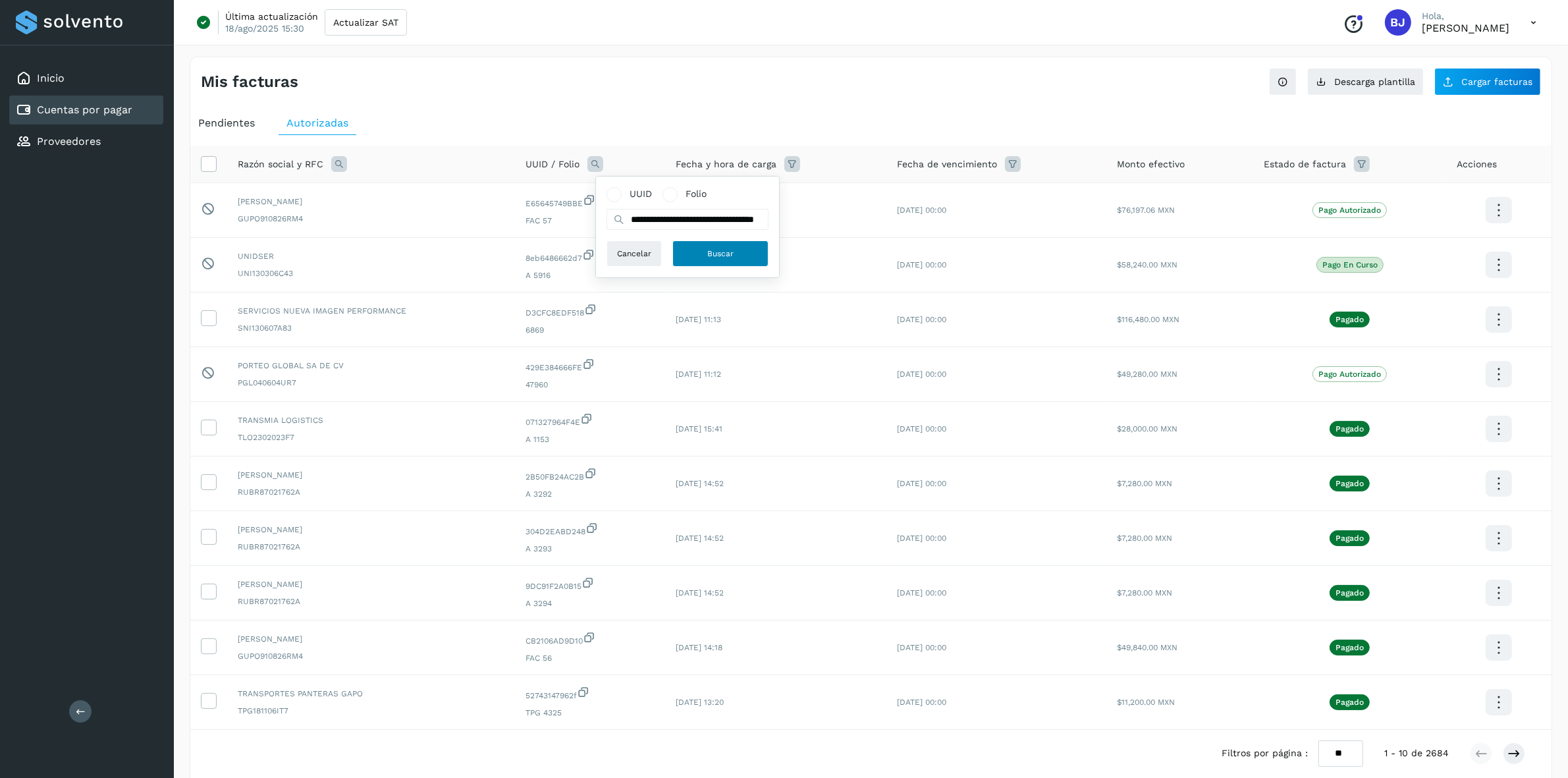
click at [710, 244] on button "Buscar" at bounding box center [720, 254] width 96 height 27
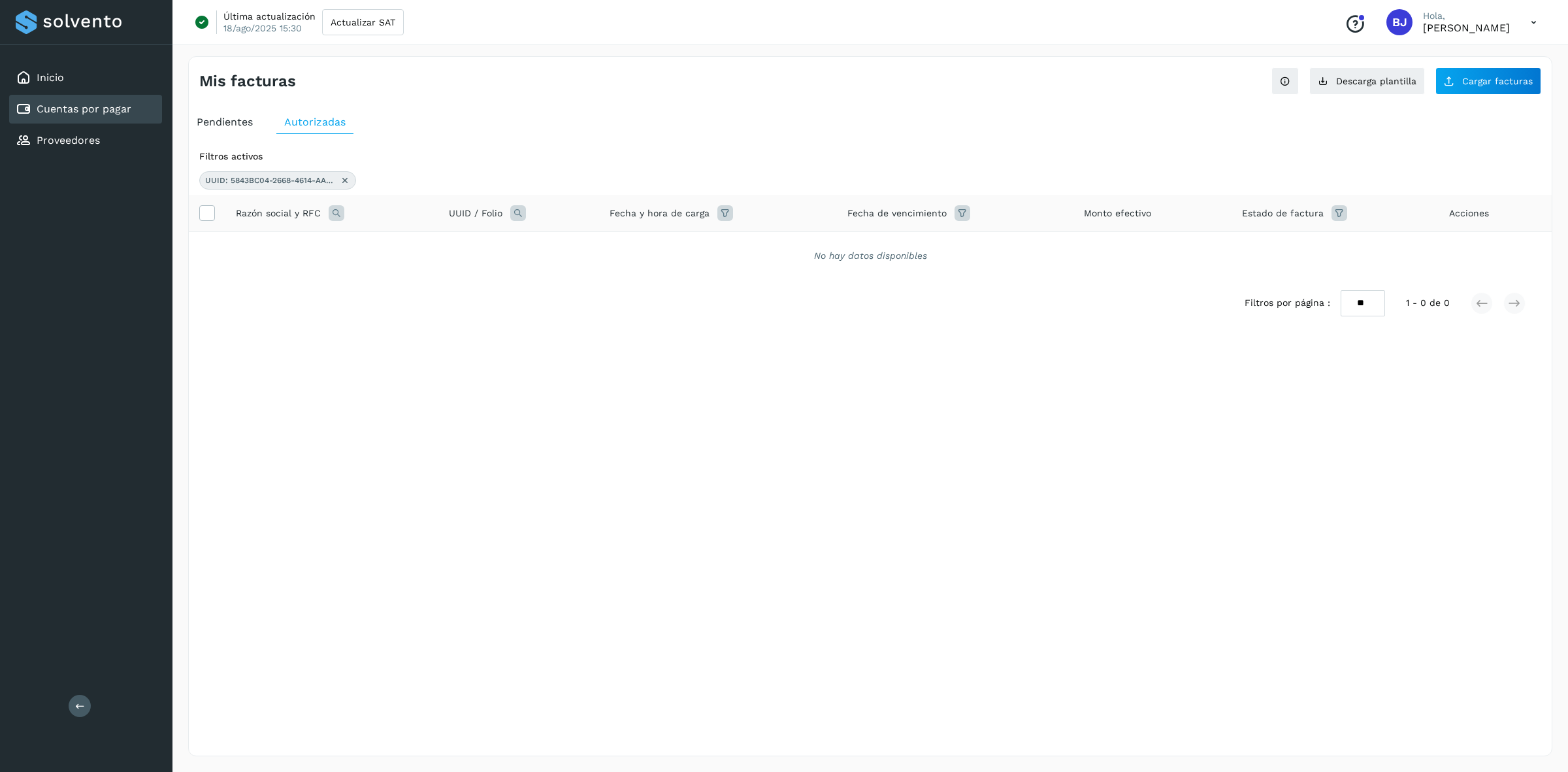
click at [514, 226] on th "UUID / Folio" at bounding box center [519, 213] width 162 height 37
click at [519, 220] on icon at bounding box center [519, 213] width 16 height 16
click at [632, 307] on span "Buscar" at bounding box center [638, 301] width 27 height 11
click at [348, 185] on icon at bounding box center [345, 180] width 11 height 11
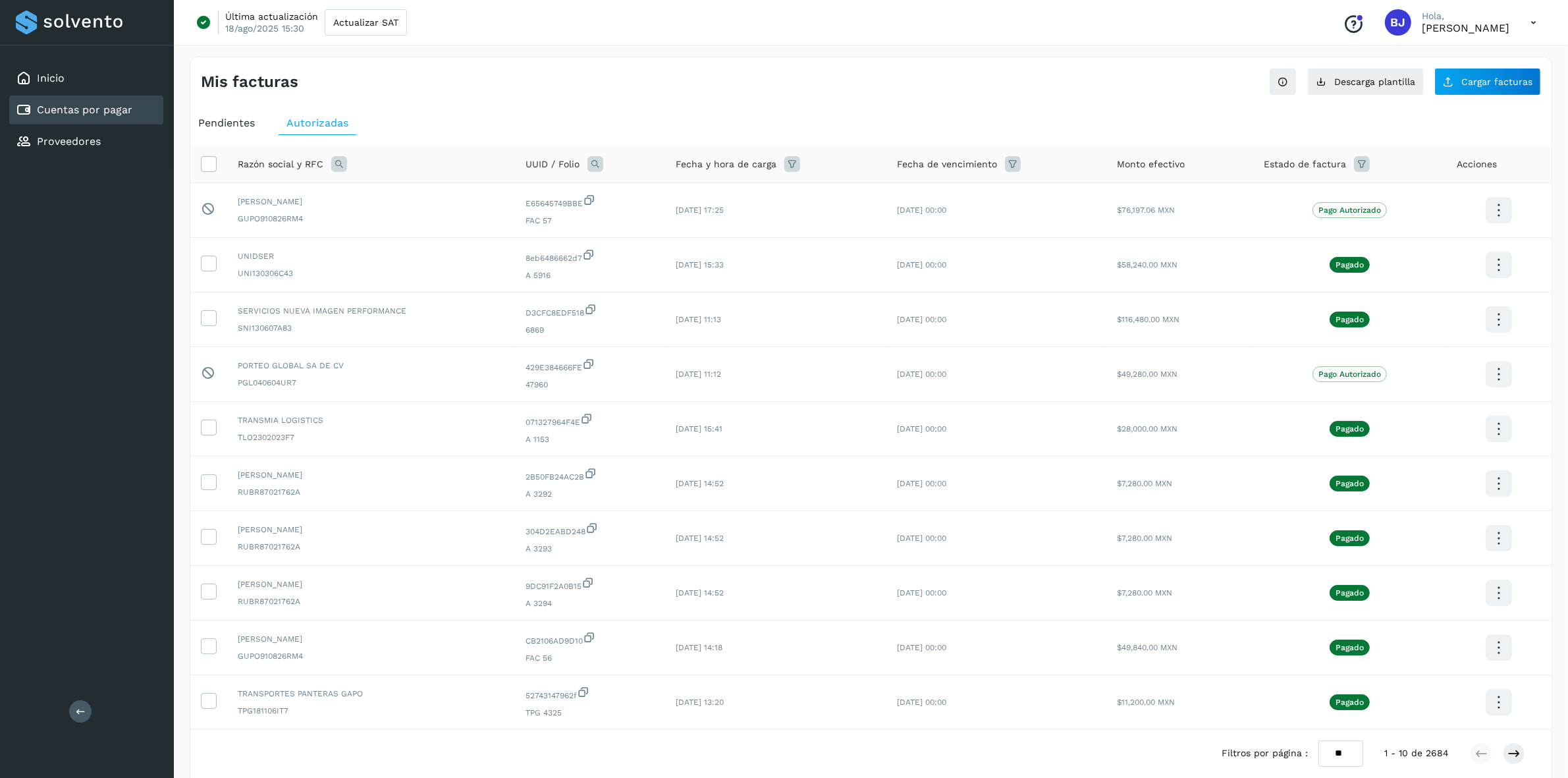
click at [340, 153] on th "Razón social y RFC" at bounding box center [370, 164] width 288 height 37
click at [339, 160] on icon at bounding box center [339, 164] width 16 height 16
click at [428, 223] on input "text" at bounding box center [426, 219] width 162 height 21
type input "**********"
click at [439, 240] on button "Buscar" at bounding box center [459, 254] width 96 height 27
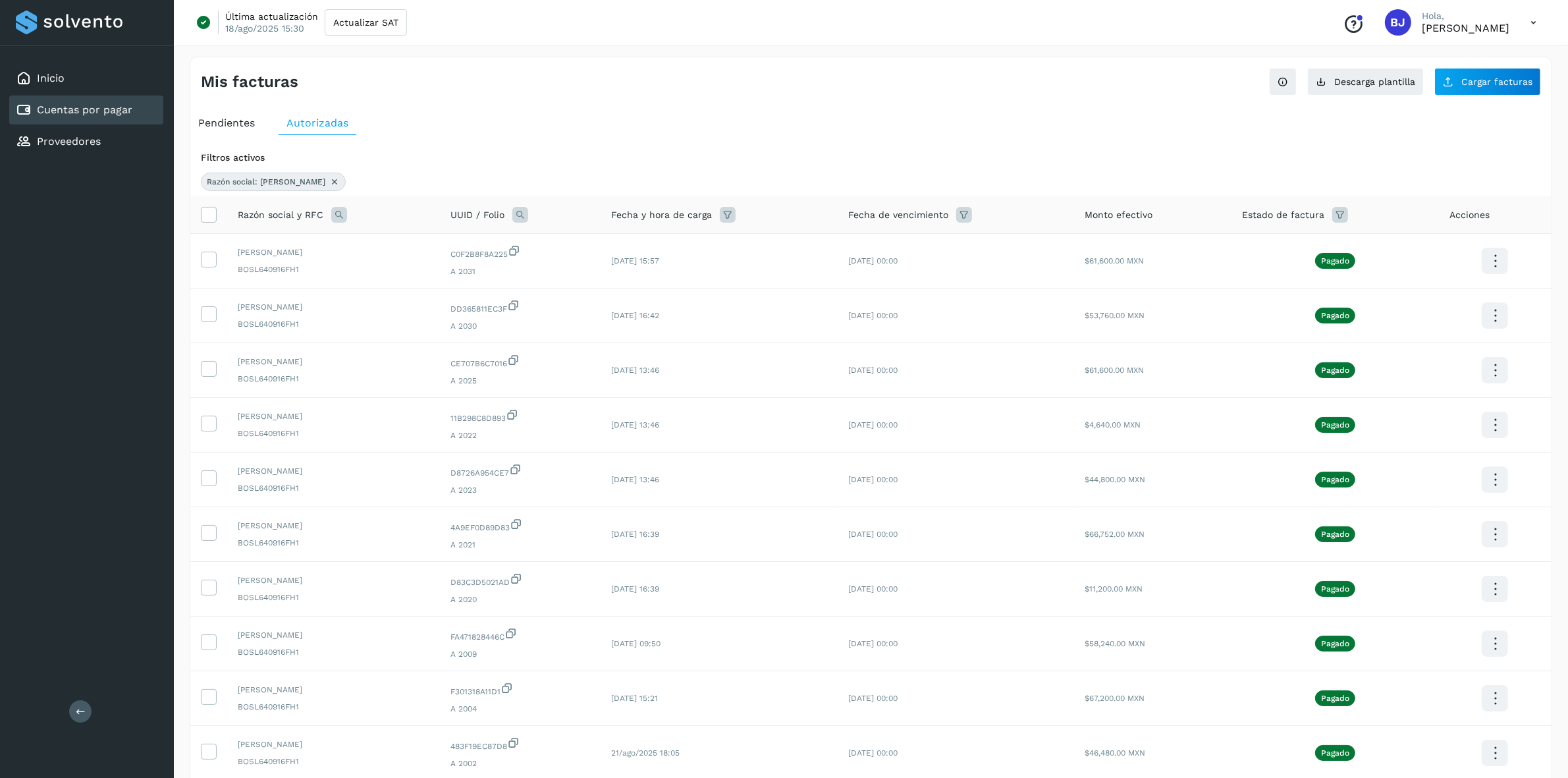
click at [229, 129] on span "Pendientes" at bounding box center [227, 123] width 57 height 12
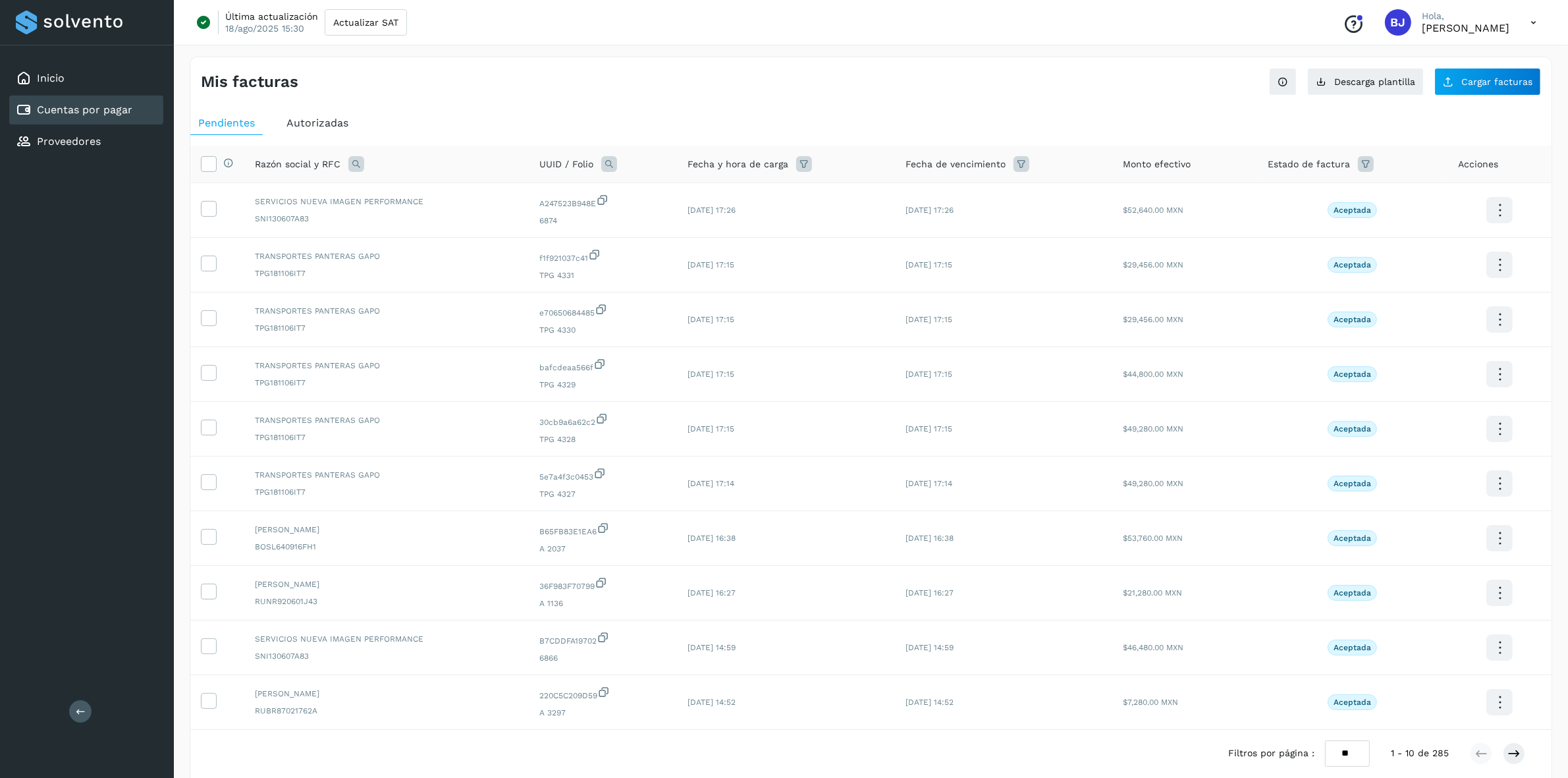
click at [614, 160] on icon at bounding box center [609, 164] width 16 height 16
click at [361, 165] on icon at bounding box center [356, 164] width 16 height 16
click at [403, 215] on input "text" at bounding box center [443, 219] width 162 height 21
type input "**********"
click at [443, 254] on button "Buscar" at bounding box center [475, 254] width 96 height 27
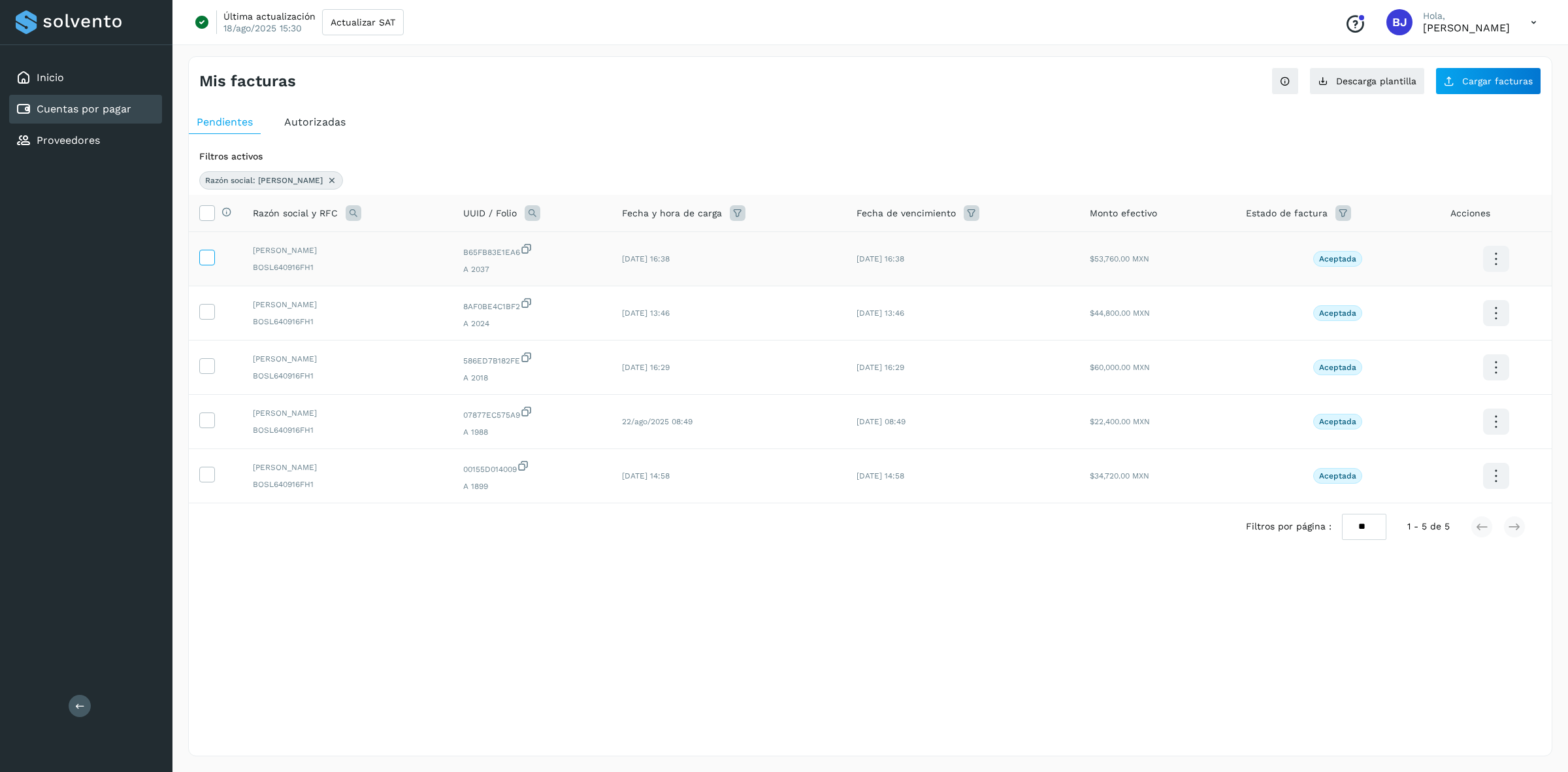
click at [208, 265] on span at bounding box center [207, 260] width 14 height 9
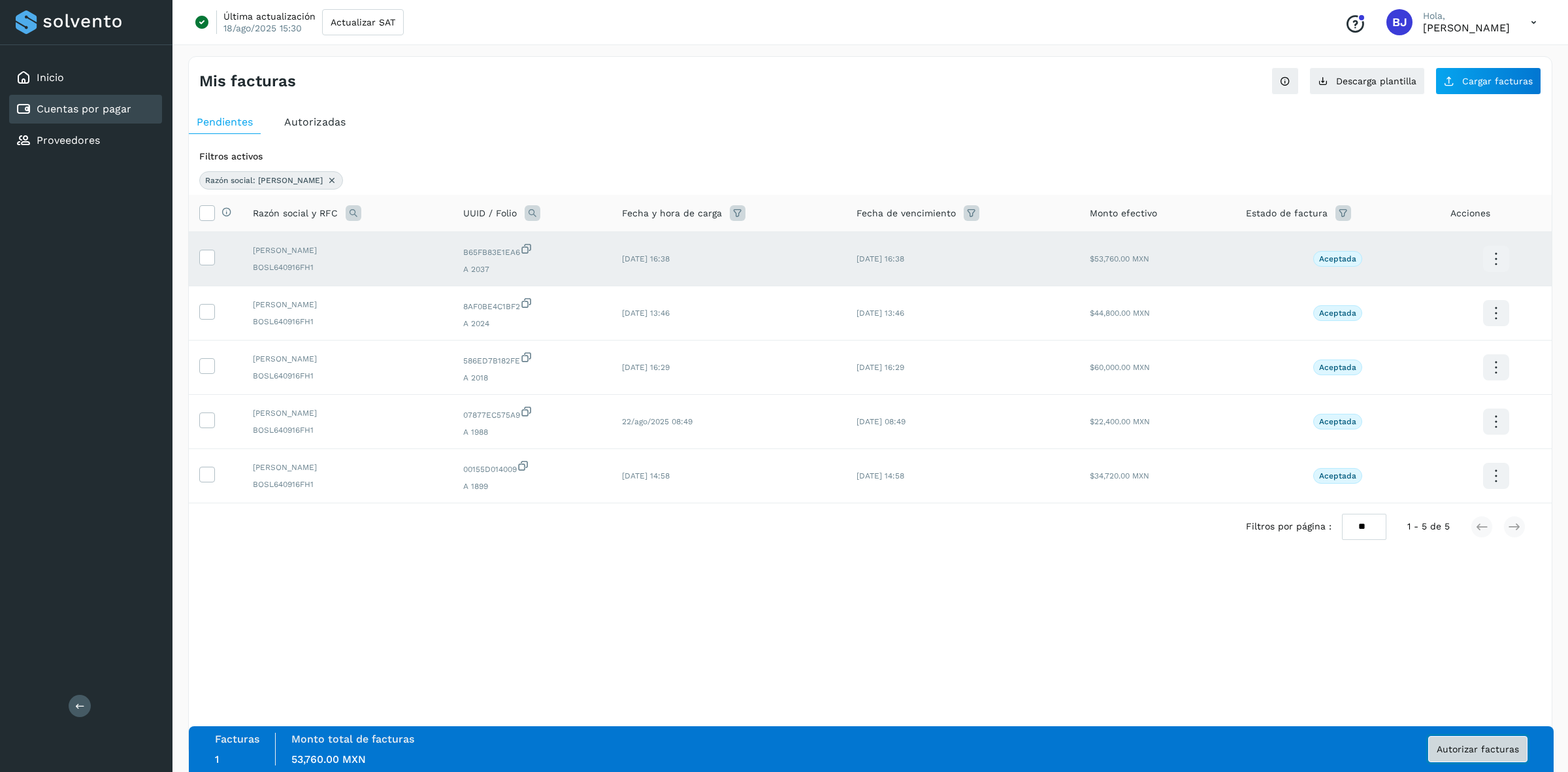
click at [1469, 756] on button "Autorizar facturas" at bounding box center [1478, 749] width 99 height 26
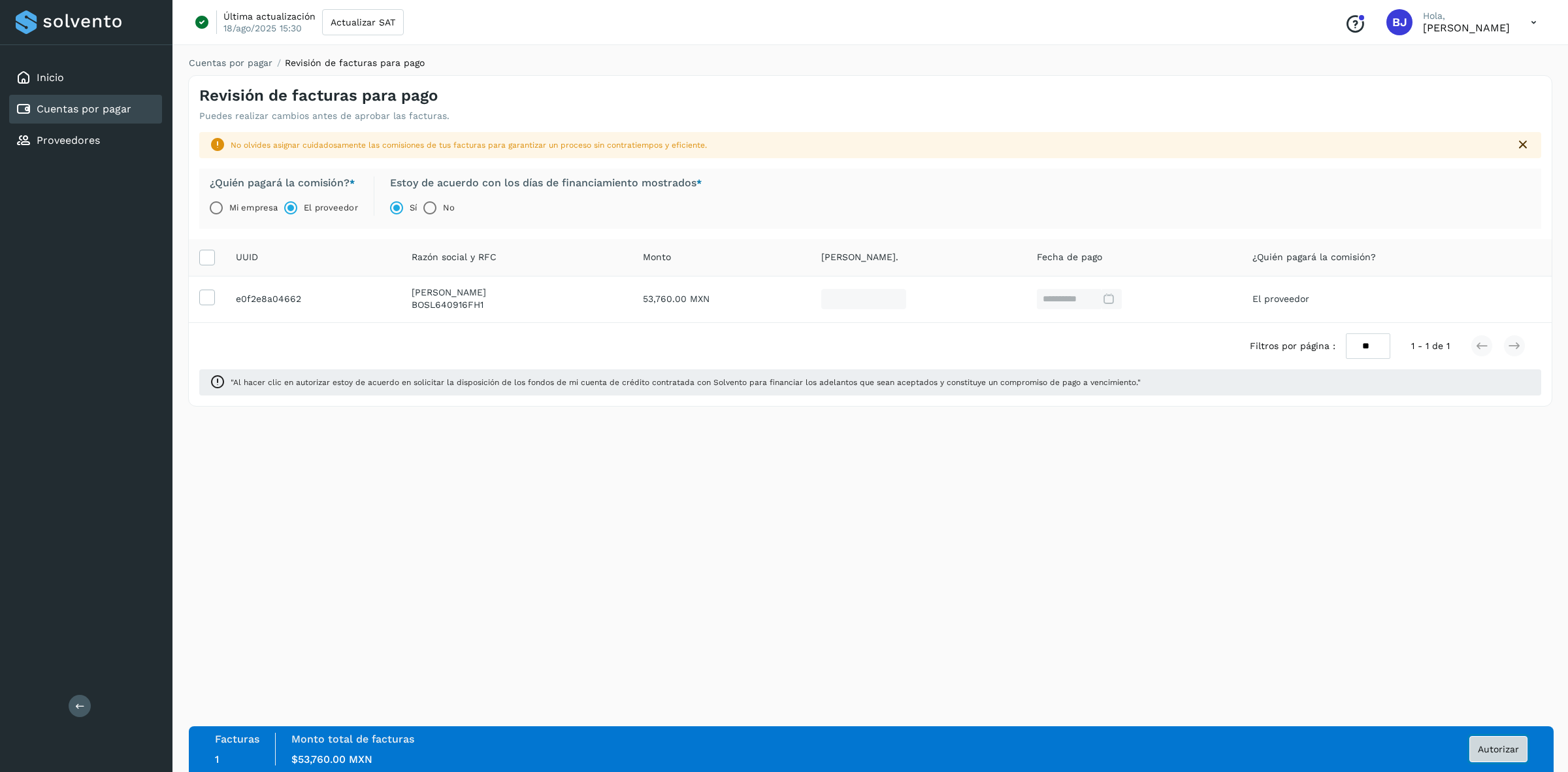
click at [1495, 746] on span "Autorizar" at bounding box center [1498, 748] width 42 height 9
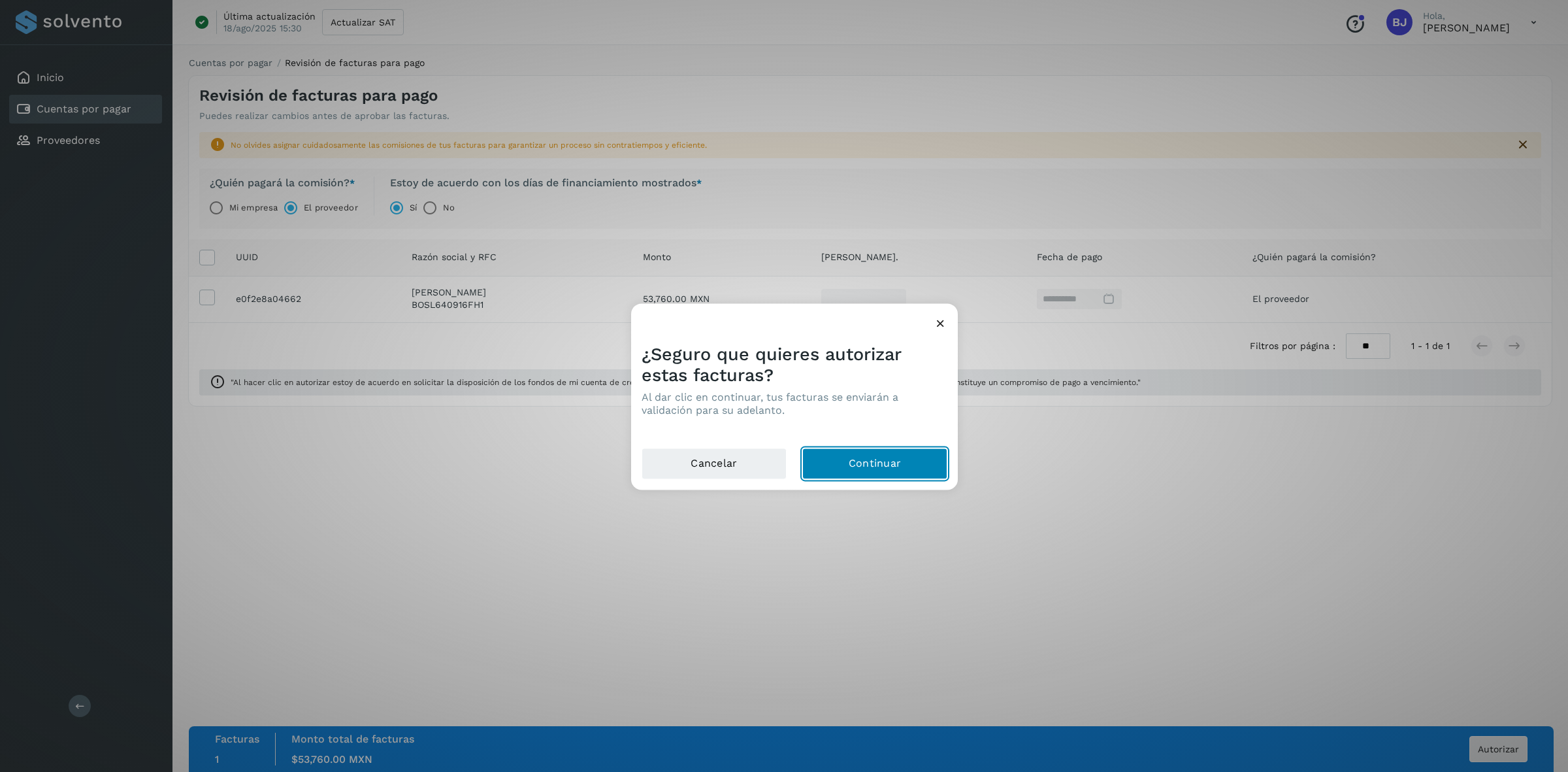
click at [889, 465] on button "Continuar" at bounding box center [875, 464] width 145 height 32
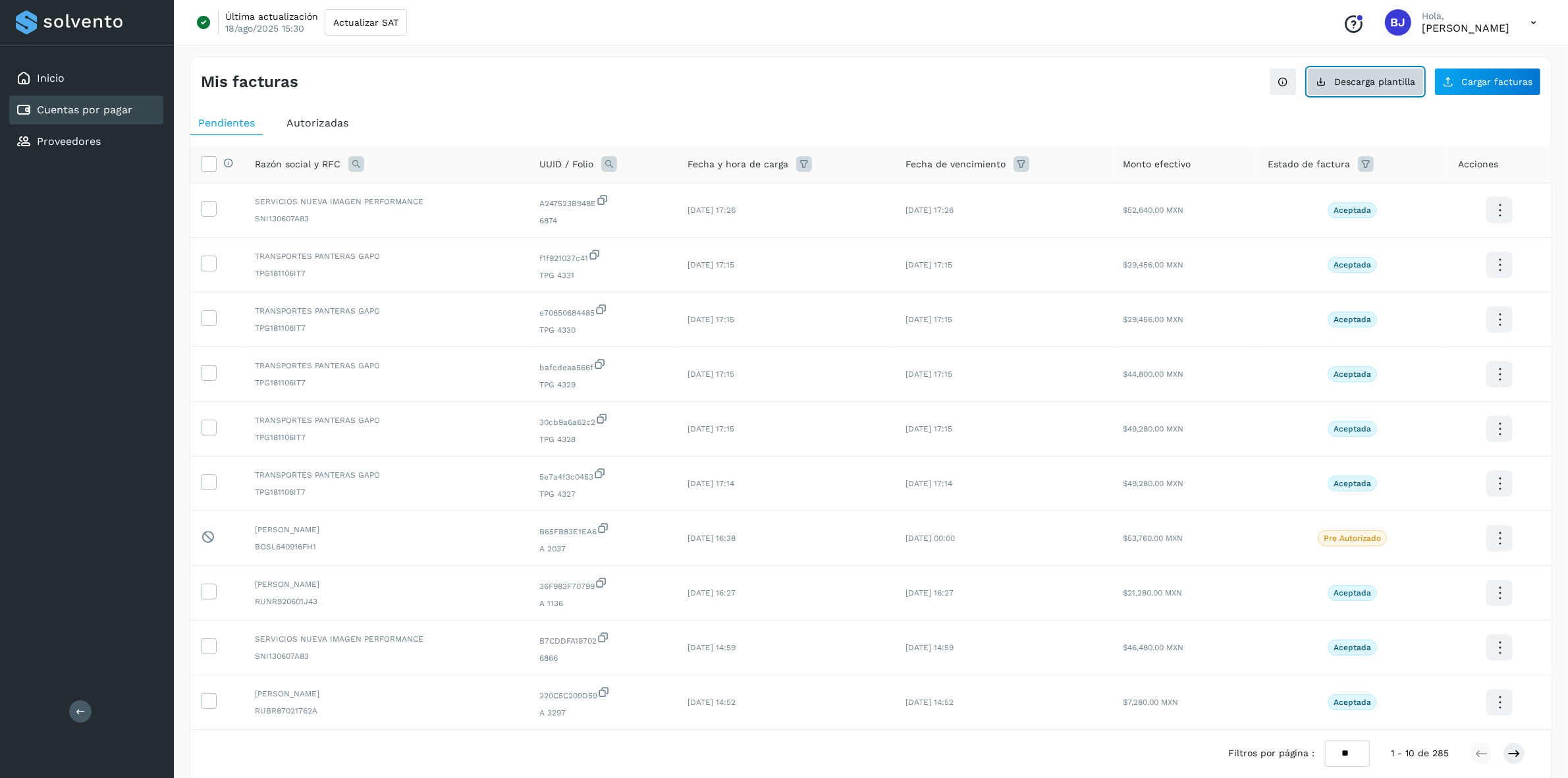
click at [1400, 93] on button "Descarga plantilla" at bounding box center [1365, 81] width 117 height 28
click at [1413, 77] on span "Descarga plantilla" at bounding box center [1375, 82] width 81 height 9
click at [1507, 82] on span "Cargar facturas" at bounding box center [1497, 82] width 71 height 9
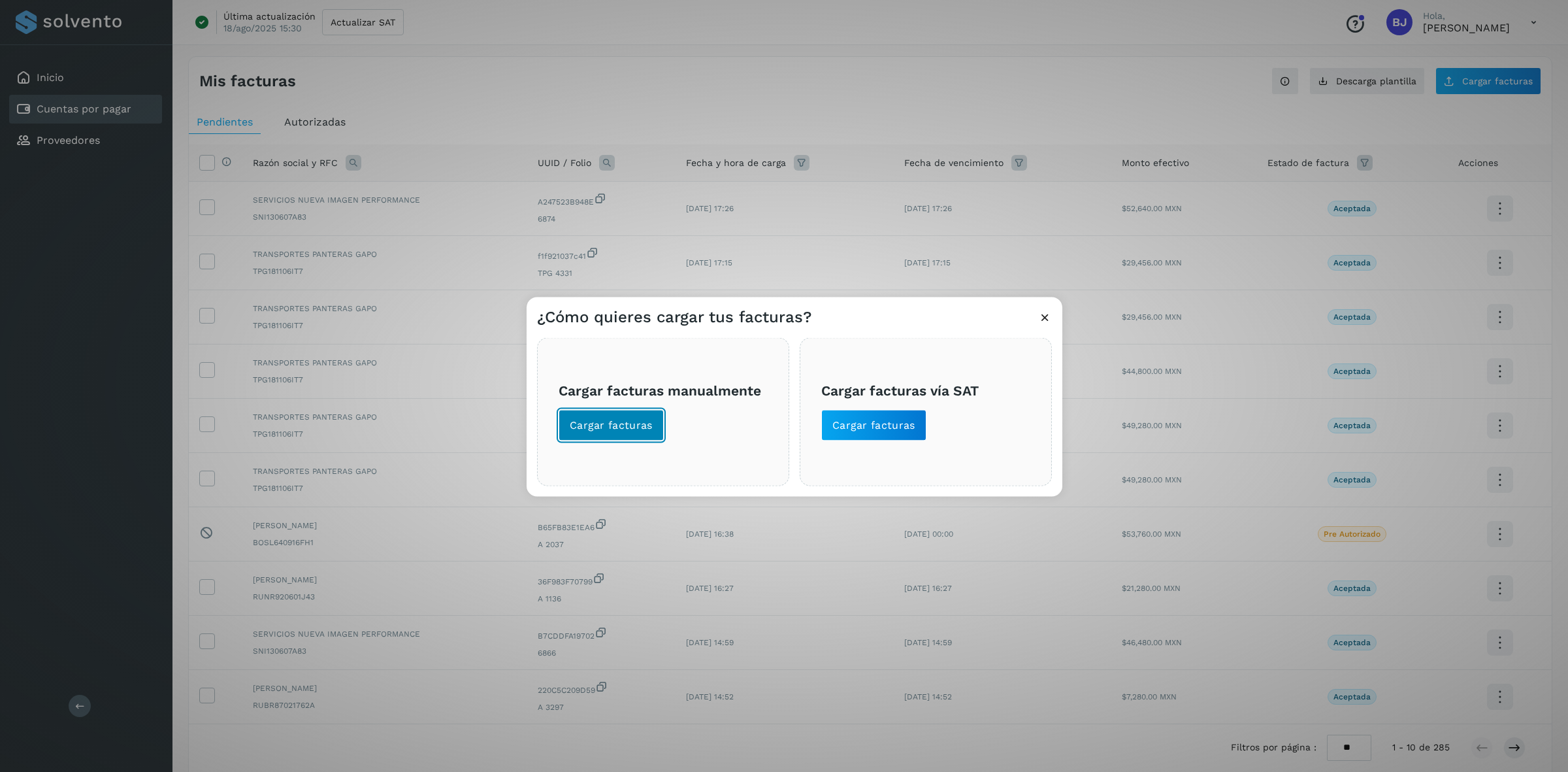
click at [600, 420] on span "Cargar facturas" at bounding box center [611, 425] width 83 height 14
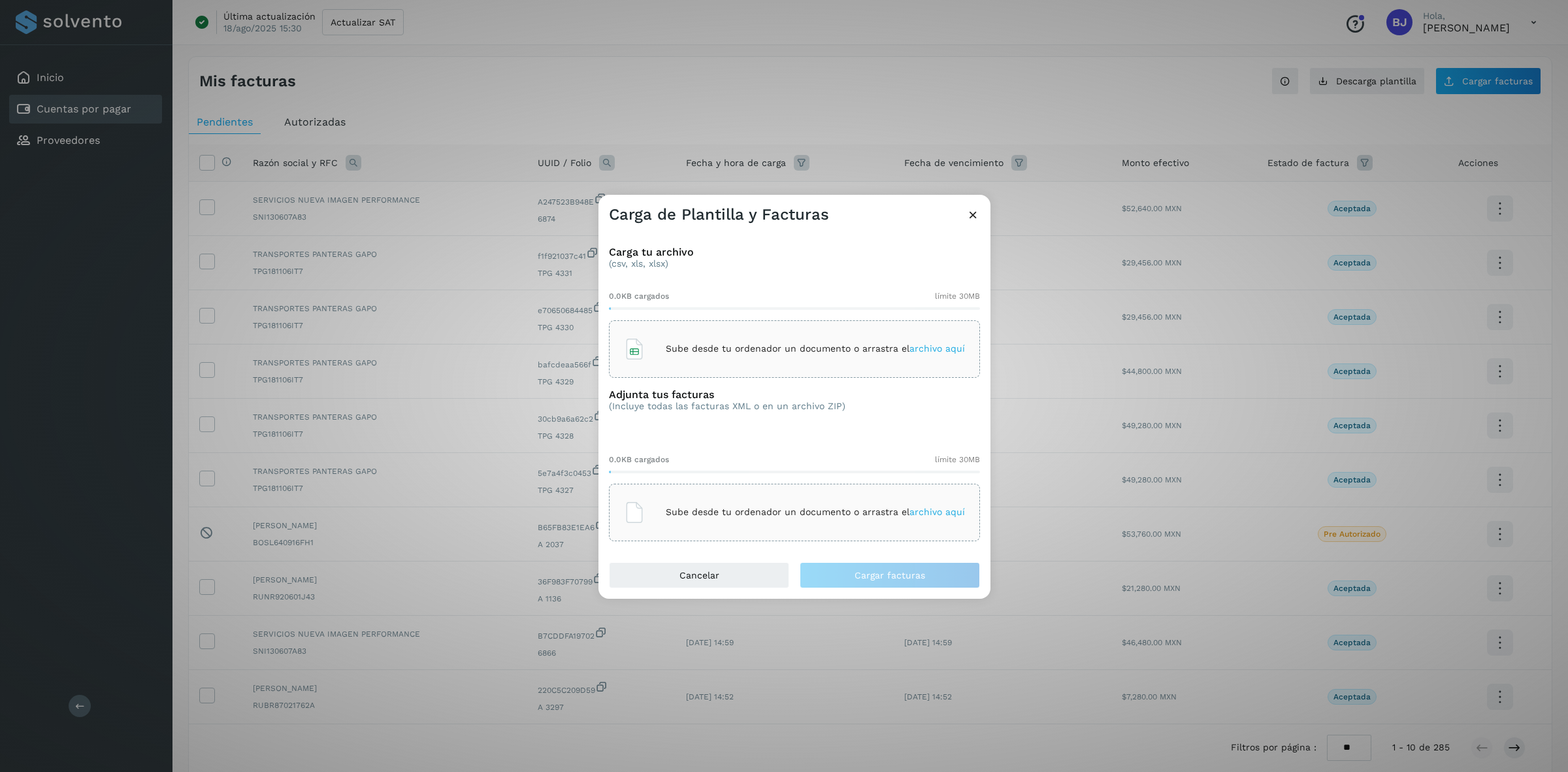
click at [679, 331] on div "Sube desde tu ordenador un documento o arrastra el archivo aquí" at bounding box center [794, 349] width 341 height 35
click at [784, 495] on div "Sube desde tu ordenador un documento o arrastra el archivo aquí" at bounding box center [794, 512] width 341 height 35
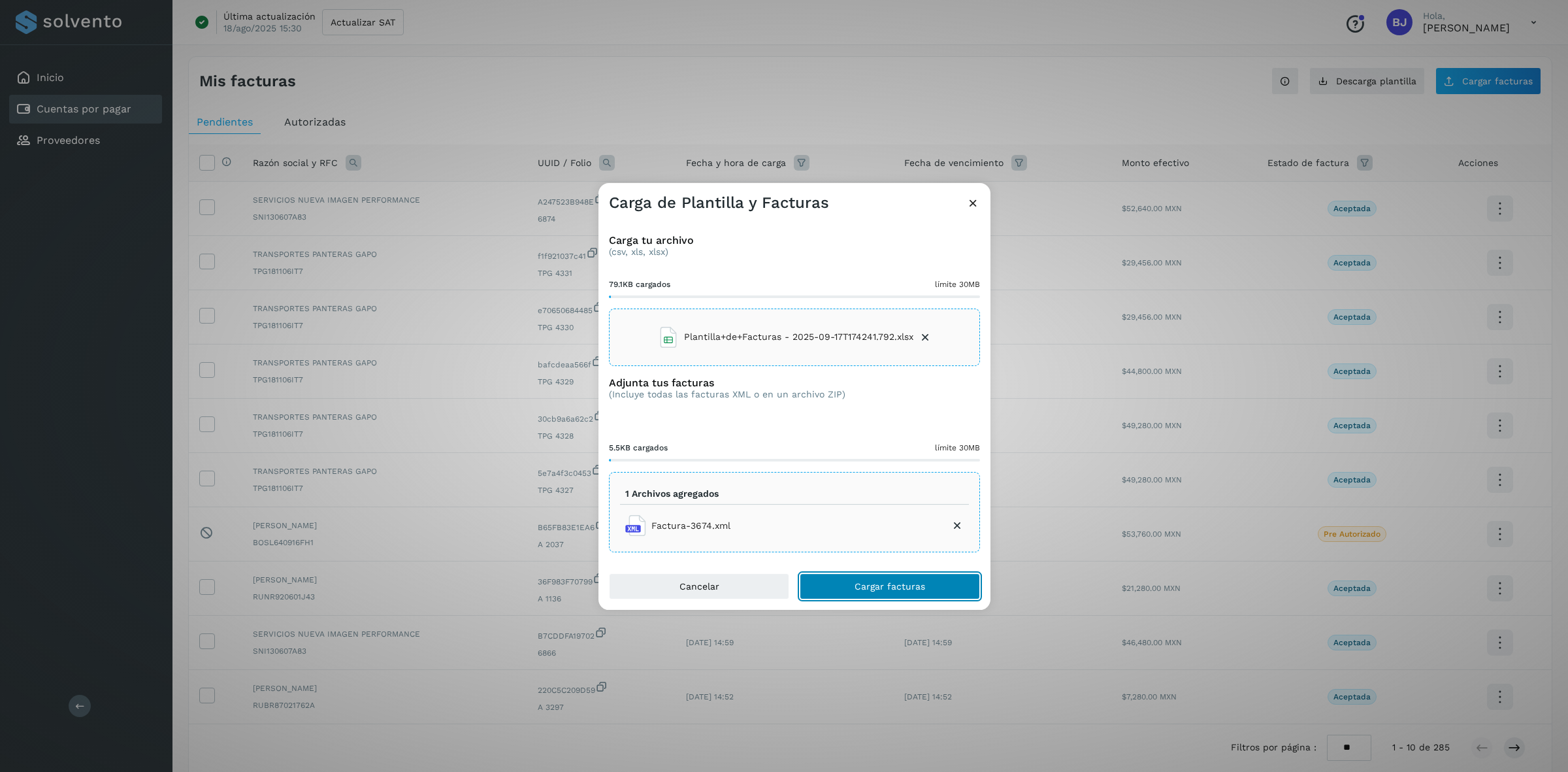
click at [917, 598] on button "Cargar facturas" at bounding box center [890, 587] width 180 height 26
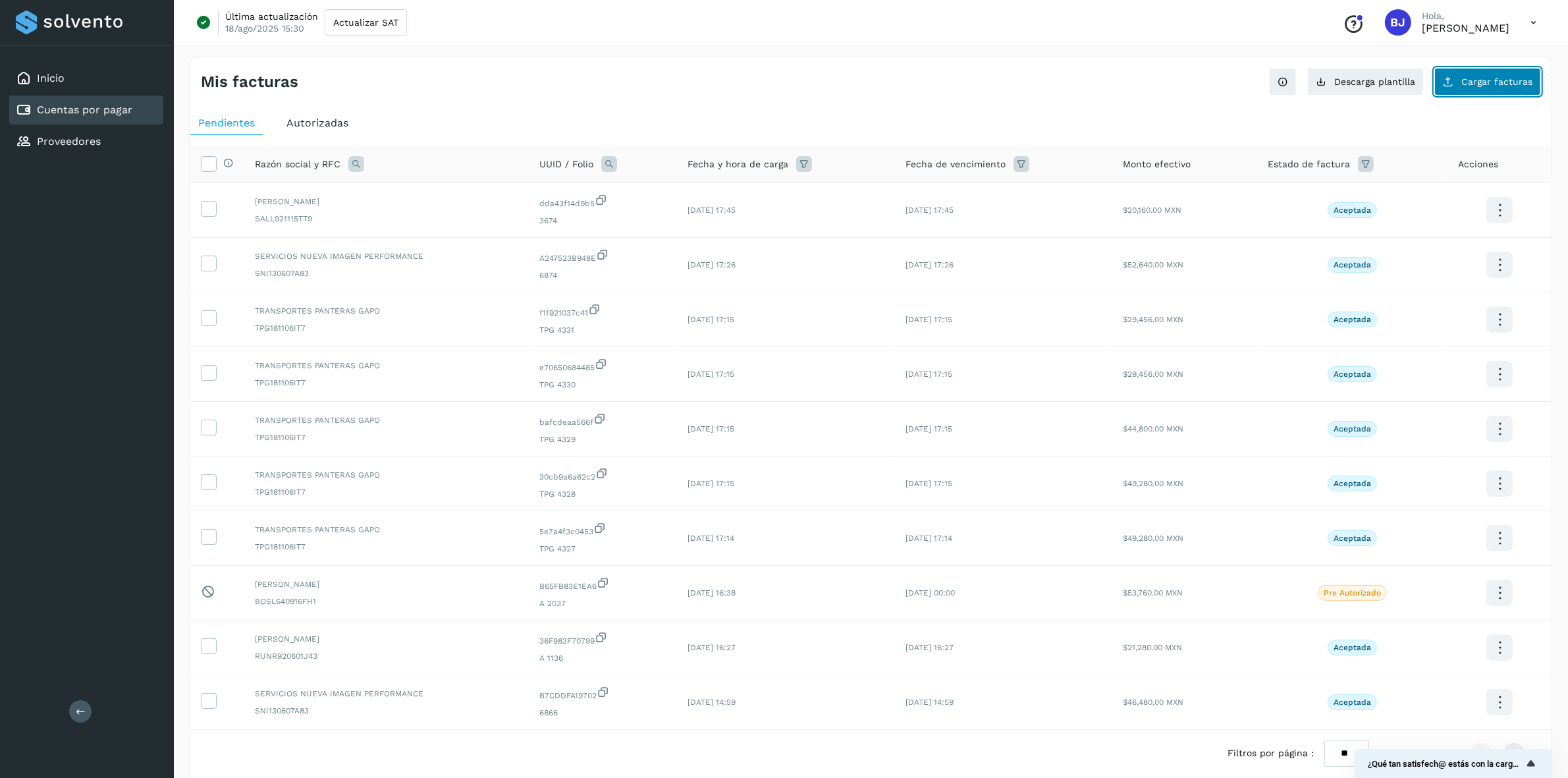
click at [1457, 76] on button "Cargar facturas" at bounding box center [1488, 81] width 107 height 28
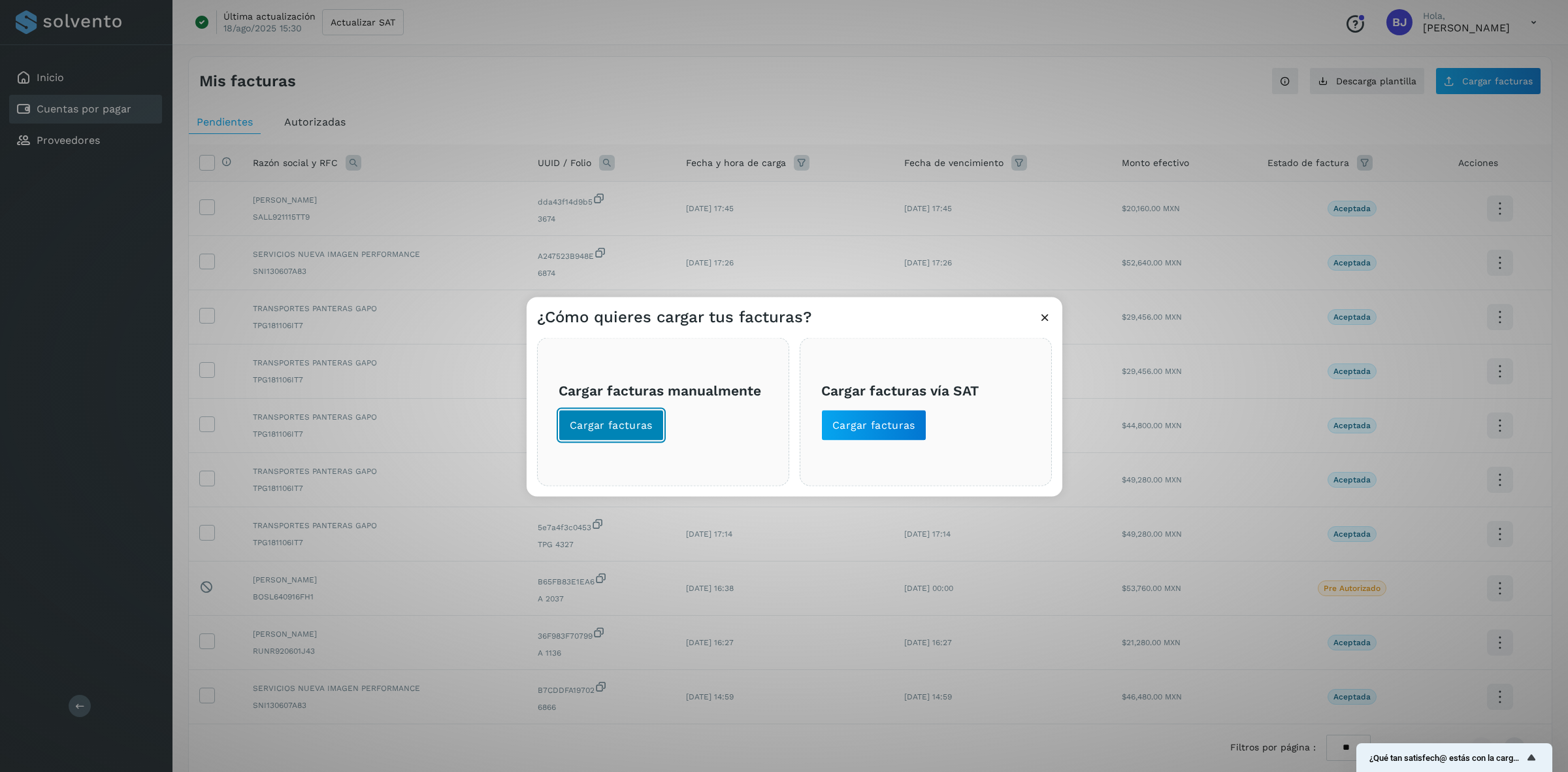
click at [641, 412] on button "Cargar facturas" at bounding box center [610, 425] width 105 height 32
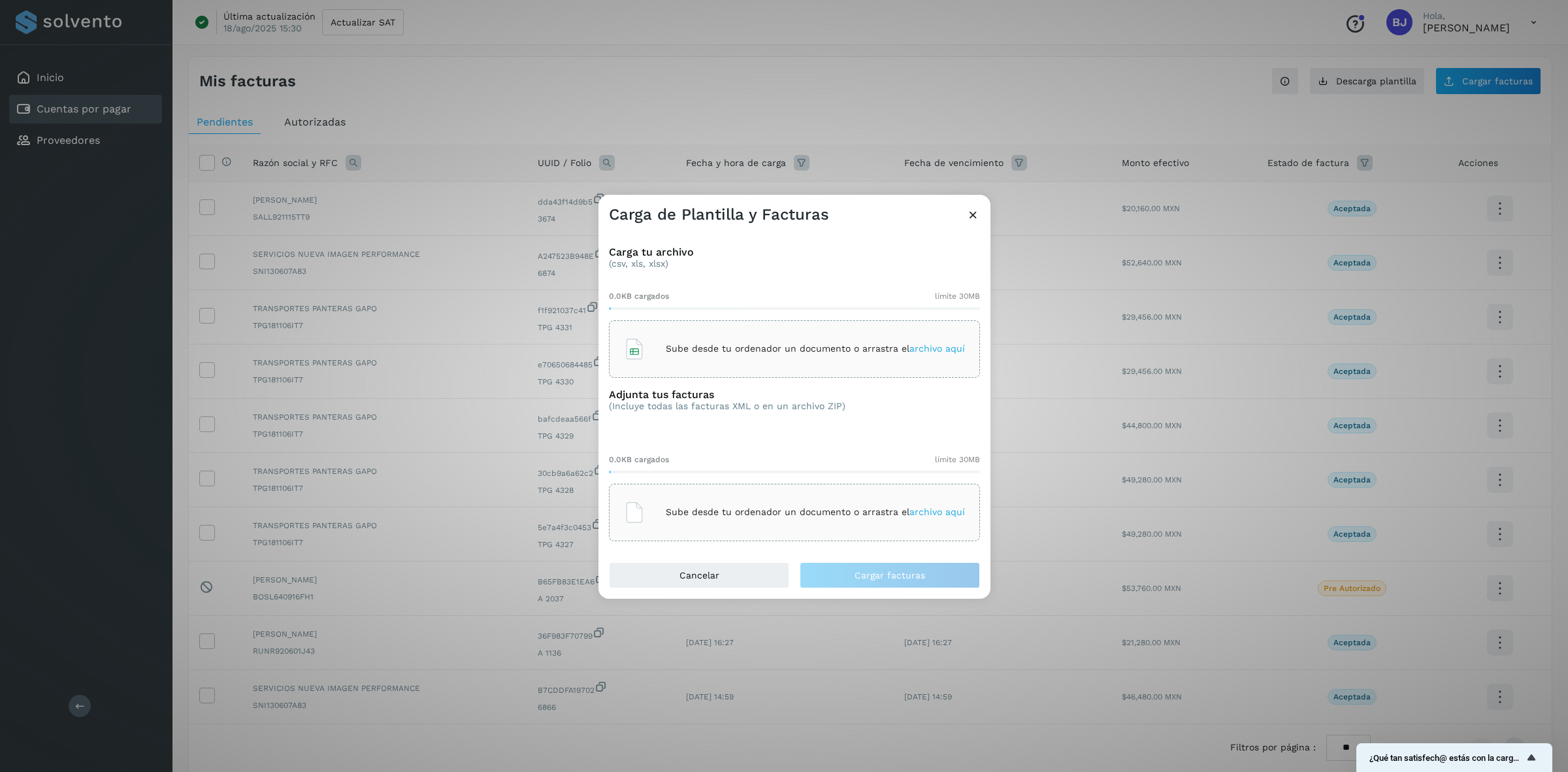
click at [714, 340] on div "Sube desde tu ordenador un documento o arrastra el archivo aquí" at bounding box center [794, 349] width 341 height 35
click at [729, 526] on div "Sube desde tu ordenador un documento o arrastra el archivo aquí" at bounding box center [794, 512] width 341 height 35
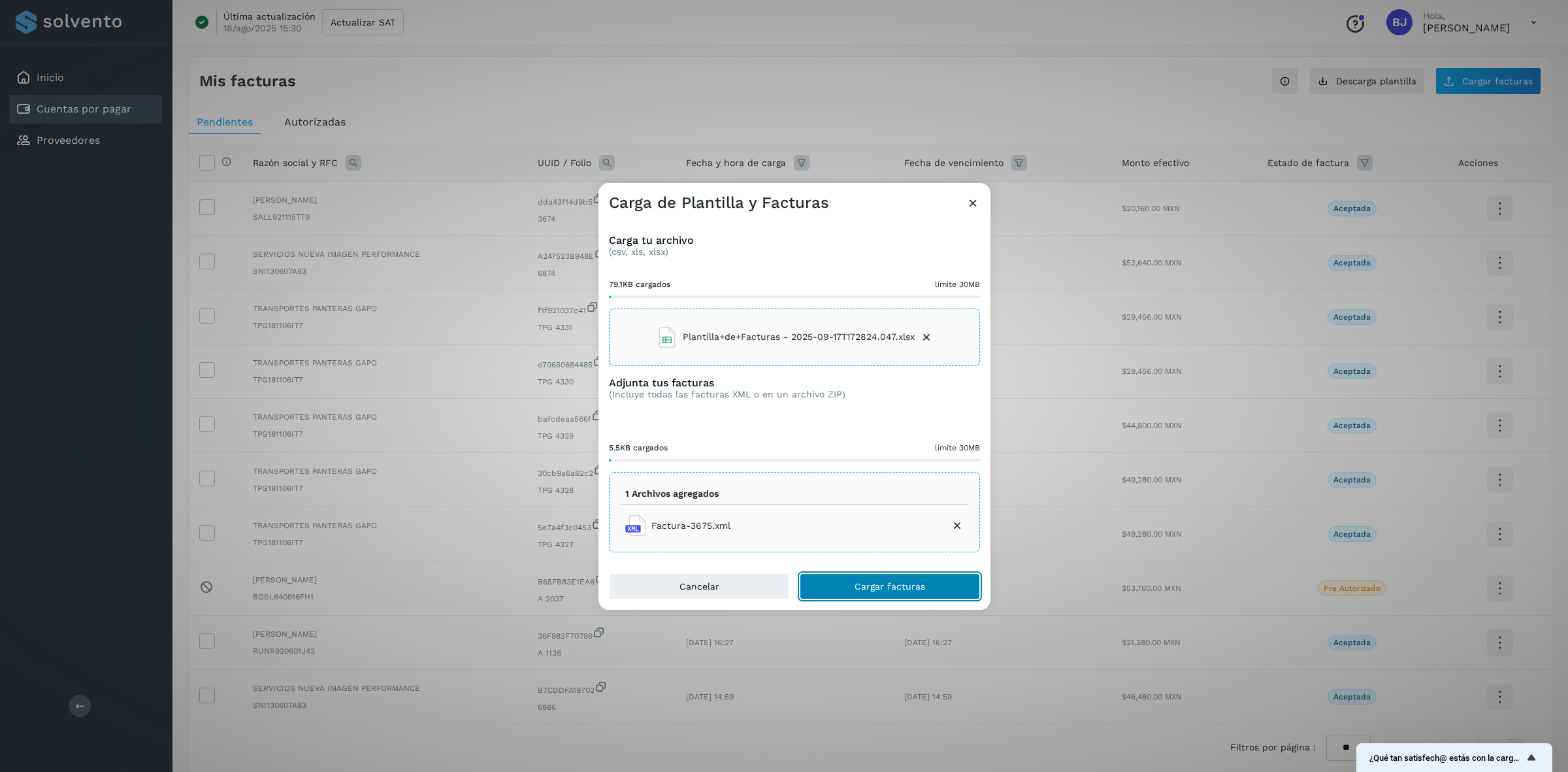
click at [898, 579] on button "Cargar facturas" at bounding box center [890, 587] width 180 height 26
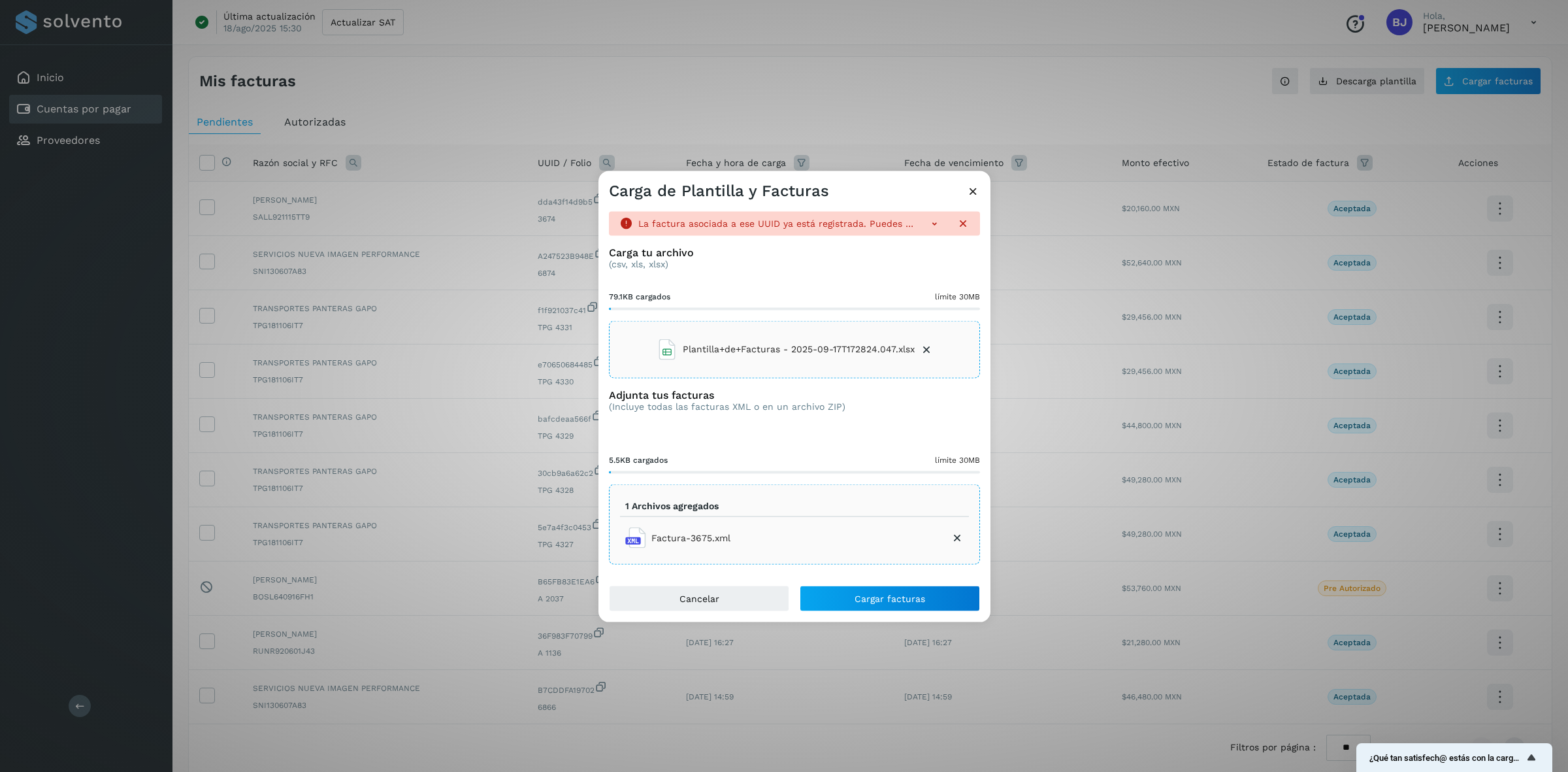
click at [974, 190] on icon at bounding box center [973, 191] width 14 height 14
